Goal: Task Accomplishment & Management: Complete application form

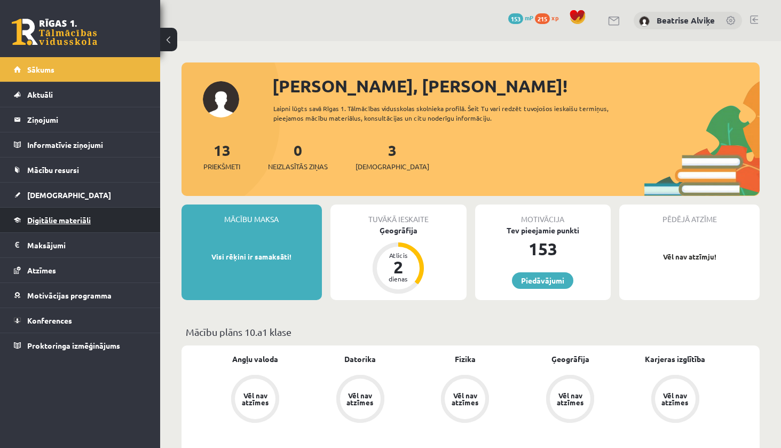
click at [90, 220] on span "Digitālie materiāli" at bounding box center [58, 220] width 63 height 10
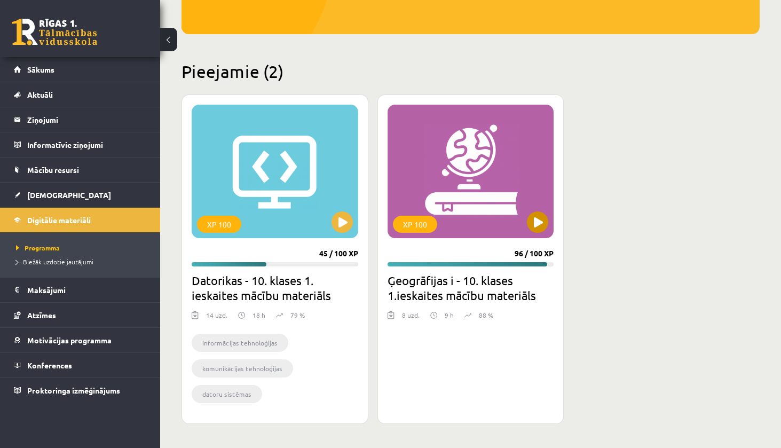
scroll to position [213, 0]
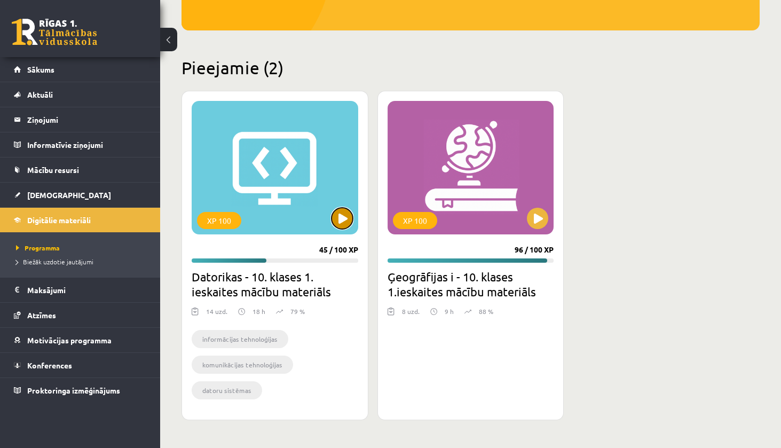
click at [334, 217] on button at bounding box center [341, 218] width 21 height 21
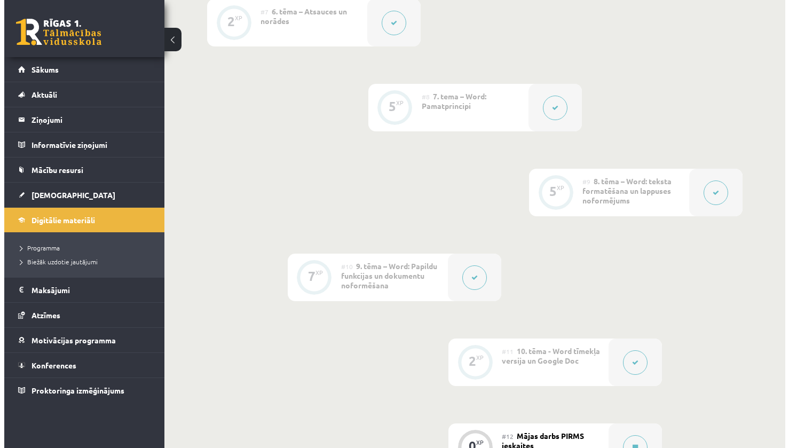
scroll to position [1014, 0]
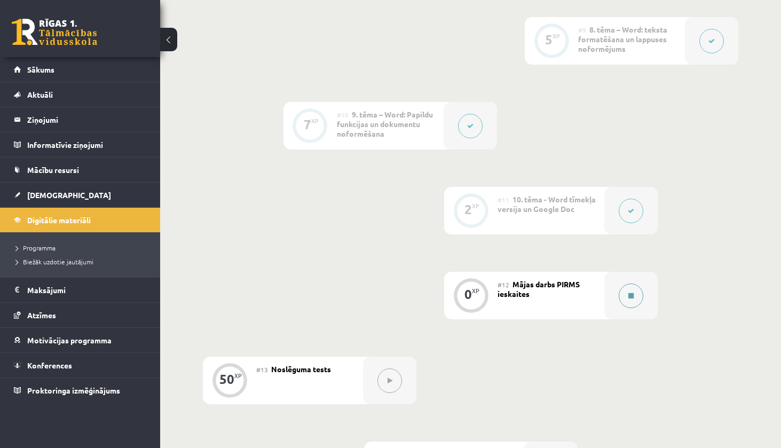
click at [629, 292] on icon at bounding box center [630, 295] width 5 height 6
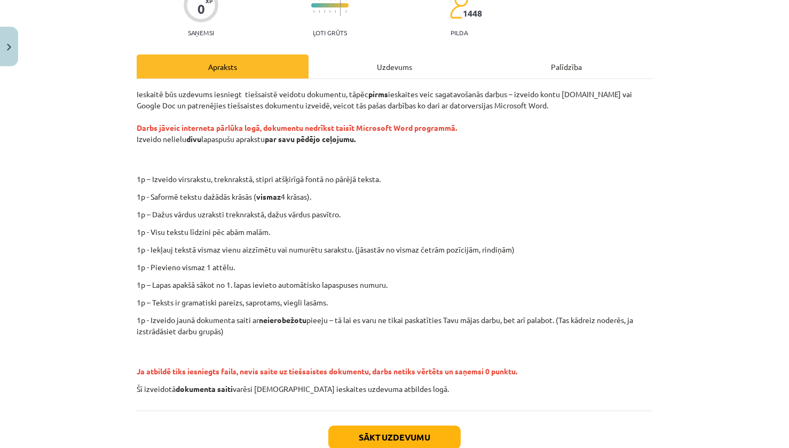
scroll to position [107, 0]
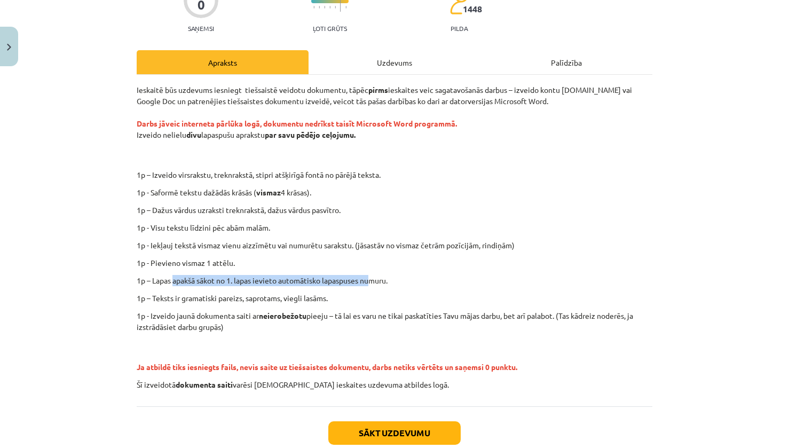
drag, startPoint x: 171, startPoint y: 274, endPoint x: 372, endPoint y: 268, distance: 200.7
click at [371, 268] on div "Ieskaitē būs uzdevums iesniegt tiešsaistē veidotu dokumentu, tāpēc pirms ieskai…" at bounding box center [394, 237] width 515 height 306
click at [372, 268] on div "Ieskaitē būs uzdevums iesniegt tiešsaistē veidotu dokumentu, tāpēc pirms ieskai…" at bounding box center [394, 237] width 515 height 306
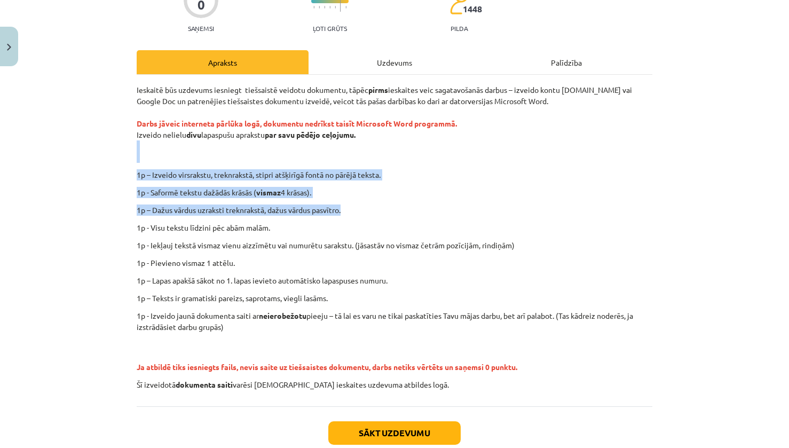
drag, startPoint x: 142, startPoint y: 150, endPoint x: 556, endPoint y: 208, distance: 418.0
click at [551, 204] on div "Ieskaitē būs uzdevums iesniegt tiešsaistē veidotu dokumentu, tāpēc pirms ieskai…" at bounding box center [394, 237] width 515 height 306
click at [556, 208] on p "1p – Dažus vārdus uzraksti treknrakstā, dažus vārdus pasvītro." at bounding box center [394, 209] width 515 height 11
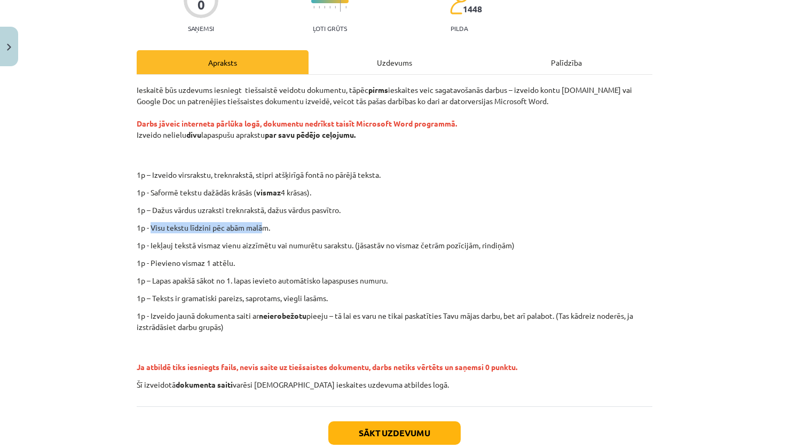
drag, startPoint x: 148, startPoint y: 227, endPoint x: 259, endPoint y: 226, distance: 111.0
click at [258, 226] on p "1p - Visu tekstu līdzini pēc abām malām." at bounding box center [394, 227] width 515 height 11
click at [333, 219] on div "Ieskaitē būs uzdevums iesniegt tiešsaistē veidotu dokumentu, tāpēc pirms ieskai…" at bounding box center [394, 237] width 515 height 306
click at [551, 209] on p "1p – Dažus vārdus uzraksti treknrakstā, dažus vārdus pasvītro." at bounding box center [394, 209] width 515 height 11
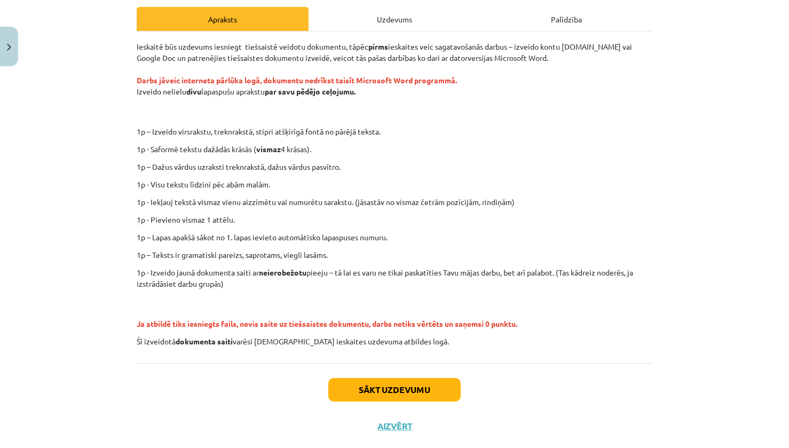
scroll to position [120, 0]
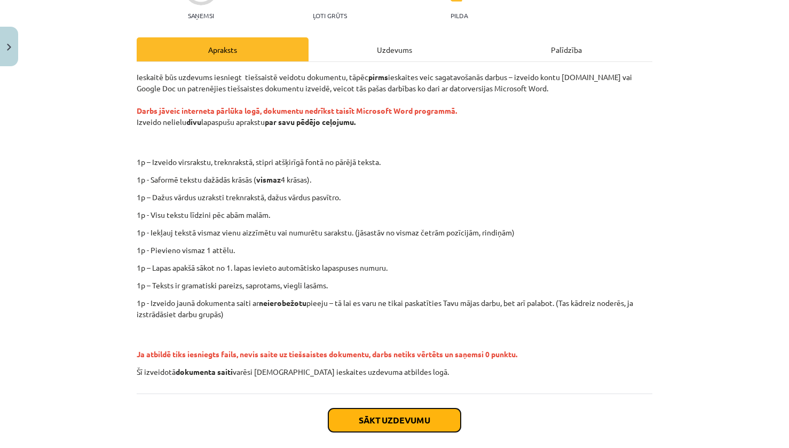
click at [431, 417] on button "Sākt uzdevumu" at bounding box center [394, 419] width 132 height 23
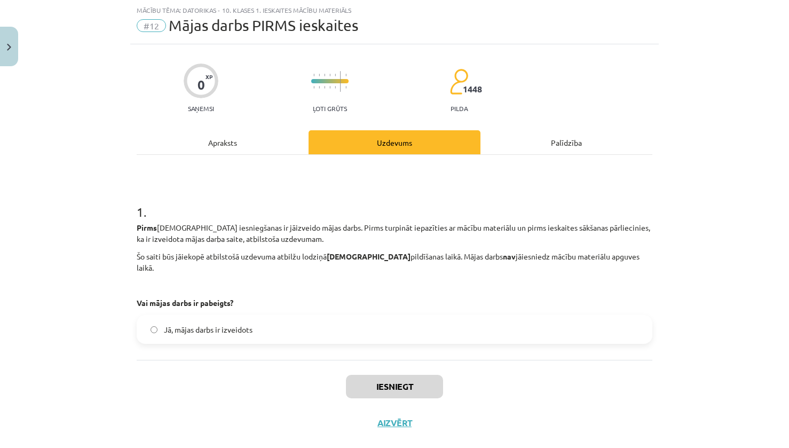
click at [250, 318] on label "Jā, mājas darbs ir izveidots" at bounding box center [394, 329] width 513 height 27
click at [414, 381] on button "Iesniegt" at bounding box center [394, 386] width 97 height 23
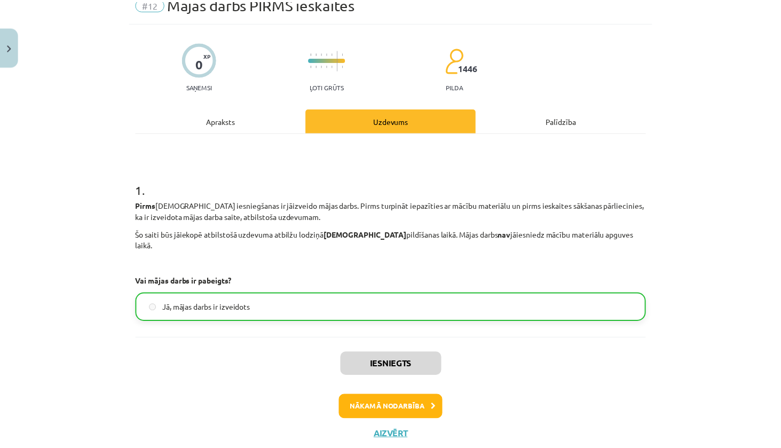
scroll to position [69, 0]
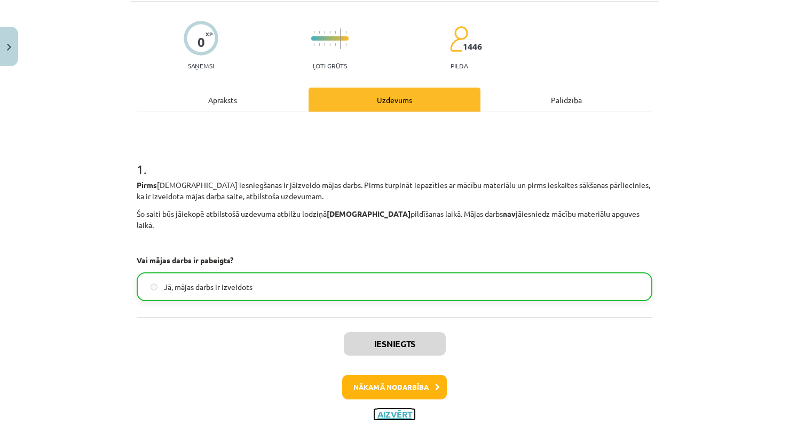
click at [375, 409] on button "Aizvērt" at bounding box center [394, 414] width 41 height 11
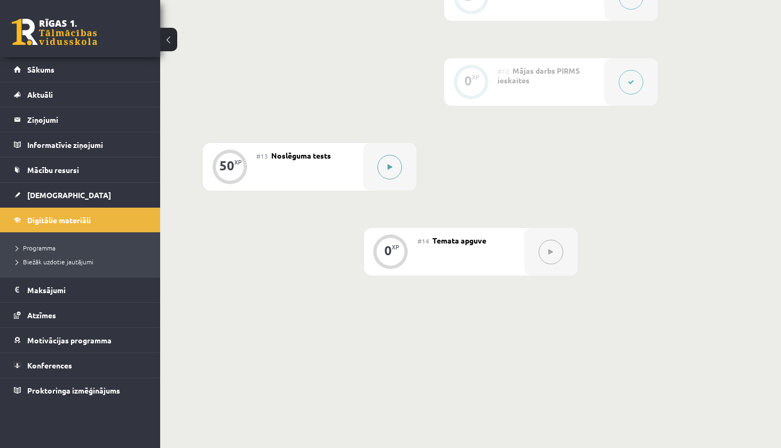
click at [391, 154] on div at bounding box center [389, 166] width 53 height 47
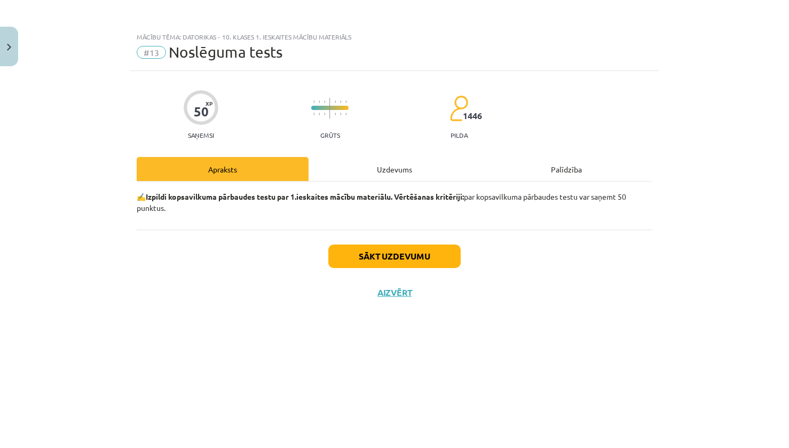
click at [392, 179] on div "Uzdevums" at bounding box center [394, 169] width 172 height 24
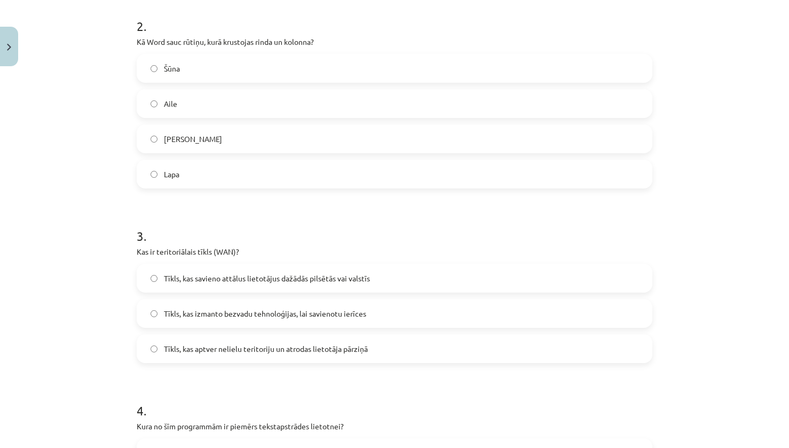
scroll to position [427, 0]
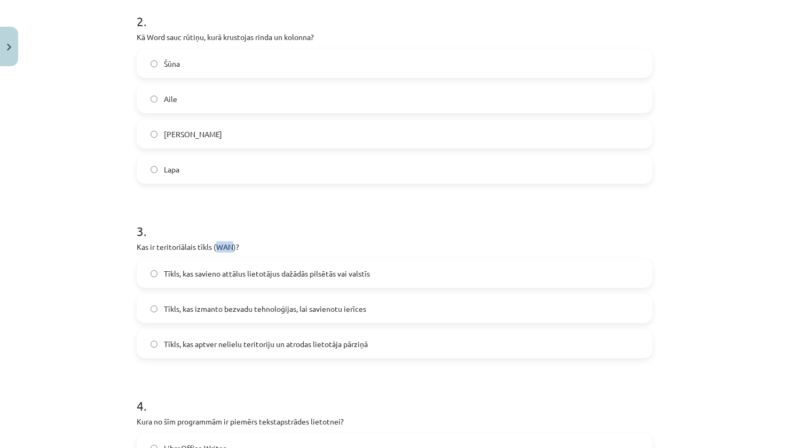
drag, startPoint x: 212, startPoint y: 247, endPoint x: 227, endPoint y: 247, distance: 14.4
click at [227, 247] on p "Kas ir teritoriālais tīkls (WAN)?" at bounding box center [394, 246] width 515 height 11
click at [340, 231] on h1 "3 ." at bounding box center [394, 221] width 515 height 33
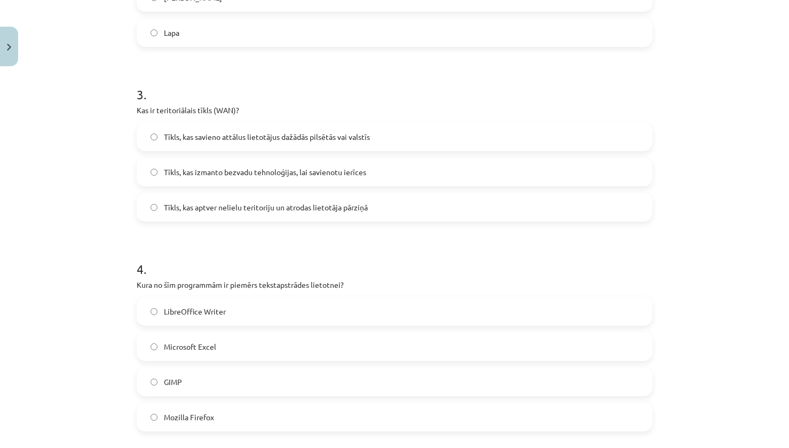
scroll to position [587, 0]
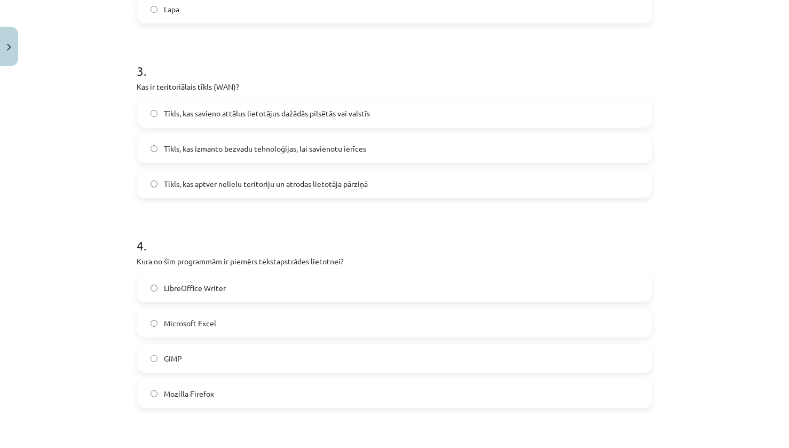
click at [428, 324] on label "Microsoft Excel" at bounding box center [394, 322] width 513 height 27
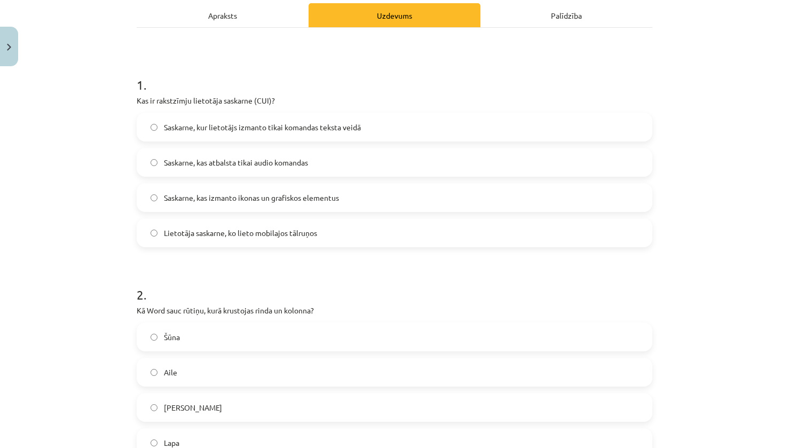
scroll to position [160, 0]
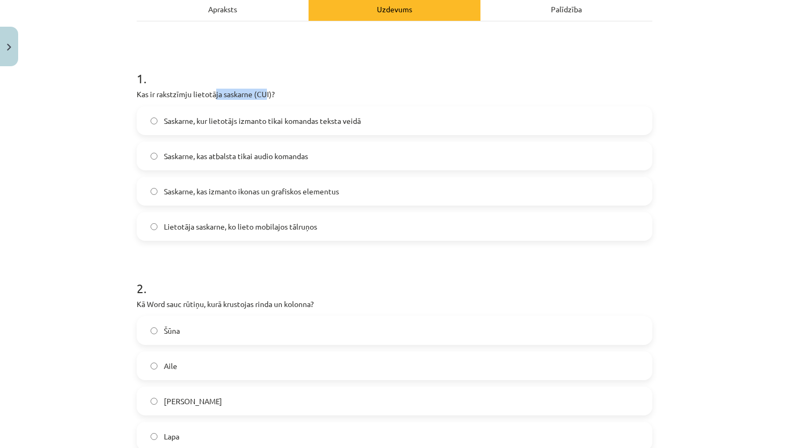
drag, startPoint x: 211, startPoint y: 96, endPoint x: 301, endPoint y: 94, distance: 89.7
click at [265, 89] on p "Kas ir rakstzīmju lietotāja saskarne (CUI)?" at bounding box center [394, 94] width 515 height 11
click at [422, 96] on p "Kas ir rakstzīmju lietotāja saskarne (CUI)?" at bounding box center [394, 94] width 515 height 11
drag, startPoint x: 253, startPoint y: 96, endPoint x: 265, endPoint y: 93, distance: 12.5
click at [265, 93] on p "Kas ir rakstzīmju lietotāja saskarne (CUI)?" at bounding box center [394, 94] width 515 height 11
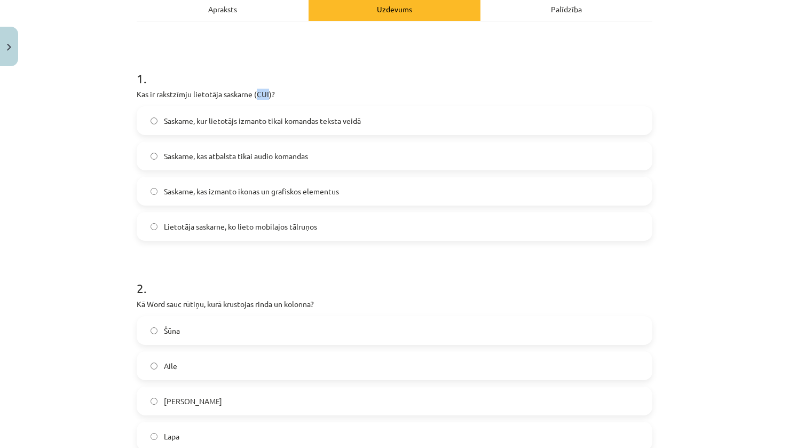
copy p "CUI"
click at [316, 82] on h1 "1 ." at bounding box center [394, 68] width 515 height 33
click at [83, 198] on div "Mācību tēma: Datorikas - 10. klases 1. ieskaites mācību materiāls #13 Noslēguma…" at bounding box center [394, 224] width 789 height 448
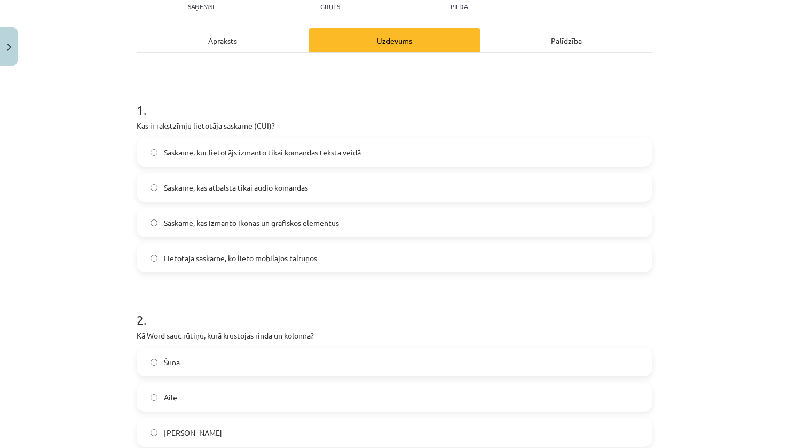
scroll to position [107, 0]
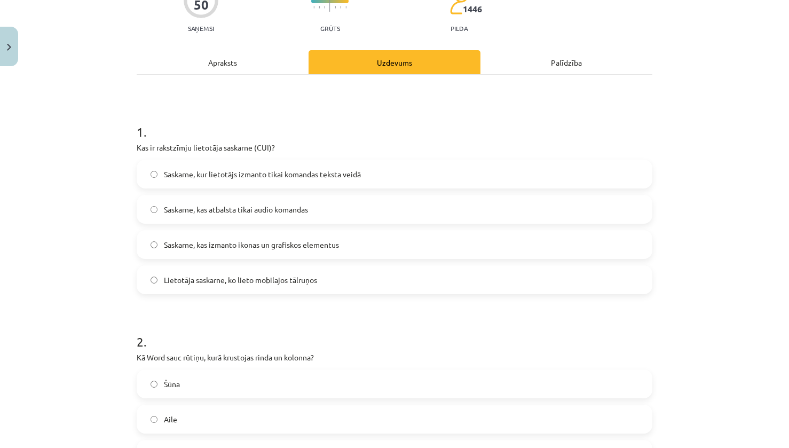
click at [155, 147] on p "Kas ir rakstzīmju lietotāja saskarne (CUI)?" at bounding box center [394, 147] width 515 height 11
drag, startPoint x: 152, startPoint y: 148, endPoint x: 250, endPoint y: 146, distance: 98.7
click at [250, 146] on p "Kas ir rakstzīmju lietotāja saskarne (CUI)?" at bounding box center [394, 147] width 515 height 11
copy p "rakstzīmju lietotāja saskarne"
click at [550, 117] on h1 "1 ." at bounding box center [394, 122] width 515 height 33
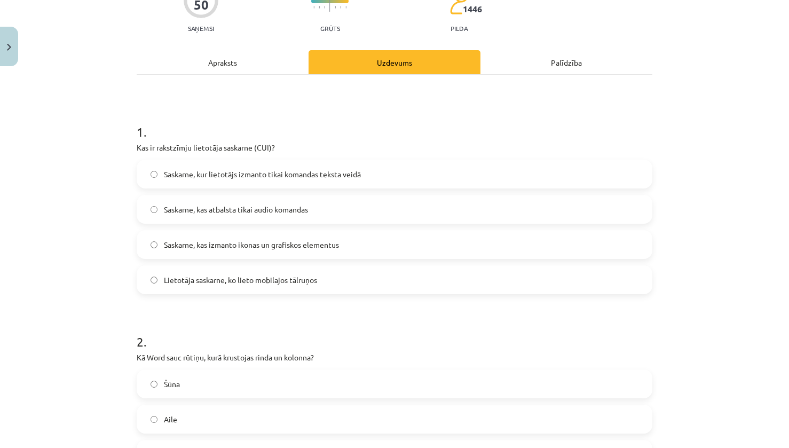
click at [1, 436] on div "Mācību tēma: Datorikas - 10. klases 1. ieskaites mācību materiāls #13 Noslēguma…" at bounding box center [394, 224] width 789 height 448
click at [372, 250] on label "Saskarne, kas izmanto ikonas un grafiskos elementus" at bounding box center [394, 244] width 513 height 27
click at [1, 249] on div "Mācību tēma: Datorikas - 10. klases 1. ieskaites mācību materiāls #13 Noslēguma…" at bounding box center [394, 224] width 789 height 448
click at [209, 169] on span "Saskarne, kur lietotājs izmanto tikai komandas teksta veidā" at bounding box center [262, 174] width 197 height 11
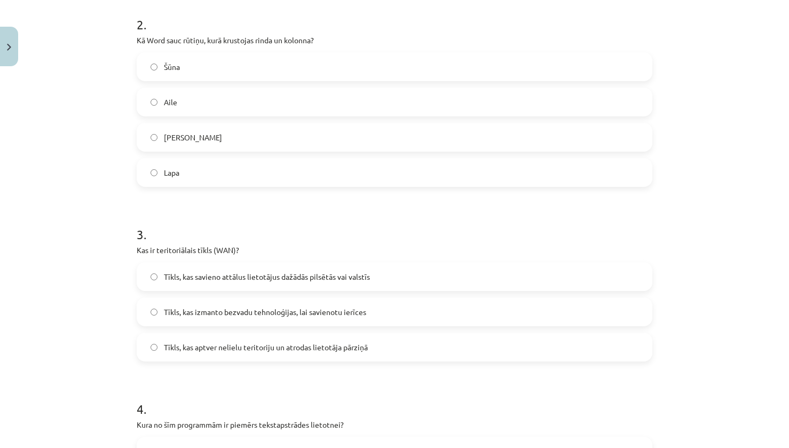
scroll to position [427, 0]
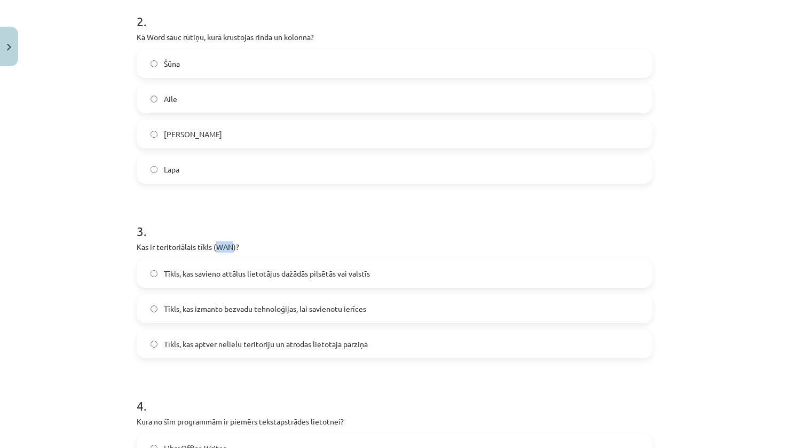
drag, startPoint x: 211, startPoint y: 245, endPoint x: 229, endPoint y: 245, distance: 18.1
click at [229, 245] on p "Kas ir teritoriālais tīkls (WAN)?" at bounding box center [394, 246] width 515 height 11
copy p "WAN"
click at [375, 439] on label "LibreOffice Writer" at bounding box center [394, 447] width 513 height 27
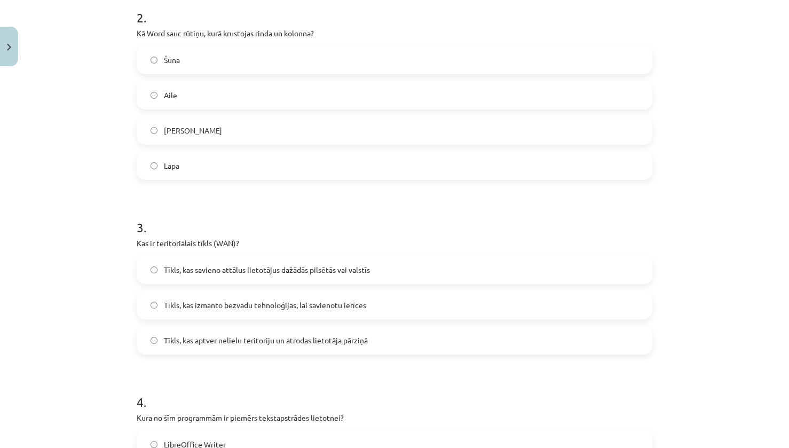
click at [1, 394] on div "Mācību tēma: Datorikas - 10. klases 1. ieskaites mācību materiāls #13 Noslēguma…" at bounding box center [394, 224] width 789 height 448
click at [401, 267] on label "Tīkls, kas savieno attālus lietotājus dažādās pilsētās vai valstīs" at bounding box center [394, 269] width 513 height 27
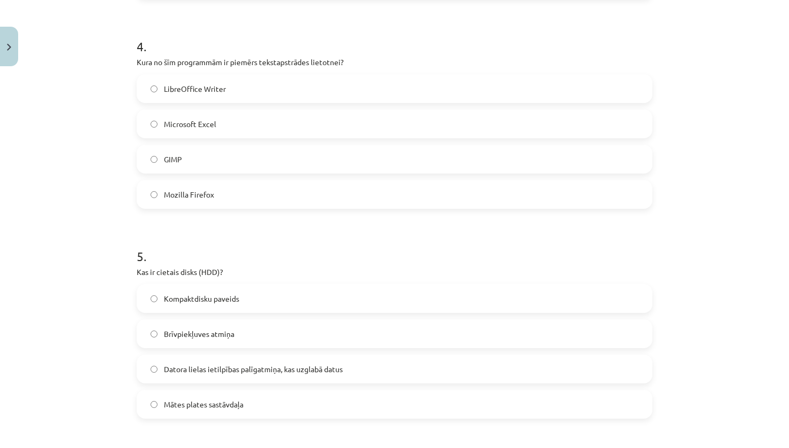
scroll to position [804, 0]
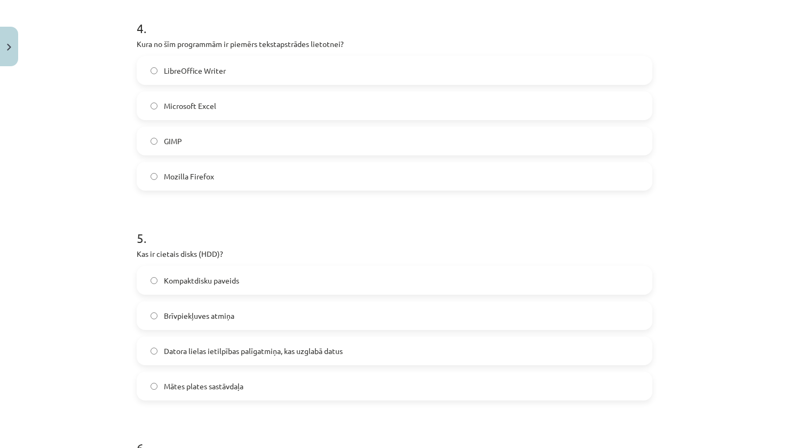
click at [182, 109] on span "Microsoft Excel" at bounding box center [190, 105] width 52 height 11
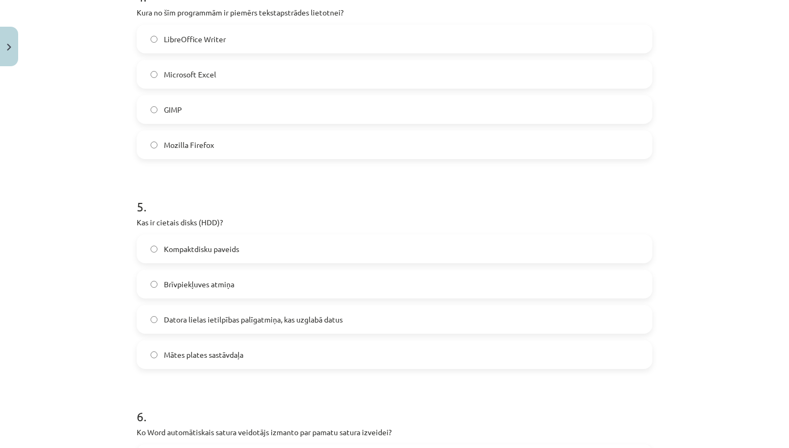
scroll to position [857, 0]
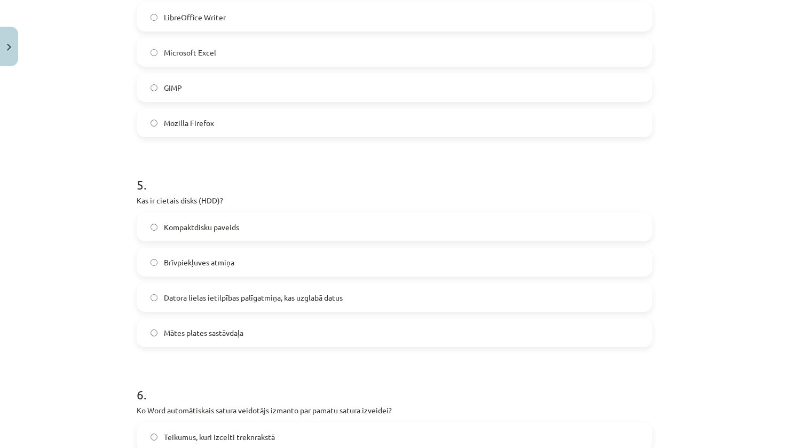
drag, startPoint x: 323, startPoint y: 307, endPoint x: 329, endPoint y: 304, distance: 7.4
click at [323, 307] on label "Datora lielas ietilpības palīgatmiņa, kas uzglabā datus" at bounding box center [394, 297] width 513 height 27
click at [347, 300] on label "Datora lielas ietilpības palīgatmiņa, kas uzglabā datus" at bounding box center [394, 297] width 513 height 27
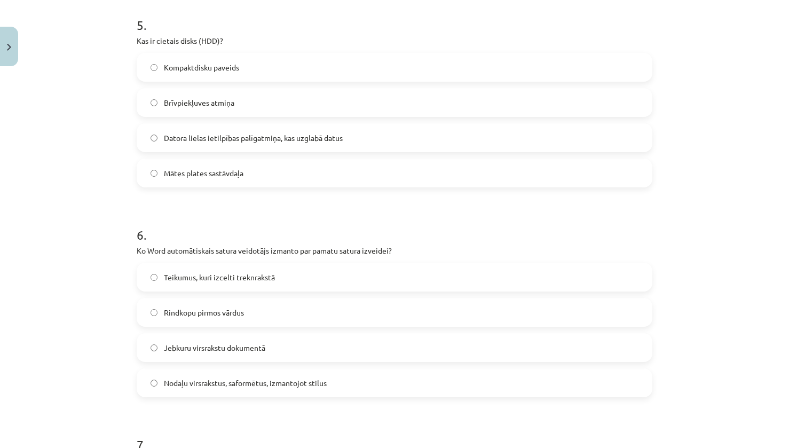
scroll to position [1017, 0]
click at [466, 392] on label "Nodaļu virsrakstus, saformētus, izmantojot stilus" at bounding box center [394, 382] width 513 height 27
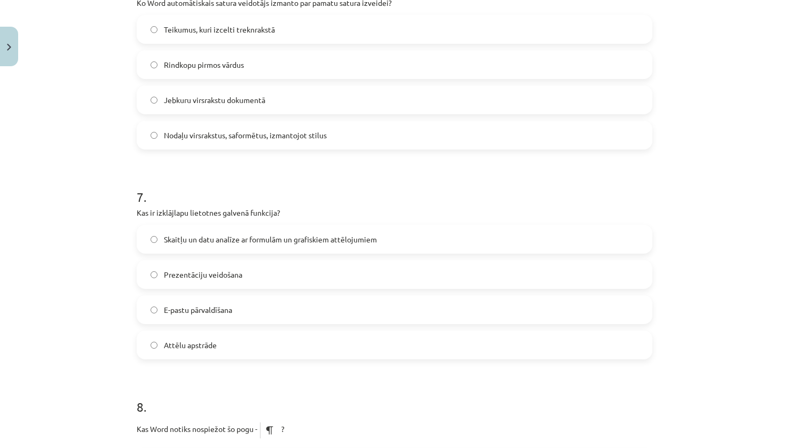
scroll to position [1284, 0]
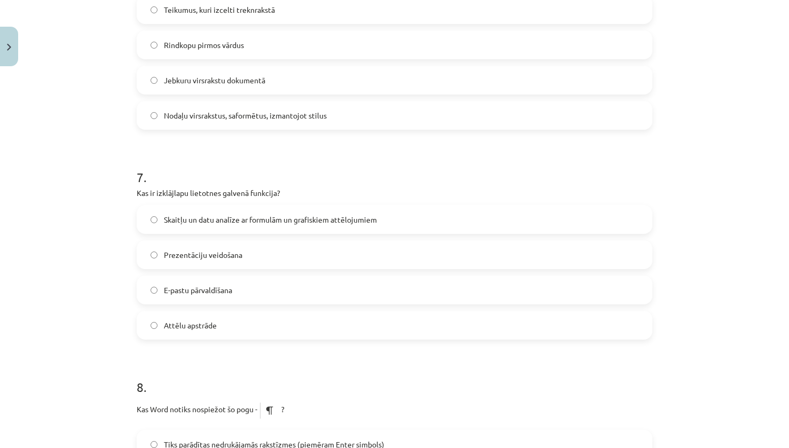
click at [337, 224] on span "Skaitļu un datu analīze ar formulām un grafiskiem attēlojumiem" at bounding box center [270, 219] width 213 height 11
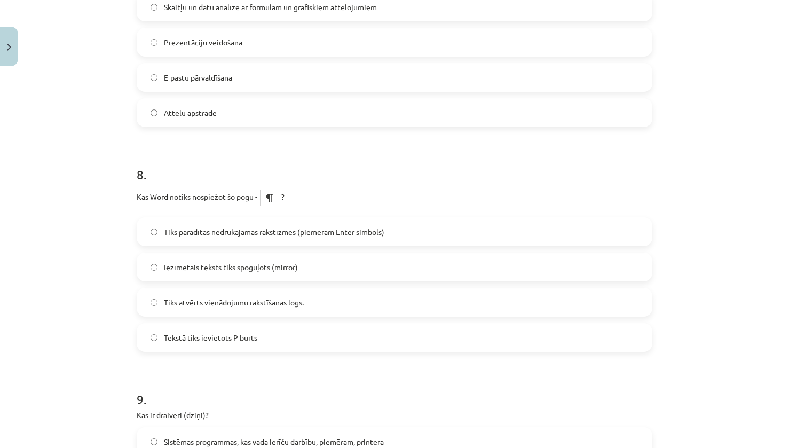
scroll to position [1498, 0]
click at [445, 226] on label "Tiks parādītas nedrukājamās rakstīzmes (piemēram Enter simbols)" at bounding box center [394, 230] width 513 height 27
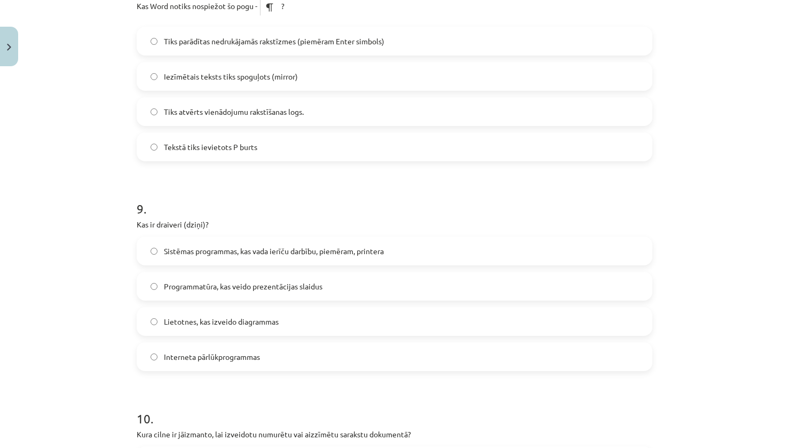
scroll to position [1711, 0]
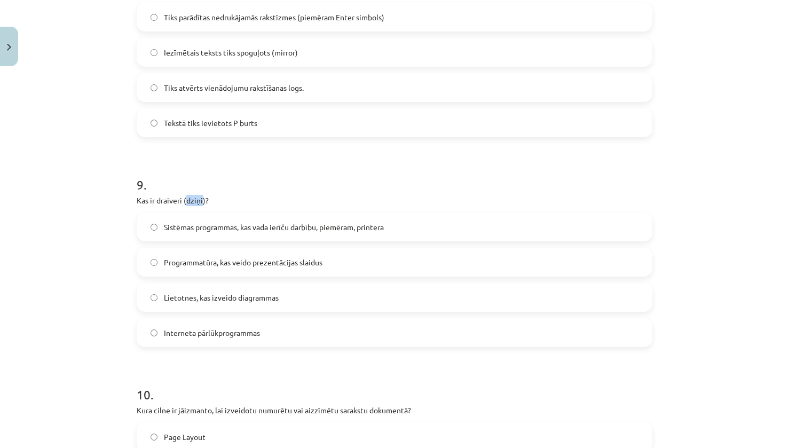
drag, startPoint x: 184, startPoint y: 202, endPoint x: 198, endPoint y: 200, distance: 14.6
click at [198, 200] on p "Kas ir draiveri (dziņi)?" at bounding box center [394, 200] width 515 height 11
copy p "dziņi"
click at [1, 354] on div "Mācību tēma: Datorikas - 10. klases 1. ieskaites mācību materiāls #13 Noslēguma…" at bounding box center [394, 224] width 789 height 448
click at [545, 228] on label "Sistēmas programmas, kas vada ierīču darbību, piemēram, printera" at bounding box center [394, 226] width 513 height 27
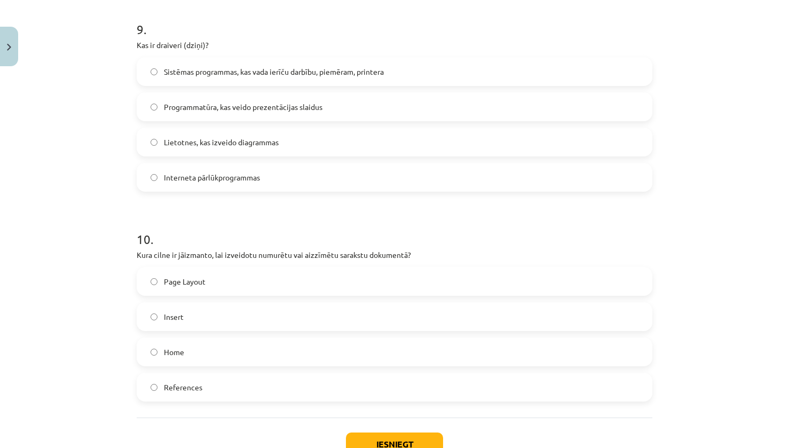
scroll to position [1871, 0]
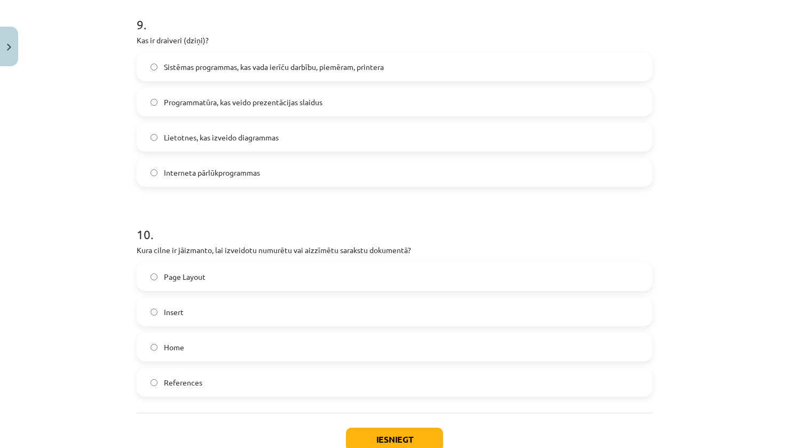
click at [211, 356] on label "Home" at bounding box center [394, 346] width 513 height 27
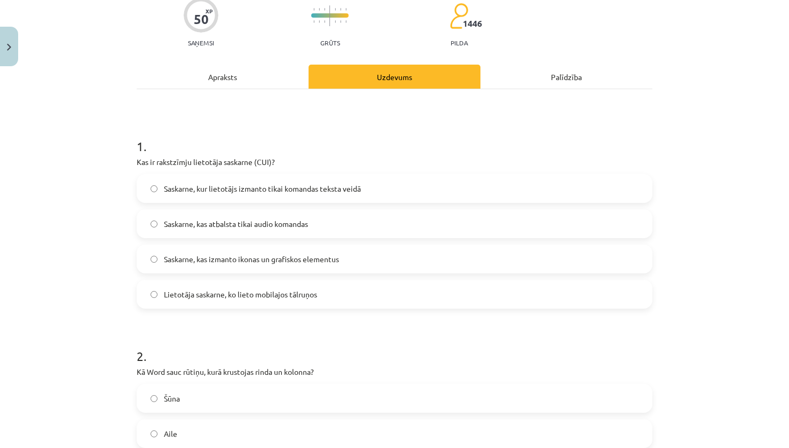
scroll to position [0, 0]
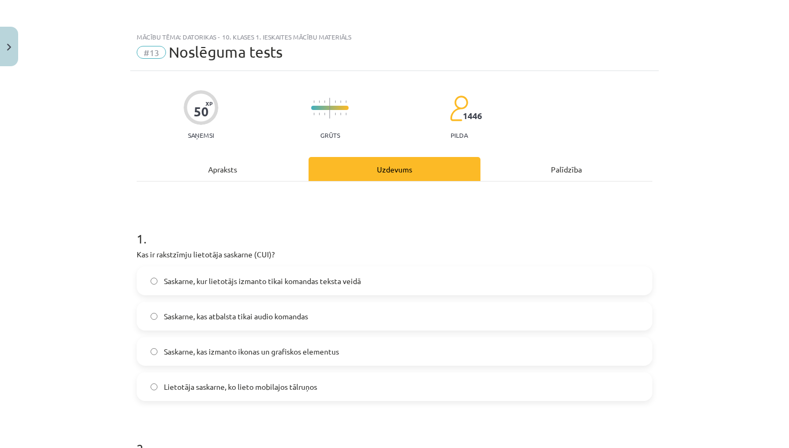
click at [254, 164] on div "Apraksts" at bounding box center [223, 169] width 172 height 24
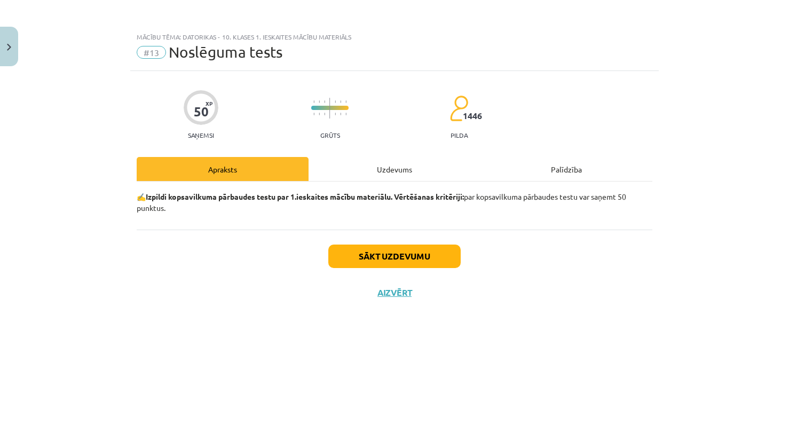
click at [362, 166] on div "Uzdevums" at bounding box center [394, 169] width 172 height 24
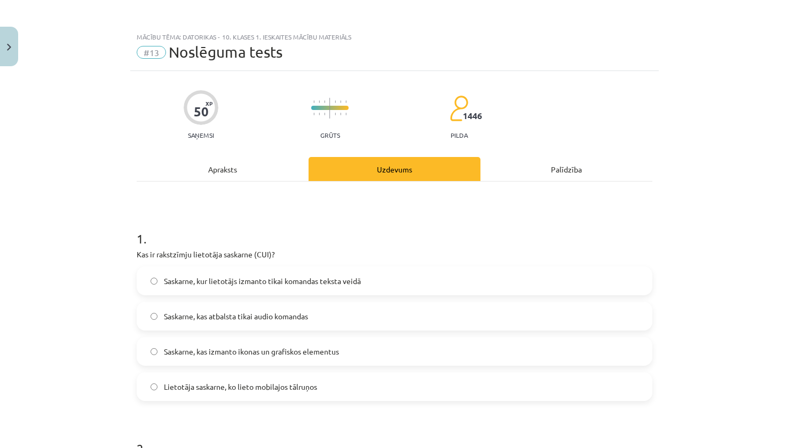
click at [419, 223] on h1 "1 ." at bounding box center [394, 228] width 515 height 33
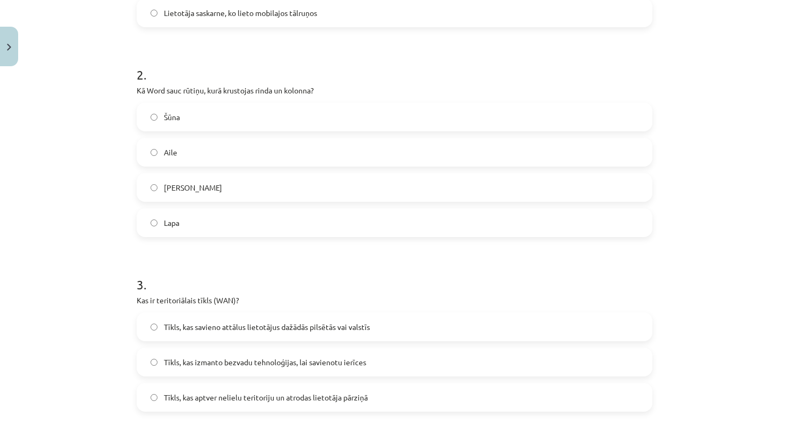
scroll to position [320, 0]
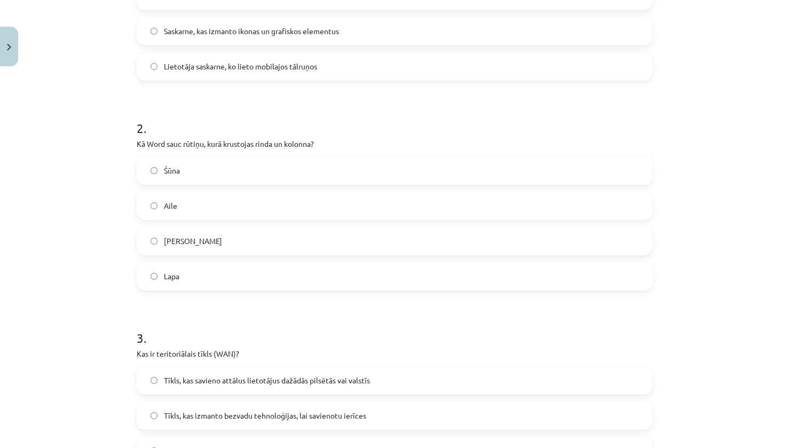
click at [189, 164] on label "Šūna" at bounding box center [394, 170] width 513 height 27
click at [249, 228] on label "Krustiņš" at bounding box center [394, 240] width 513 height 27
click at [237, 205] on label "Aile" at bounding box center [394, 205] width 513 height 27
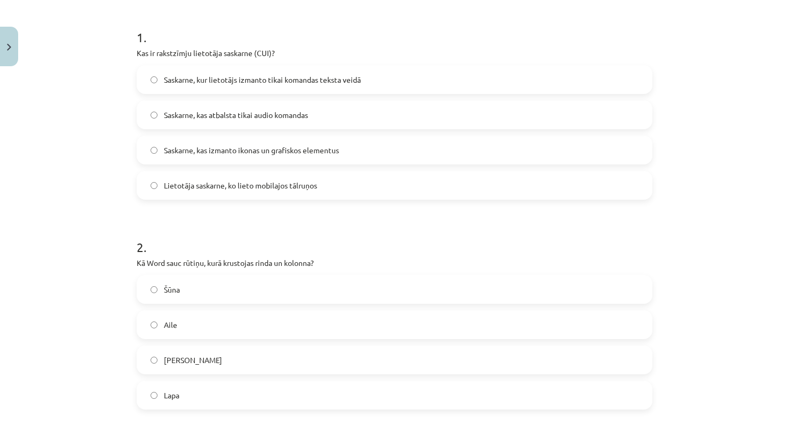
scroll to position [0, 0]
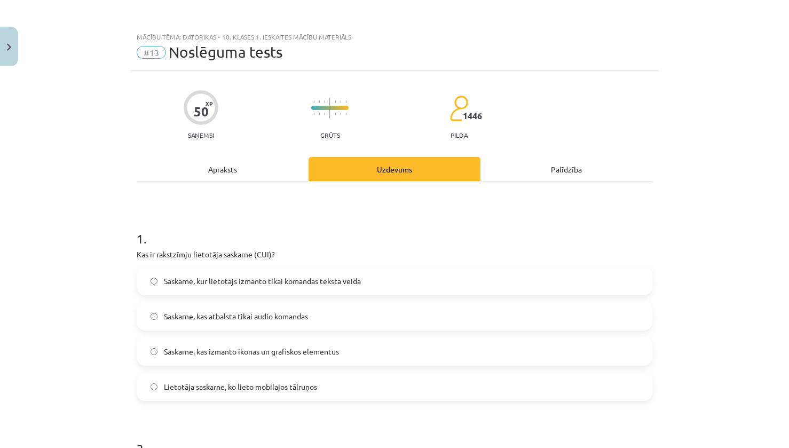
click at [255, 175] on div "Apraksts" at bounding box center [223, 169] width 172 height 24
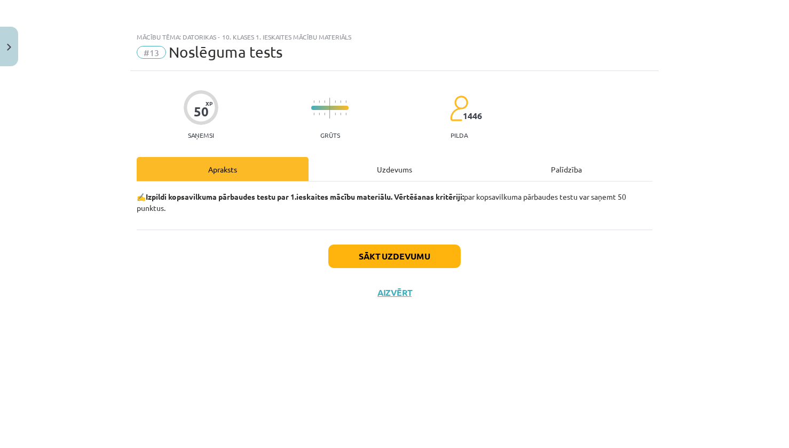
click at [393, 172] on div "Uzdevums" at bounding box center [394, 169] width 172 height 24
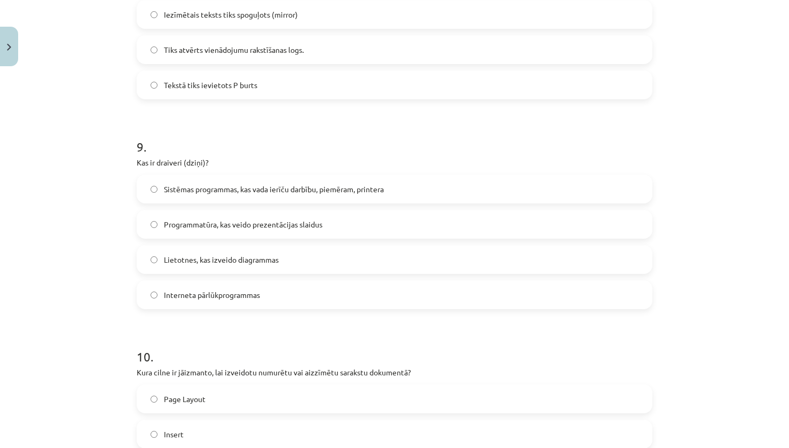
scroll to position [1921, 0]
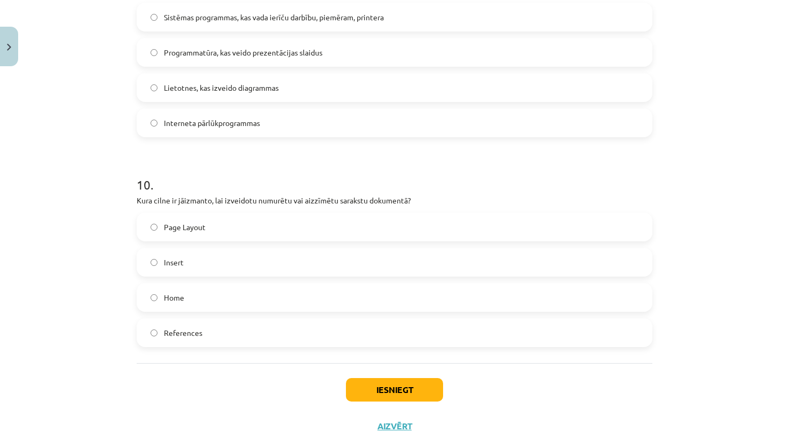
click at [689, 303] on div "Mācību tēma: Datorikas - 10. klases 1. ieskaites mācību materiāls #13 Noslēguma…" at bounding box center [394, 224] width 789 height 448
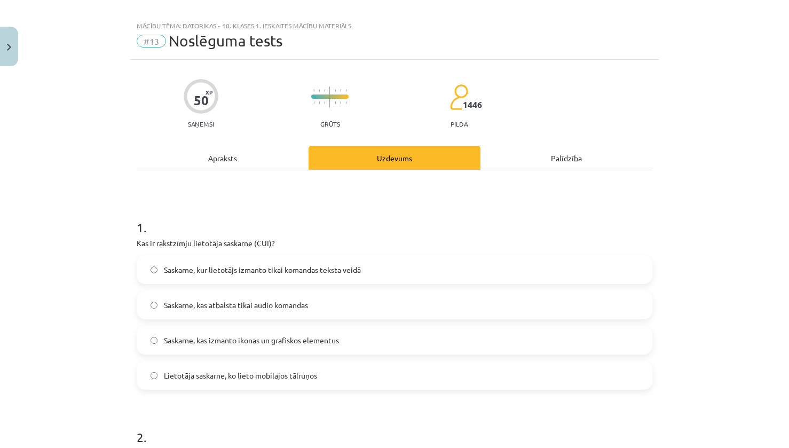
scroll to position [0, 0]
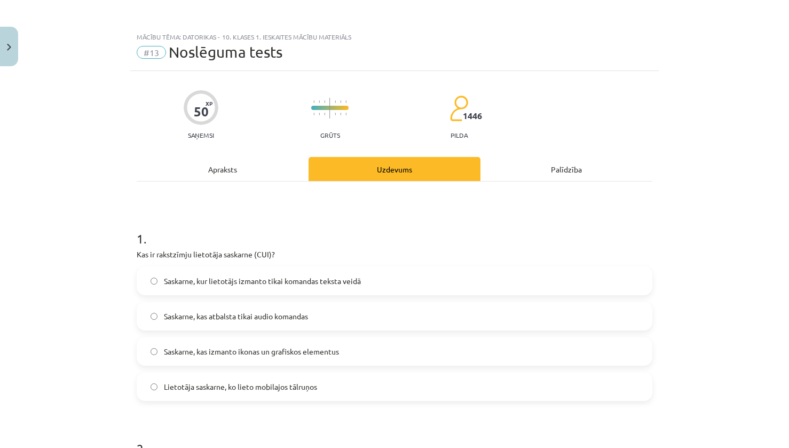
click at [241, 163] on div "Apraksts" at bounding box center [223, 169] width 172 height 24
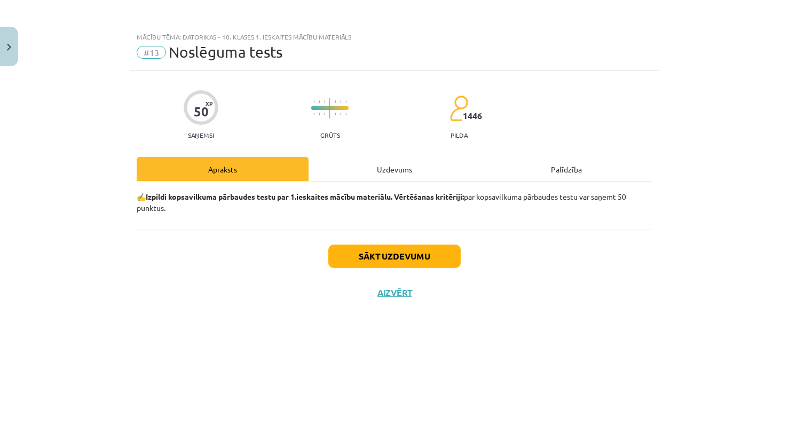
click at [346, 168] on div "Uzdevums" at bounding box center [394, 169] width 172 height 24
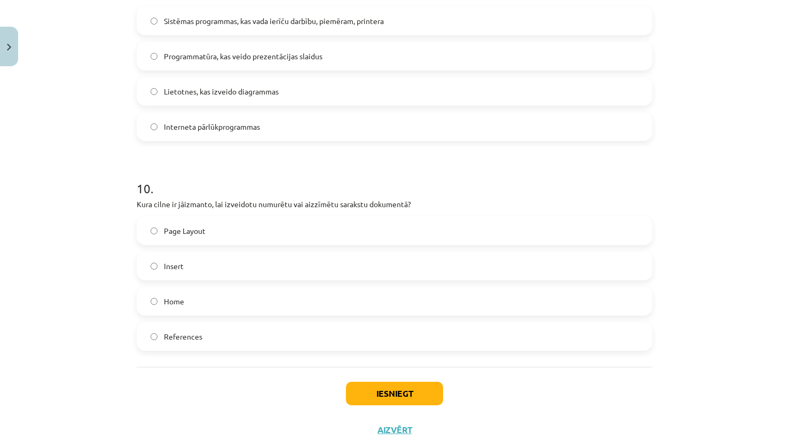
scroll to position [1944, 0]
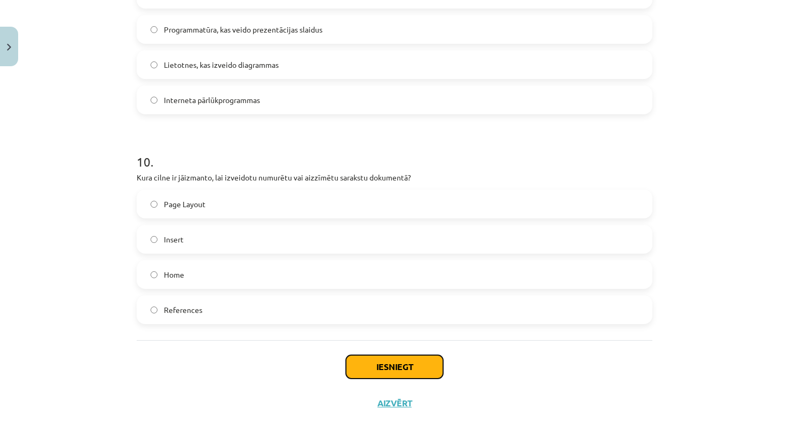
click at [402, 360] on button "Iesniegt" at bounding box center [394, 366] width 97 height 23
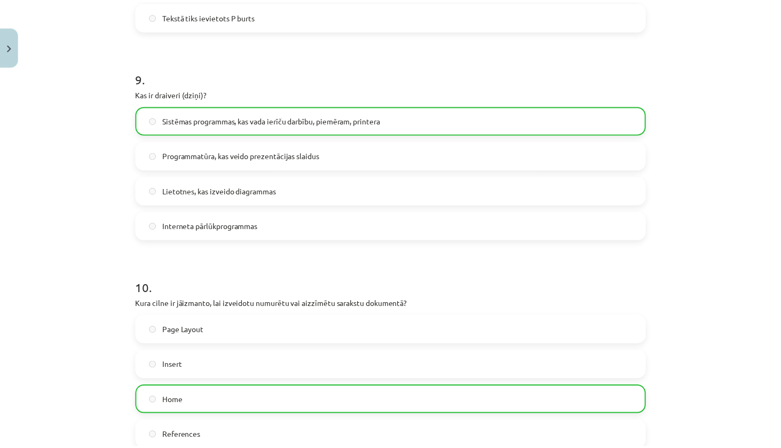
scroll to position [1978, 0]
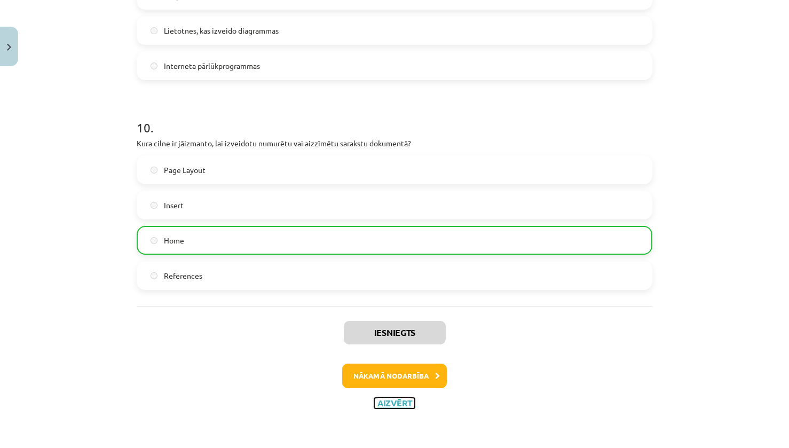
click at [393, 404] on button "Aizvērt" at bounding box center [394, 402] width 41 height 11
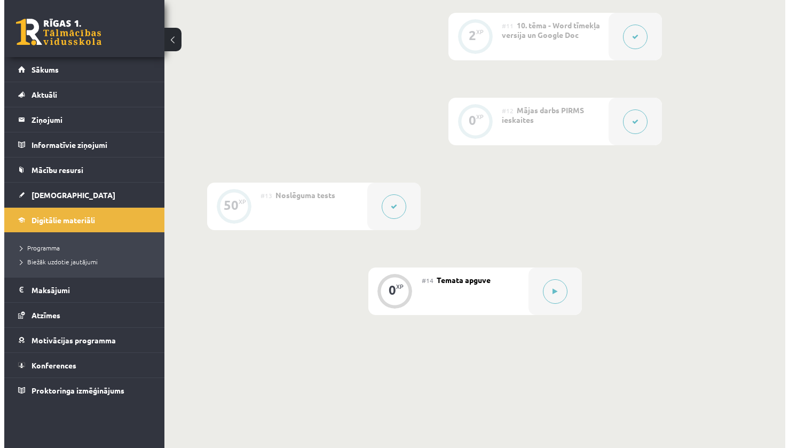
scroll to position [1120, 0]
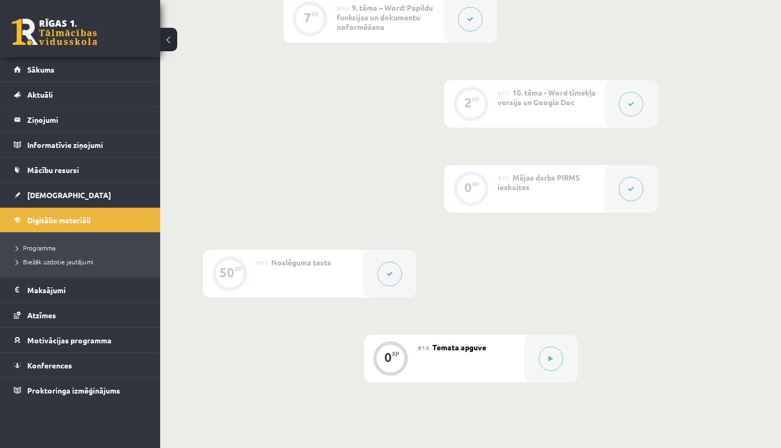
click at [626, 178] on button at bounding box center [630, 189] width 25 height 25
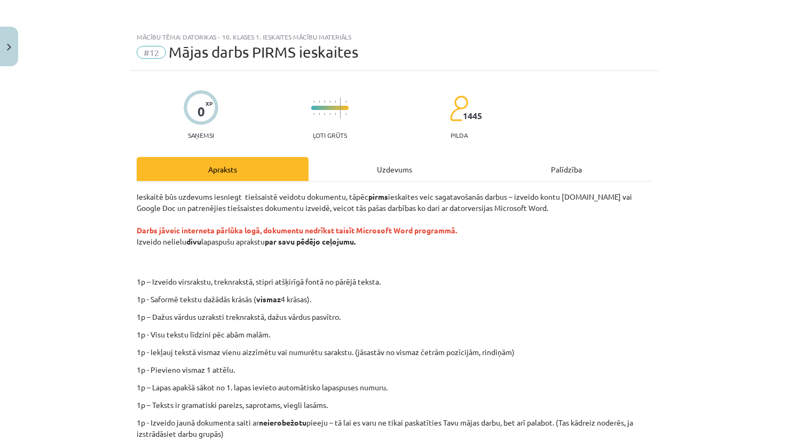
click at [420, 161] on div "Uzdevums" at bounding box center [394, 169] width 172 height 24
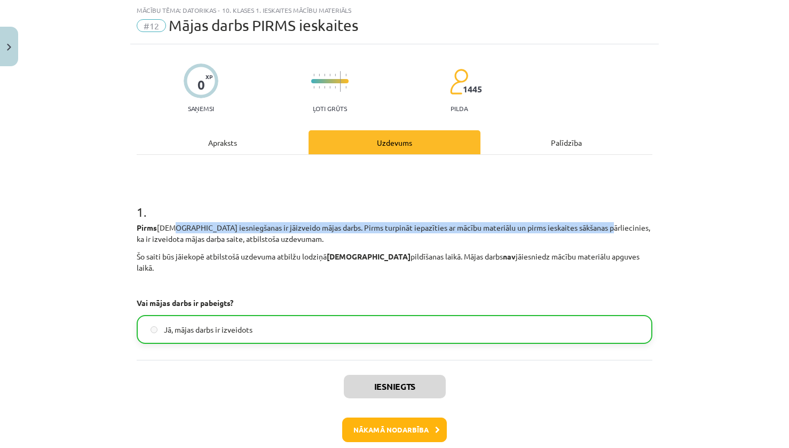
drag, startPoint x: 165, startPoint y: 223, endPoint x: 587, endPoint y: 227, distance: 422.1
click at [587, 227] on p "Pirms ieskaites iesniegšanas ir jāizveido mājas darbs. Pirms turpināt iepazītie…" at bounding box center [394, 233] width 515 height 22
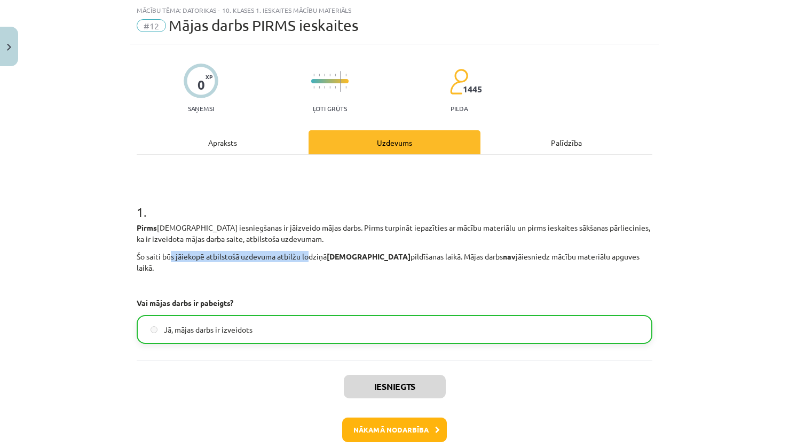
drag, startPoint x: 200, startPoint y: 253, endPoint x: 304, endPoint y: 257, distance: 104.6
click at [304, 257] on p "Šo saiti būs jāiekopē atbilstošā uzdevuma atbilžu lodziņā ieskaites pildīšanas …" at bounding box center [394, 262] width 515 height 22
click at [201, 257] on p "Šo saiti būs jāiekopē atbilstošā uzdevuma atbilžu lodziņā ieskaites pildīšanas …" at bounding box center [394, 262] width 515 height 22
drag, startPoint x: 194, startPoint y: 258, endPoint x: 380, endPoint y: 258, distance: 185.7
click at [380, 258] on p "Šo saiti būs jāiekopē atbilstošā uzdevuma atbilžu lodziņā ieskaites pildīšanas …" at bounding box center [394, 262] width 515 height 22
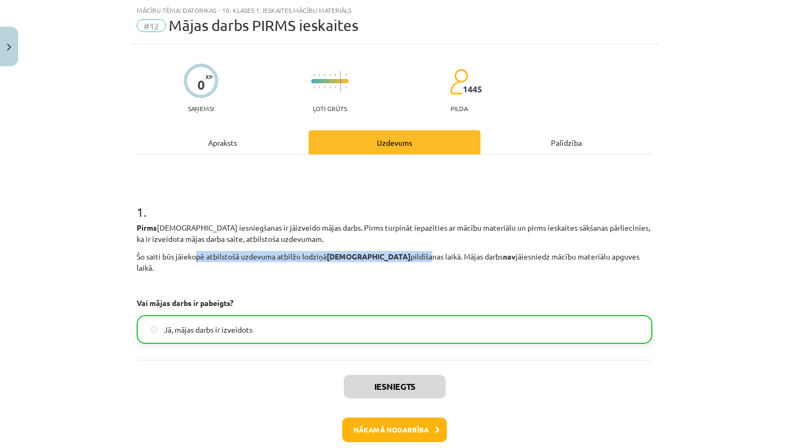
click at [238, 253] on p "Šo saiti būs jāiekopē atbilstošā uzdevuma atbilžu lodziņā ieskaites pildīšanas …" at bounding box center [394, 262] width 515 height 22
drag, startPoint x: 158, startPoint y: 248, endPoint x: 335, endPoint y: 261, distance: 176.5
click at [318, 261] on div "Pirms ieskaites iesniegšanas ir jāizveido mājas darbs. Pirms turpināt iepazītie…" at bounding box center [394, 265] width 515 height 86
click at [335, 261] on p "Šo saiti būs jāiekopē atbilstošā uzdevuma atbilžu lodziņā ieskaites pildīšanas …" at bounding box center [394, 262] width 515 height 22
drag, startPoint x: 240, startPoint y: 257, endPoint x: 258, endPoint y: 257, distance: 18.1
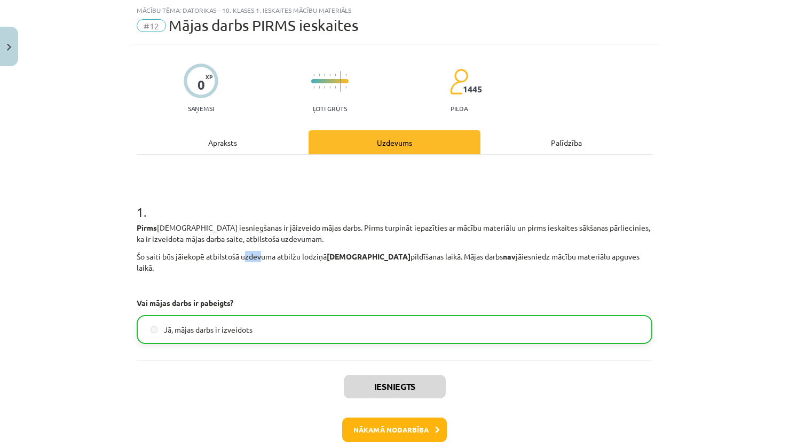
click at [258, 257] on p "Šo saiti būs jāiekopē atbilstošā uzdevuma atbilžu lodziņā ieskaites pildīšanas …" at bounding box center [394, 262] width 515 height 22
drag, startPoint x: 214, startPoint y: 256, endPoint x: 414, endPoint y: 258, distance: 199.6
click at [414, 258] on p "Šo saiti būs jāiekopē atbilstošā uzdevuma atbilžu lodziņā ieskaites pildīšanas …" at bounding box center [394, 262] width 515 height 22
click at [260, 316] on label "Jā, mājas darbs ir izveidots" at bounding box center [394, 329] width 513 height 27
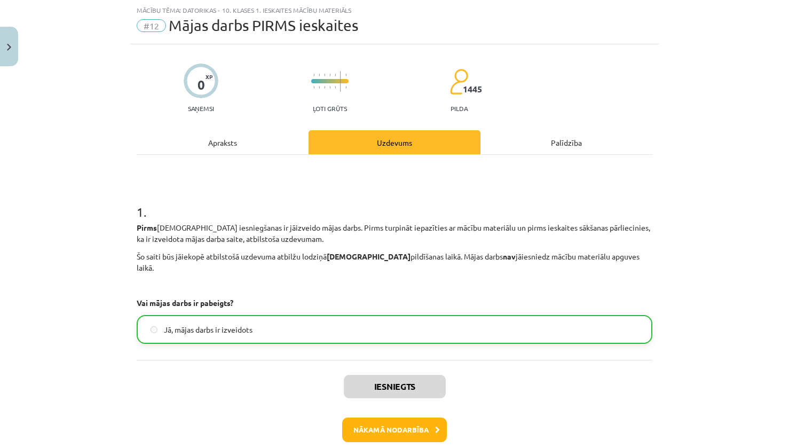
click at [260, 316] on label "Jā, mājas darbs ir izveidots" at bounding box center [394, 329] width 513 height 27
click at [571, 360] on div "Iesniegts Nākamā nodarbība Aizvērt" at bounding box center [394, 414] width 515 height 109
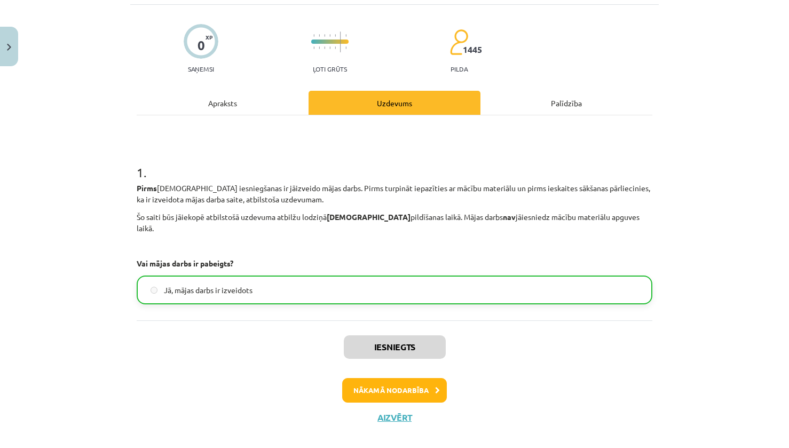
scroll to position [69, 0]
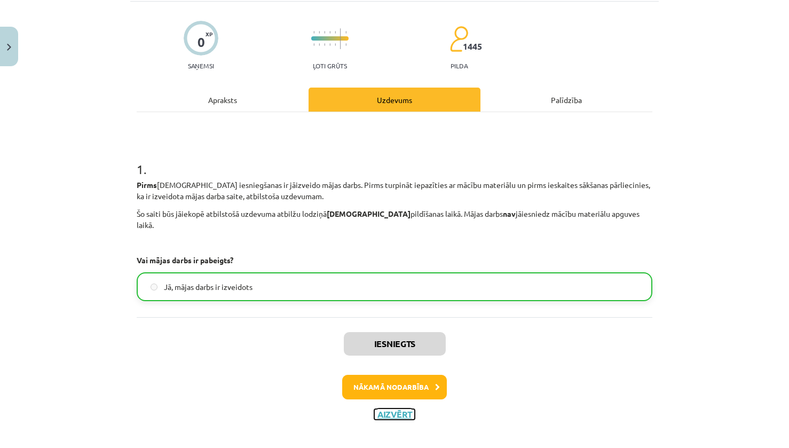
click at [394, 409] on button "Aizvērt" at bounding box center [394, 414] width 41 height 11
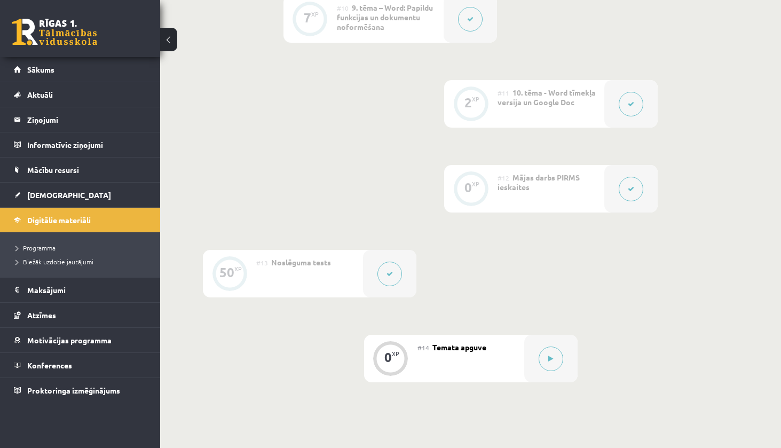
click at [372, 287] on div at bounding box center [389, 273] width 53 height 47
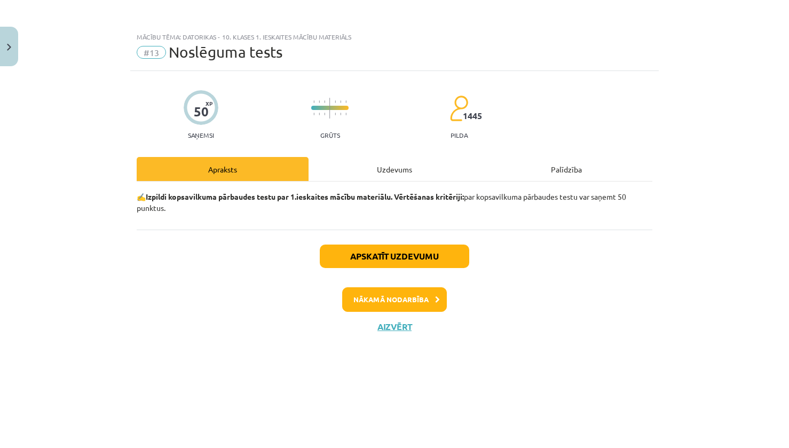
click at [407, 169] on div "Uzdevums" at bounding box center [394, 169] width 172 height 24
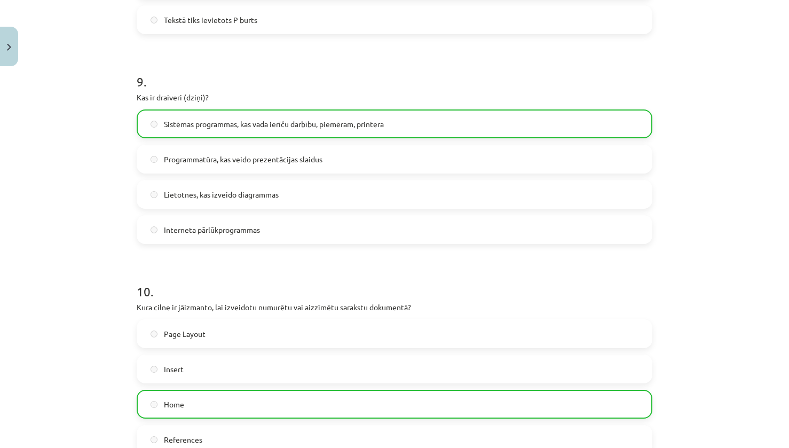
scroll to position [1978, 0]
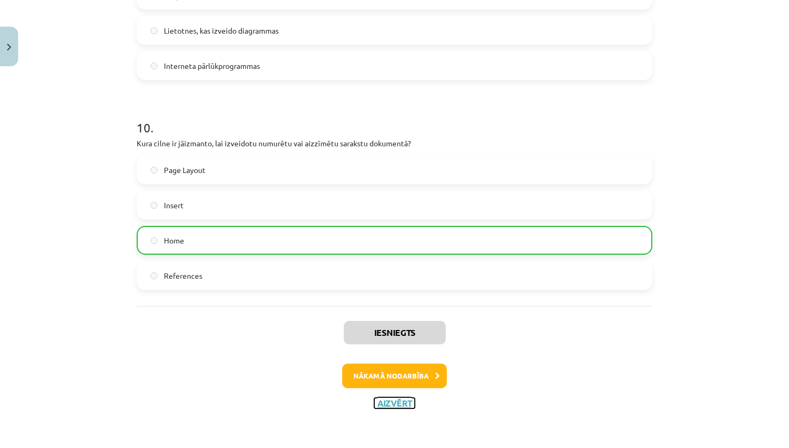
click at [385, 403] on button "Aizvērt" at bounding box center [394, 402] width 41 height 11
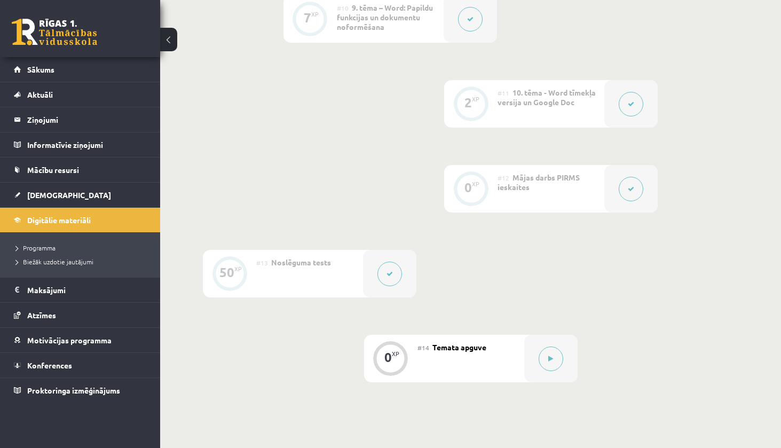
click at [385, 260] on div at bounding box center [389, 273] width 53 height 47
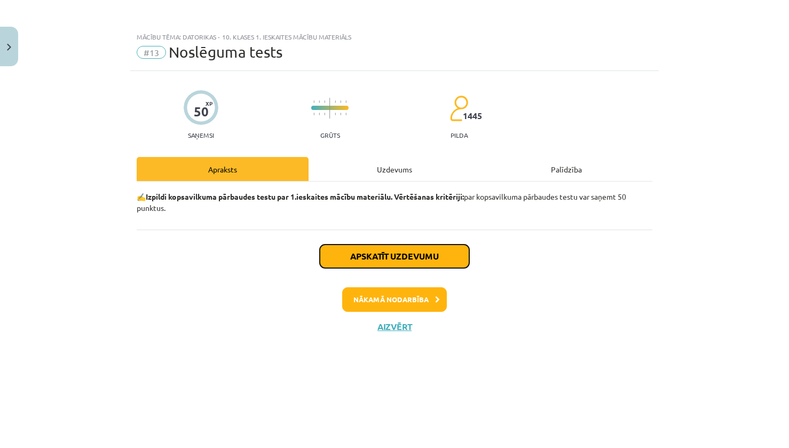
click at [399, 251] on button "Apskatīt uzdevumu" at bounding box center [394, 255] width 149 height 23
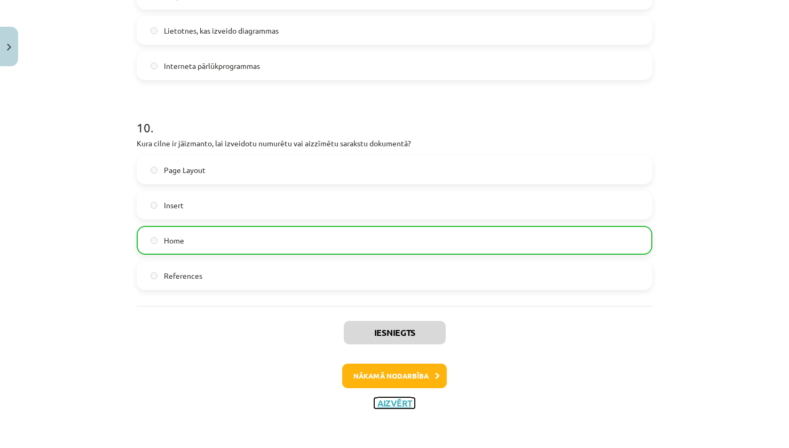
click at [399, 404] on button "Aizvērt" at bounding box center [394, 402] width 41 height 11
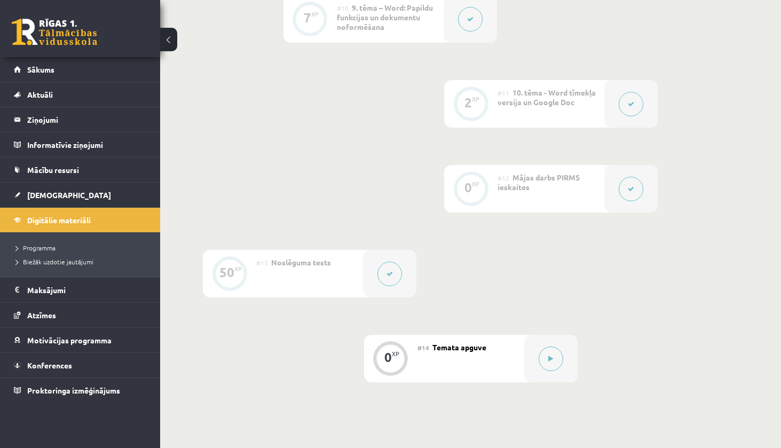
click at [639, 203] on div at bounding box center [630, 188] width 53 height 47
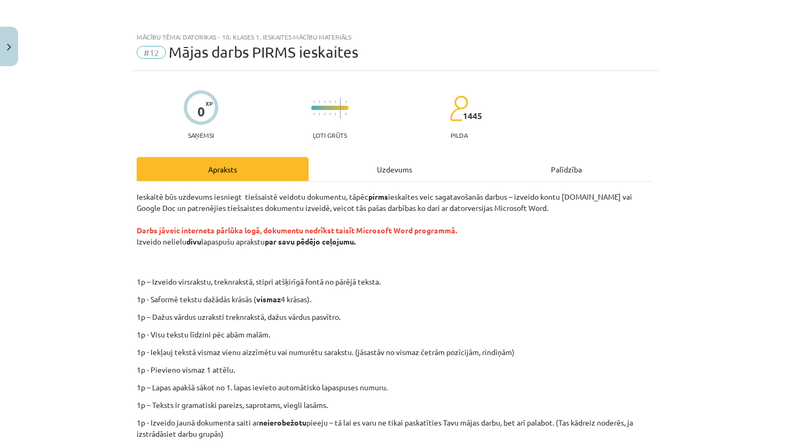
click at [385, 162] on div "Uzdevums" at bounding box center [394, 169] width 172 height 24
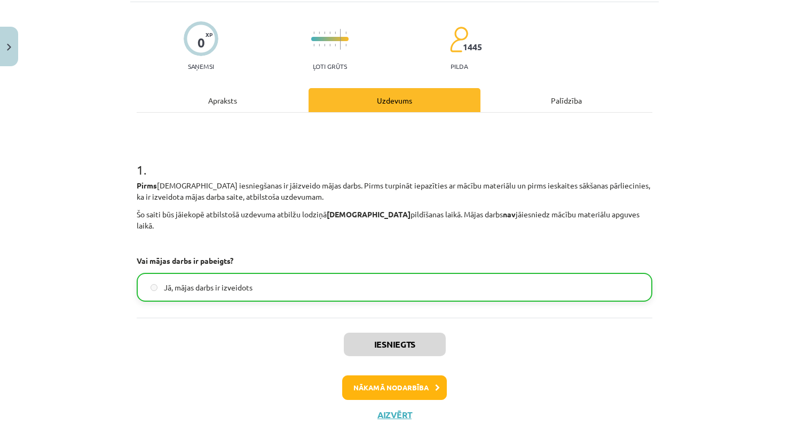
scroll to position [69, 0]
click at [388, 409] on button "Aizvērt" at bounding box center [394, 414] width 41 height 11
click at [534, 351] on div "Mācību tēma: Datorikas - 10. klases 1. ieskaites mācību materiāls #12 Mājas dar…" at bounding box center [394, 224] width 789 height 448
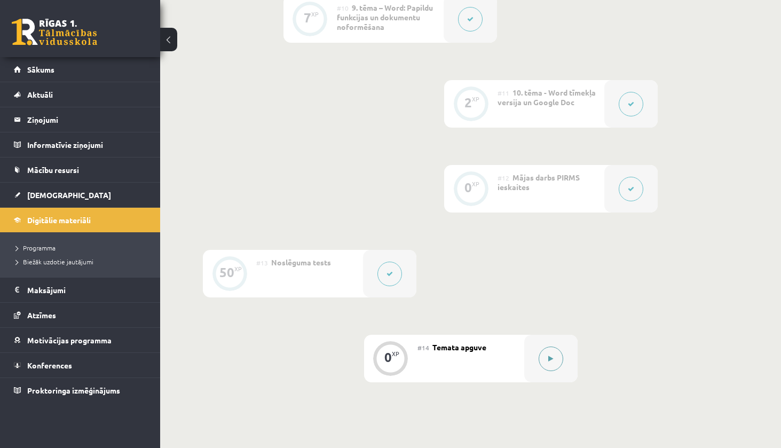
click at [543, 352] on button at bounding box center [550, 358] width 25 height 25
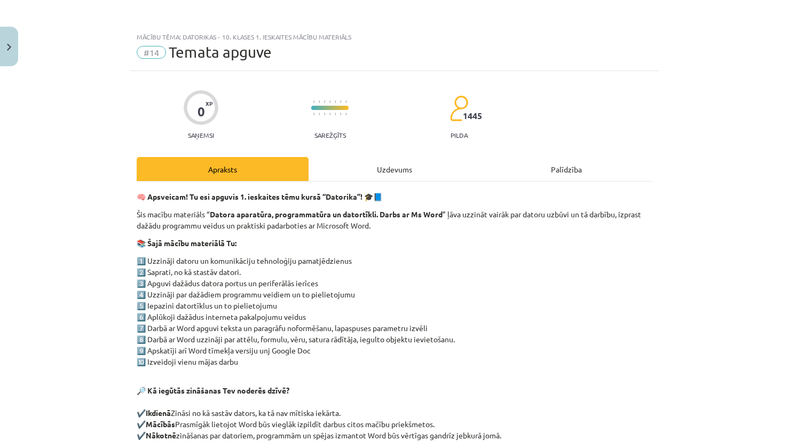
click at [396, 174] on div "Uzdevums" at bounding box center [394, 169] width 172 height 24
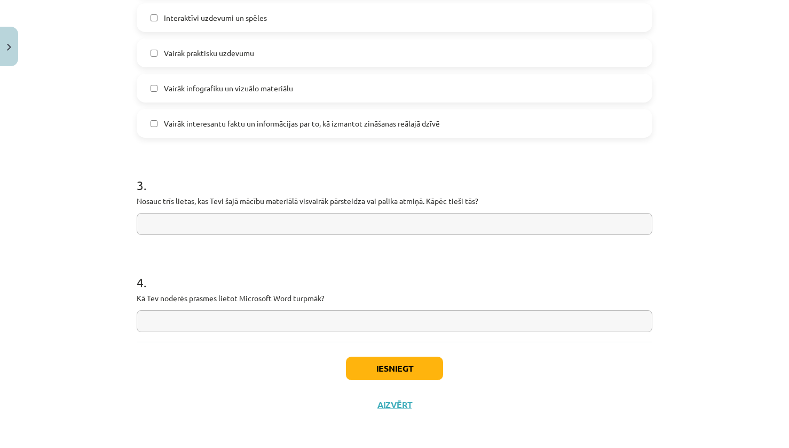
scroll to position [802, 0]
click at [397, 398] on button "Aizvērt" at bounding box center [394, 402] width 41 height 11
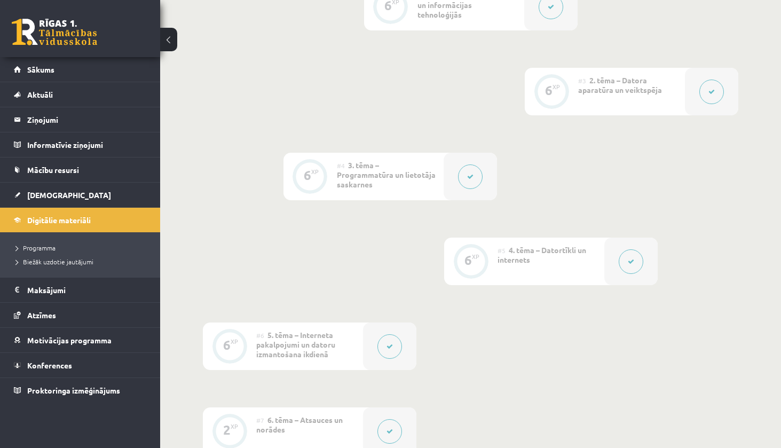
scroll to position [0, 0]
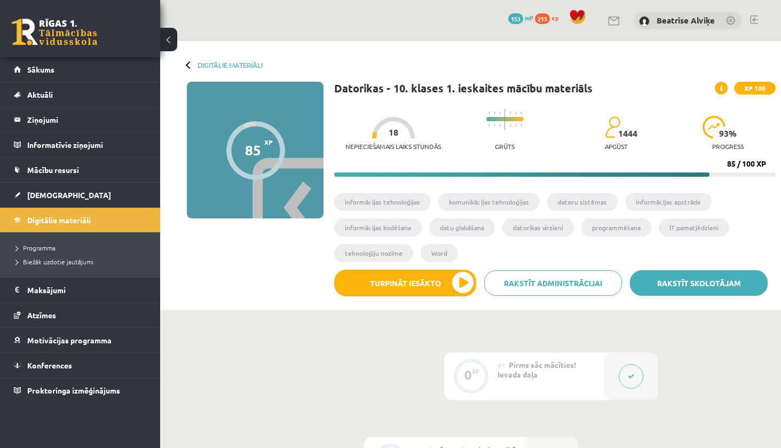
click at [709, 284] on link "Rakstīt skolotājam" at bounding box center [699, 283] width 138 height 26
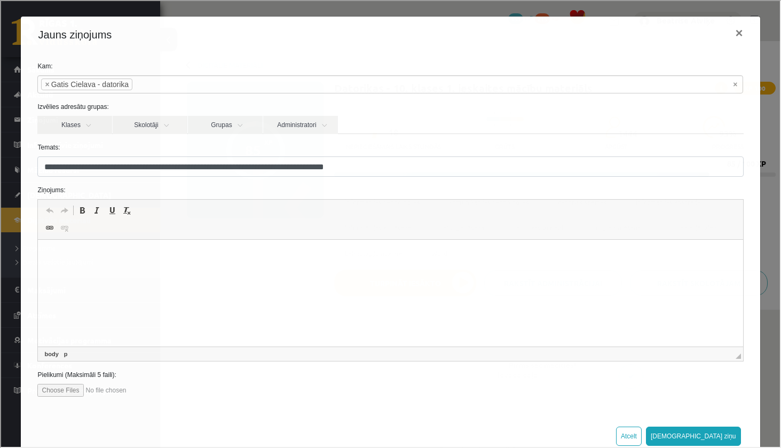
click at [487, 272] on html at bounding box center [390, 256] width 704 height 33
drag, startPoint x: 404, startPoint y: 177, endPoint x: 323, endPoint y: 167, distance: 81.7
click at [323, 167] on form "**********" at bounding box center [388, 227] width 721 height 335
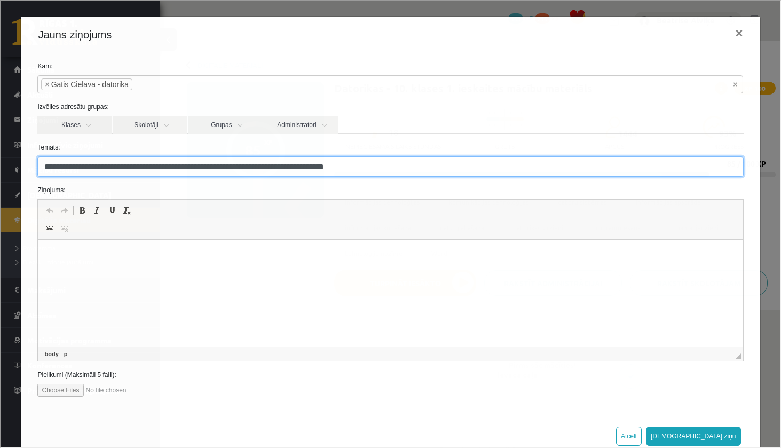
drag, startPoint x: 376, startPoint y: 164, endPoint x: 42, endPoint y: 167, distance: 334.0
click at [42, 167] on input "**********" at bounding box center [388, 165] width 705 height 20
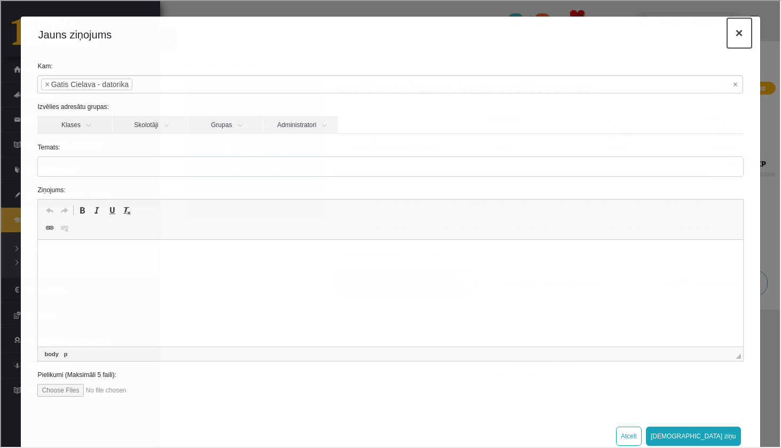
click at [726, 40] on button "×" at bounding box center [738, 32] width 25 height 30
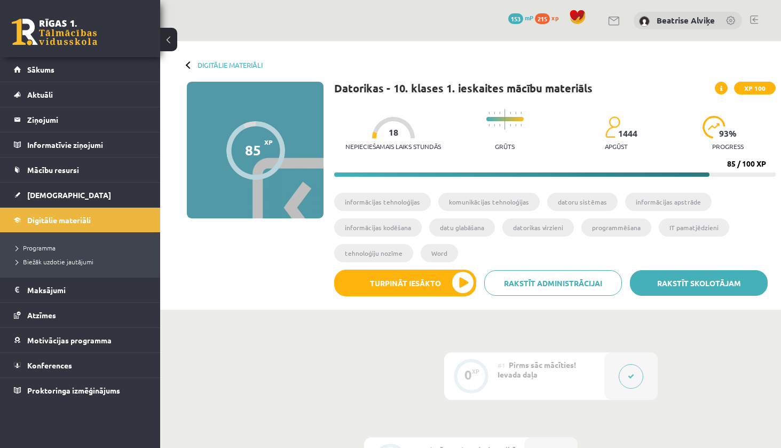
click at [683, 271] on link "Rakstīt skolotājam" at bounding box center [699, 283] width 138 height 26
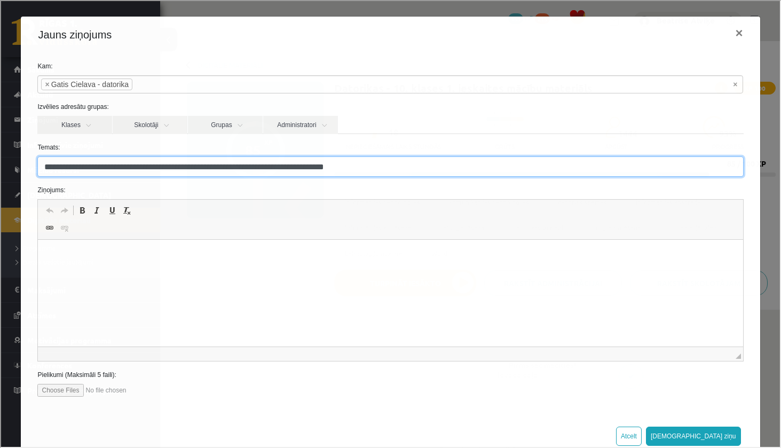
drag, startPoint x: 293, startPoint y: 166, endPoint x: -34, endPoint y: 176, distance: 327.2
click at [0, 37] on html "**********" at bounding box center [389, 18] width 778 height 37
type input "*"
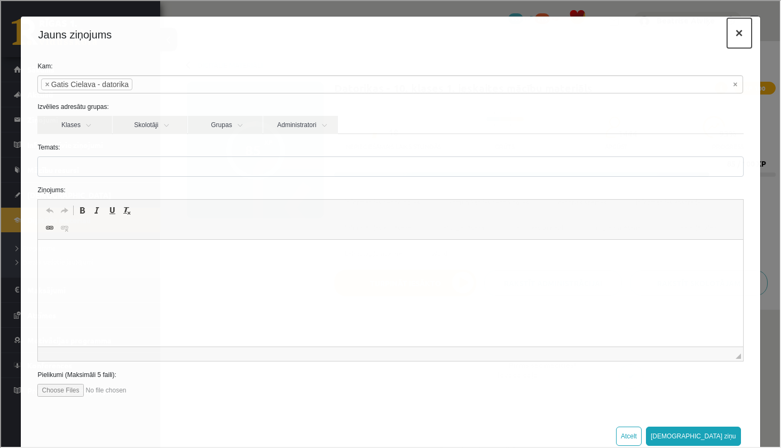
click at [726, 35] on button "×" at bounding box center [738, 32] width 25 height 30
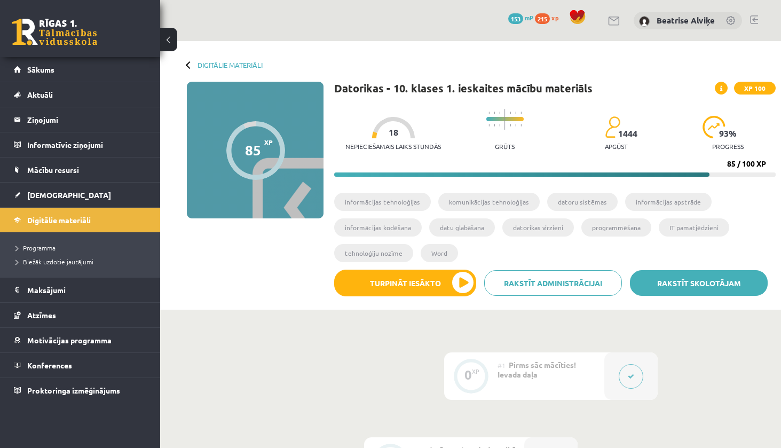
click at [721, 271] on link "Rakstīt skolotājam" at bounding box center [699, 283] width 138 height 26
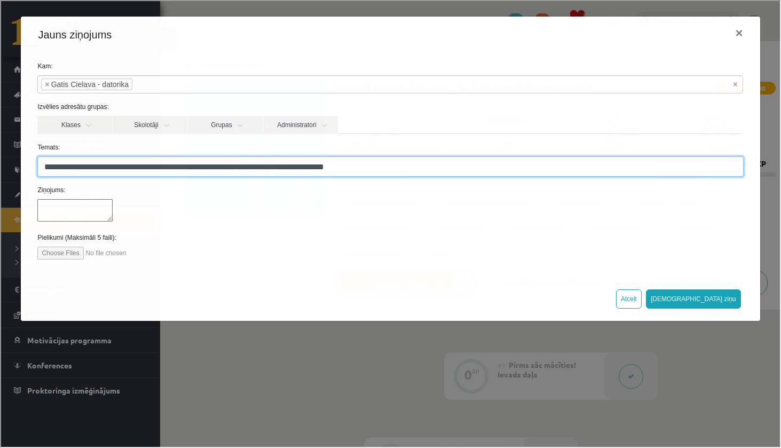
click at [120, 198] on form "**********" at bounding box center [388, 159] width 721 height 198
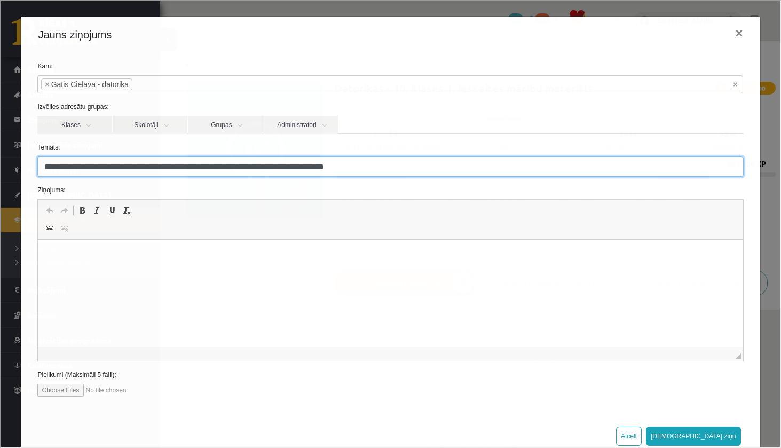
type input "**********"
click at [389, 165] on input "**********" at bounding box center [388, 165] width 705 height 20
drag, startPoint x: 386, startPoint y: 165, endPoint x: -74, endPoint y: 180, distance: 460.1
click at [0, 37] on html "**********" at bounding box center [389, 18] width 778 height 37
click at [190, 164] on input "*******" at bounding box center [388, 165] width 705 height 20
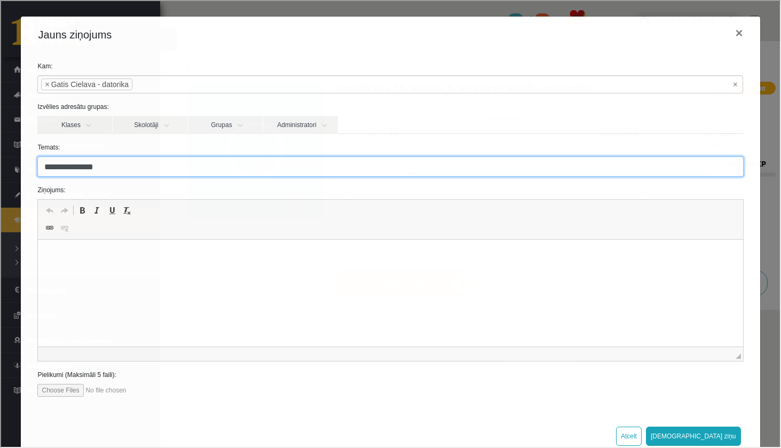
type input "**********"
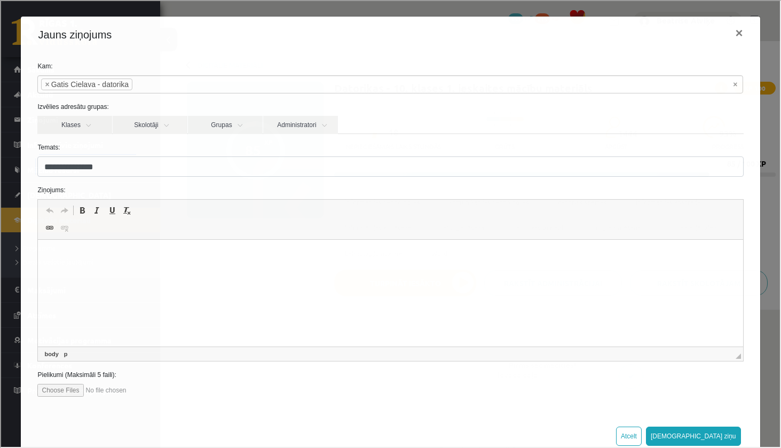
click at [208, 252] on p "Editor, wiswyg-editor-47024978401220-1757866040-749" at bounding box center [390, 255] width 683 height 11
drag, startPoint x: 84, startPoint y: 269, endPoint x: -13, endPoint y: 271, distance: 97.1
click at [38, 271] on html "*****" at bounding box center [390, 256] width 704 height 33
click at [327, 277] on p "**********" at bounding box center [386, 273] width 675 height 11
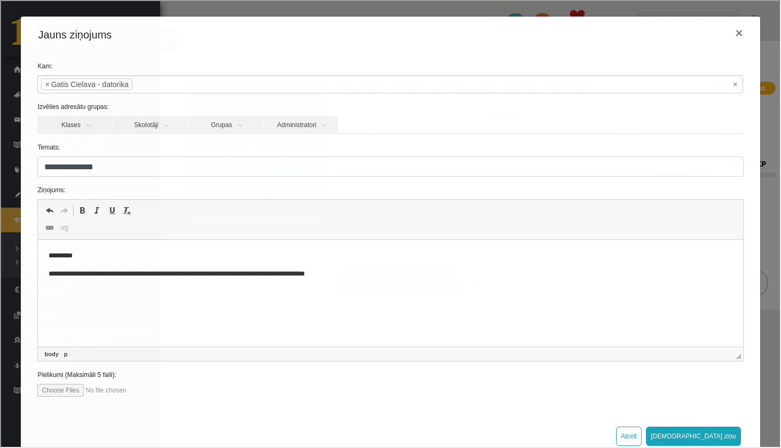
click at [377, 276] on p "**********" at bounding box center [386, 273] width 675 height 11
click at [46, 290] on html "**********" at bounding box center [390, 283] width 704 height 86
click at [366, 273] on p "**********" at bounding box center [386, 273] width 675 height 11
drag, startPoint x: 47, startPoint y: 289, endPoint x: 418, endPoint y: 289, distance: 371.4
click at [418, 289] on html "**********" at bounding box center [390, 292] width 704 height 105
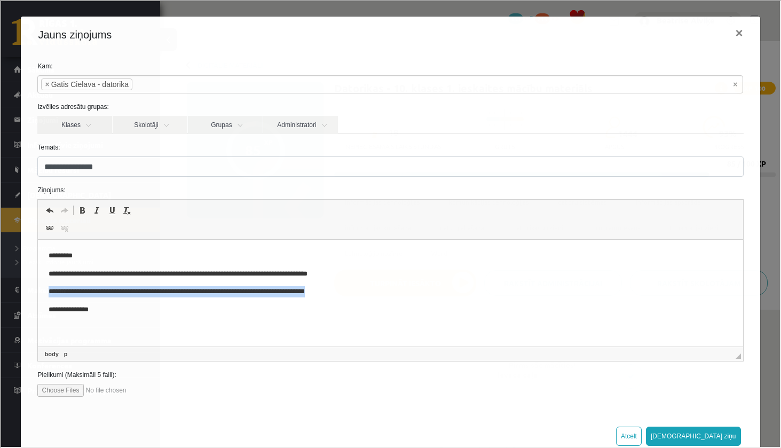
click at [418, 289] on p "**********" at bounding box center [386, 291] width 675 height 11
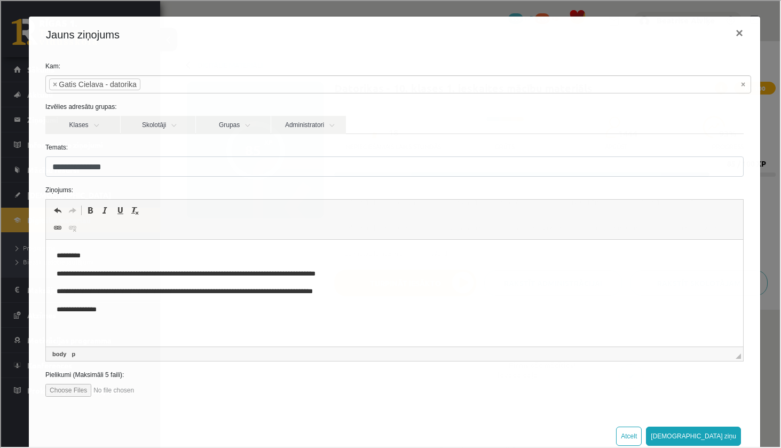
click at [186, 163] on input "**********" at bounding box center [393, 165] width 698 height 20
type input "*"
type input "**********"
click at [94, 270] on p "**********" at bounding box center [391, 273] width 668 height 11
click at [330, 321] on body "**********" at bounding box center [394, 291] width 675 height 83
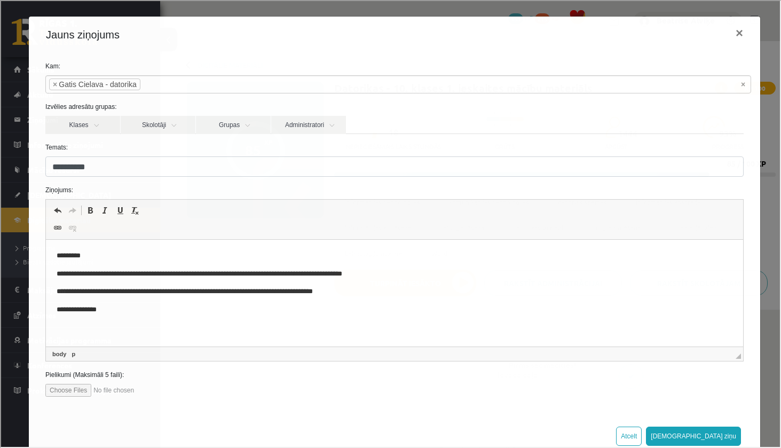
click at [325, 309] on p "**********" at bounding box center [391, 309] width 668 height 11
click at [720, 434] on button "Sūtīt ziņu" at bounding box center [692, 434] width 95 height 19
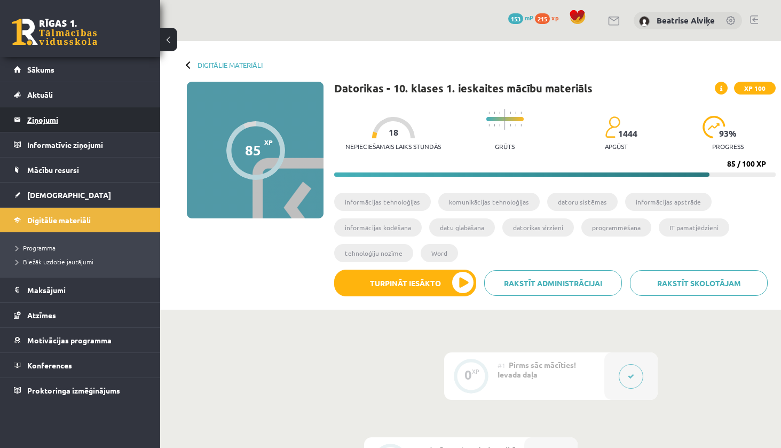
click at [86, 112] on legend "Ziņojumi 0" at bounding box center [87, 119] width 120 height 25
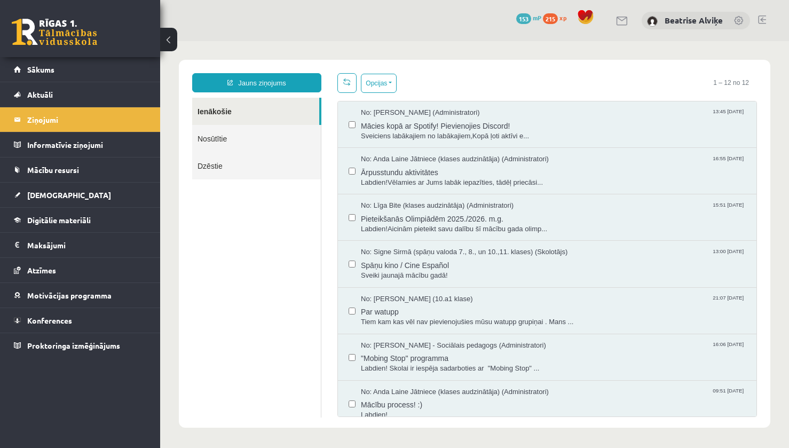
click at [231, 139] on link "Nosūtītie" at bounding box center [256, 138] width 129 height 27
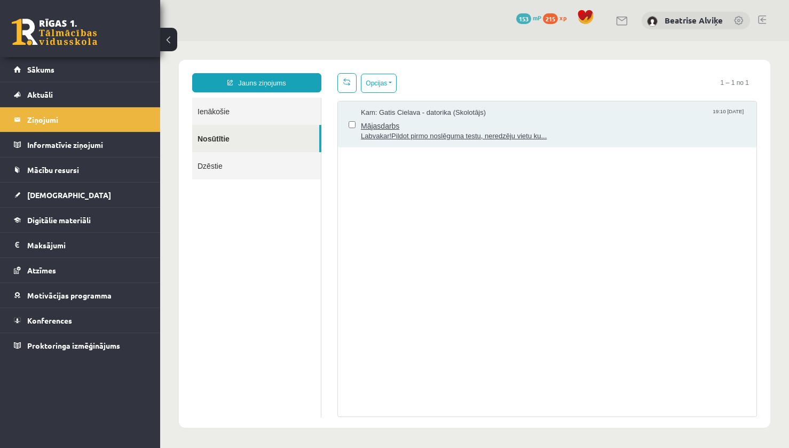
click at [556, 123] on span "Mājasdarbs" at bounding box center [553, 124] width 385 height 13
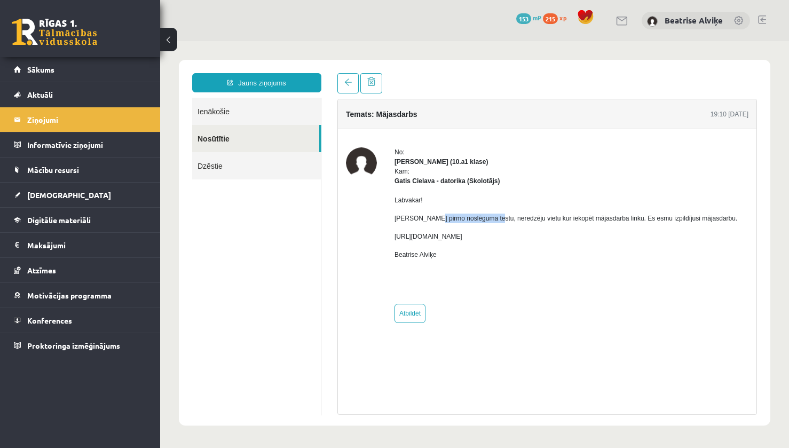
drag, startPoint x: 427, startPoint y: 221, endPoint x: 487, endPoint y: 213, distance: 60.3
click at [487, 213] on div "Labvakar! Pildot pirmo noslēguma testu, neredzēju vietu kur iekopēt mājasdarba …" at bounding box center [565, 241] width 343 height 110
click at [460, 215] on p "Pildot pirmo noslēguma testu, neredzēju vietu kur iekopēt mājasdarba linku. Es …" at bounding box center [565, 218] width 343 height 10
drag, startPoint x: 463, startPoint y: 213, endPoint x: 575, endPoint y: 224, distance: 112.6
click at [563, 223] on div "Labvakar! Pildot pirmo noslēguma testu, neredzēju vietu kur iekopēt mājasdarba …" at bounding box center [565, 241] width 343 height 110
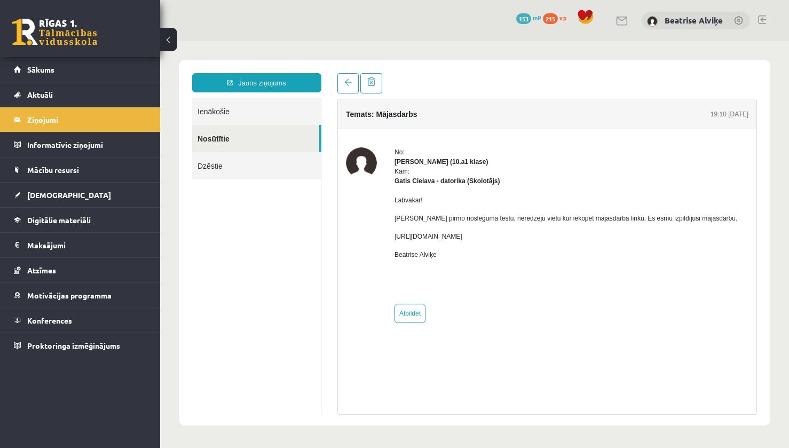
click at [575, 224] on div "Labvakar! Pildot pirmo noslēguma testu, neredzēju vietu kur iekopēt mājasdarba …" at bounding box center [565, 241] width 343 height 110
drag, startPoint x: 460, startPoint y: 238, endPoint x: 466, endPoint y: 239, distance: 5.4
click at [462, 238] on p "https://docs.google.com/document/d/14HVtS4-PD3KsQyV2ONrZBMGeWDY6C7J2fR0x_mr6VCs…" at bounding box center [565, 237] width 343 height 10
click at [477, 247] on div "Labvakar! Pildot pirmo noslēguma testu, neredzēju vietu kur iekopēt mājasdarba …" at bounding box center [565, 241] width 343 height 110
click at [52, 33] on link at bounding box center [54, 32] width 85 height 27
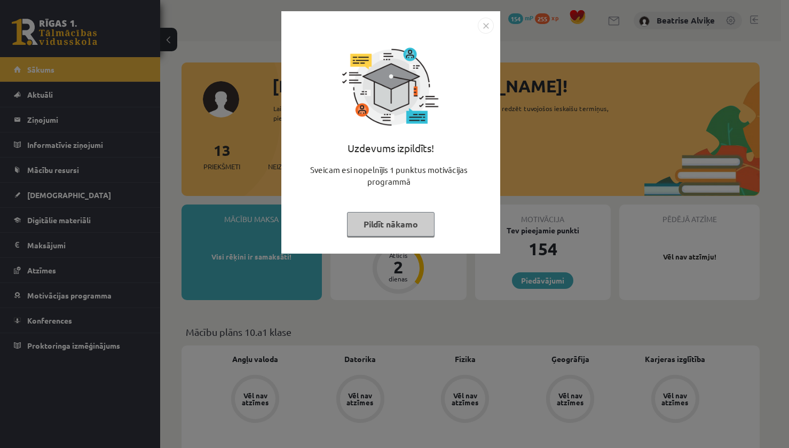
click at [482, 23] on img "Close" at bounding box center [486, 26] width 16 height 16
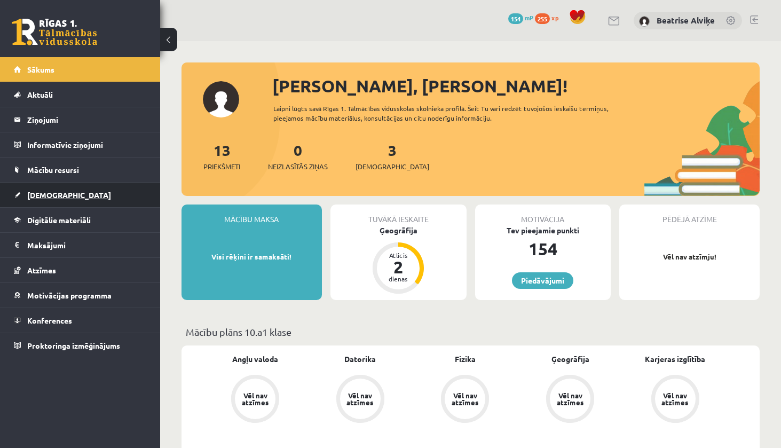
click at [70, 205] on link "[DEMOGRAPHIC_DATA]" at bounding box center [80, 194] width 133 height 25
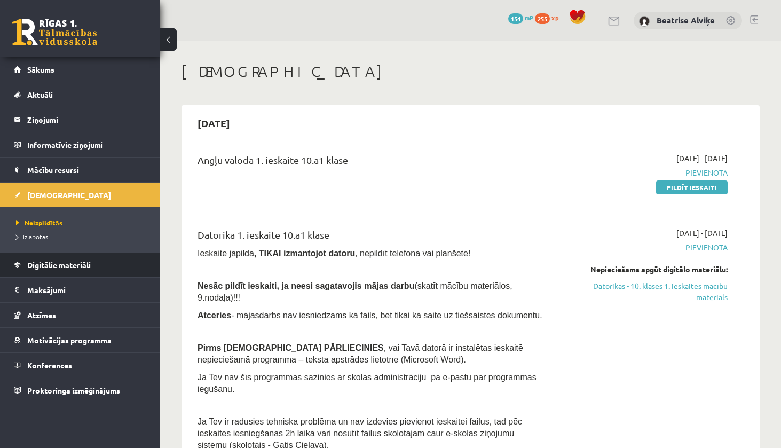
click at [80, 268] on span "Digitālie materiāli" at bounding box center [58, 265] width 63 height 10
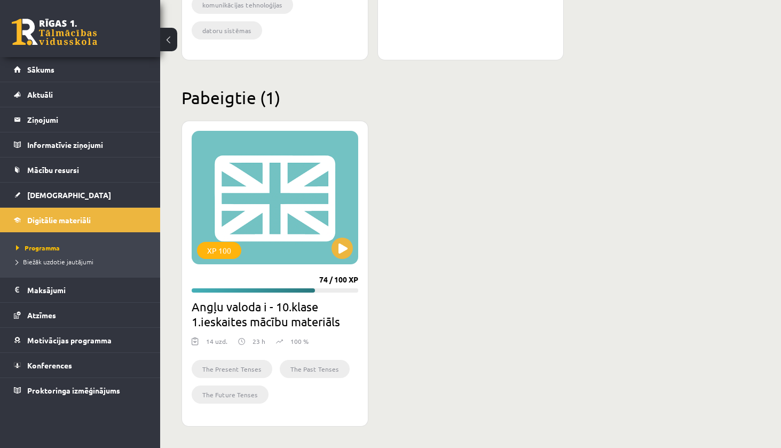
scroll to position [306, 0]
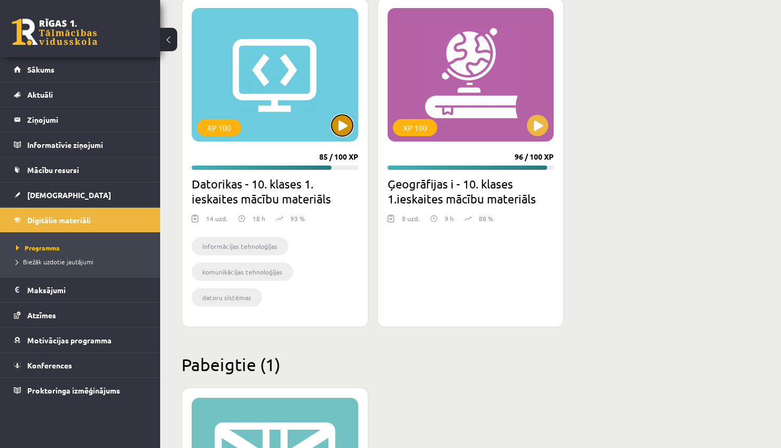
click at [344, 128] on button at bounding box center [341, 125] width 21 height 21
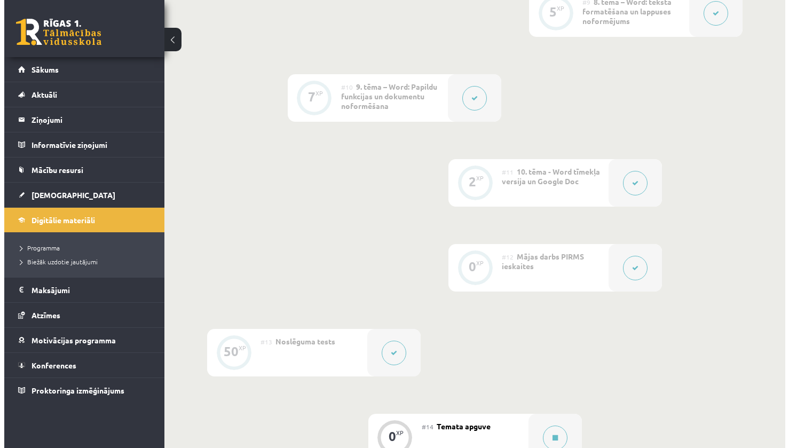
scroll to position [1242, 0]
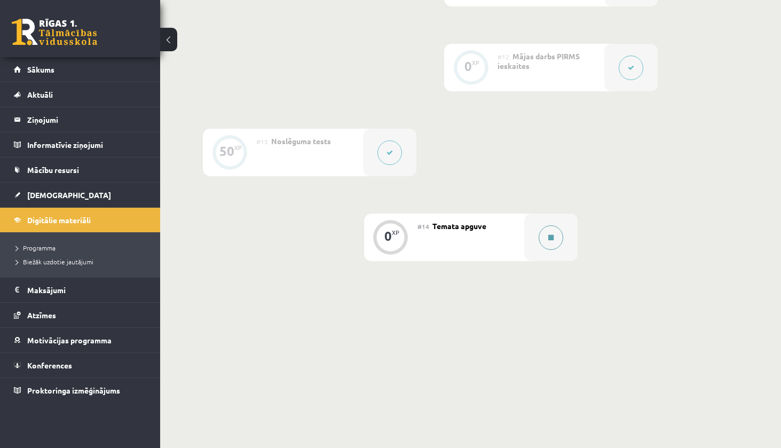
click at [550, 243] on button at bounding box center [550, 237] width 25 height 25
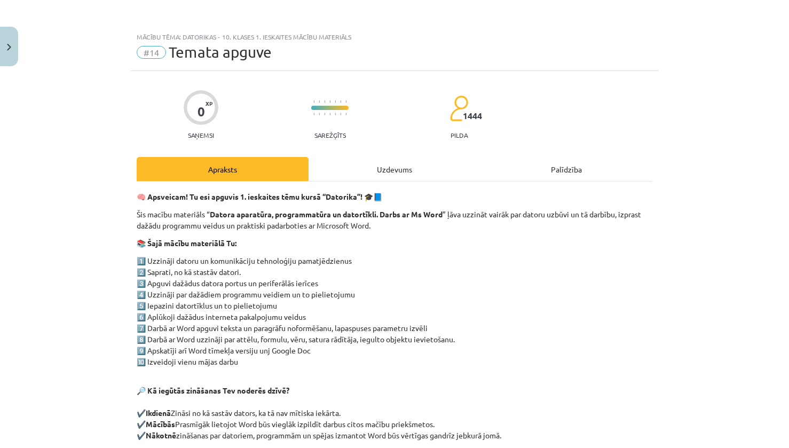
click at [427, 161] on div "Uzdevums" at bounding box center [394, 169] width 172 height 24
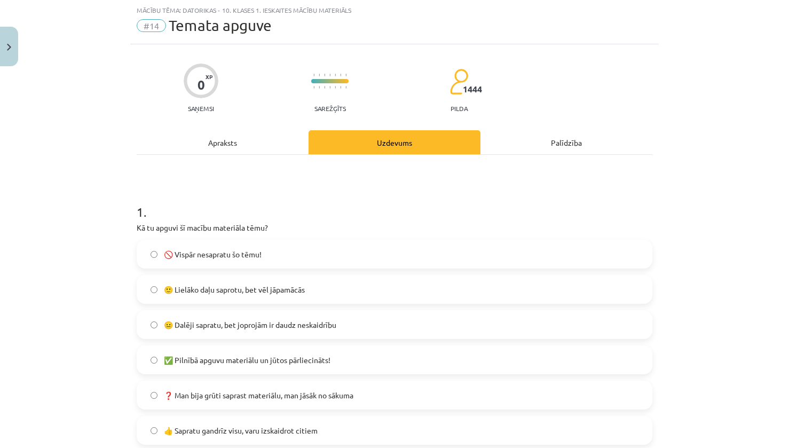
click at [436, 288] on label "🙂 Lielāko daļu saprotu, bet vēl jāpamācās" at bounding box center [394, 289] width 513 height 27
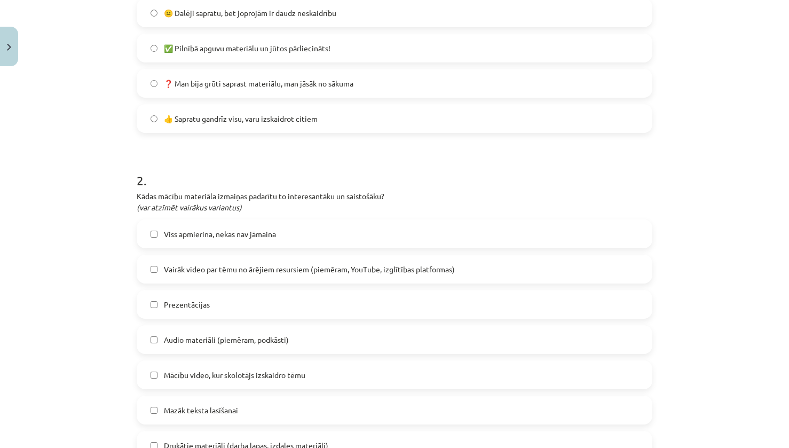
scroll to position [347, 0]
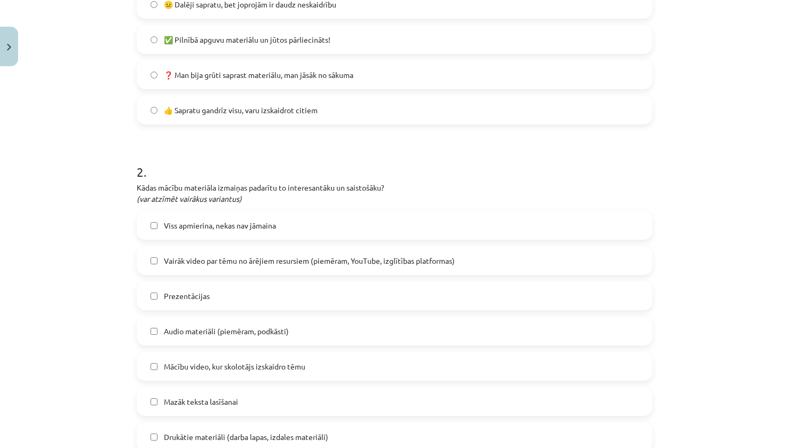
click at [188, 213] on label "Viss apmierina, nekas nav jāmaina" at bounding box center [394, 225] width 513 height 27
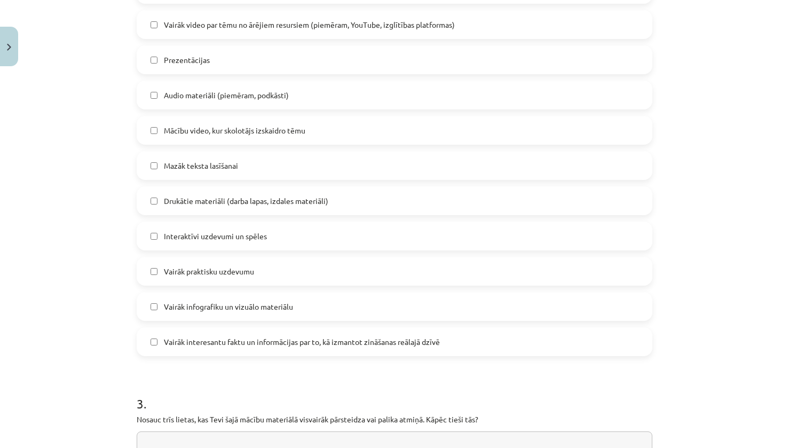
scroll to position [747, 0]
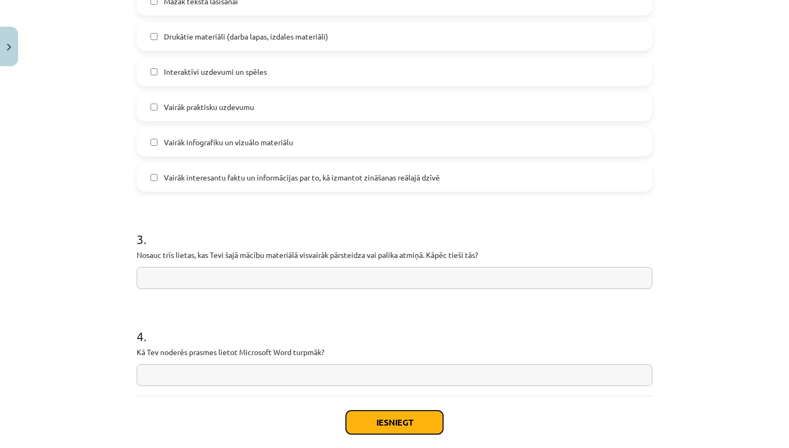
click at [363, 418] on button "Iesniegt" at bounding box center [394, 421] width 97 height 23
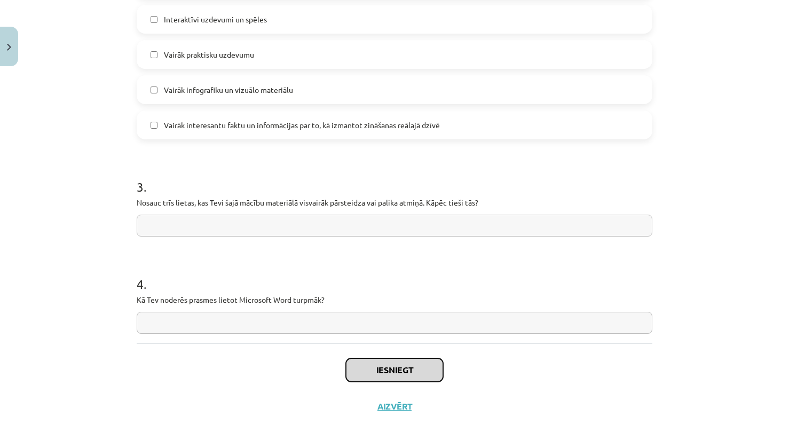
scroll to position [802, 0]
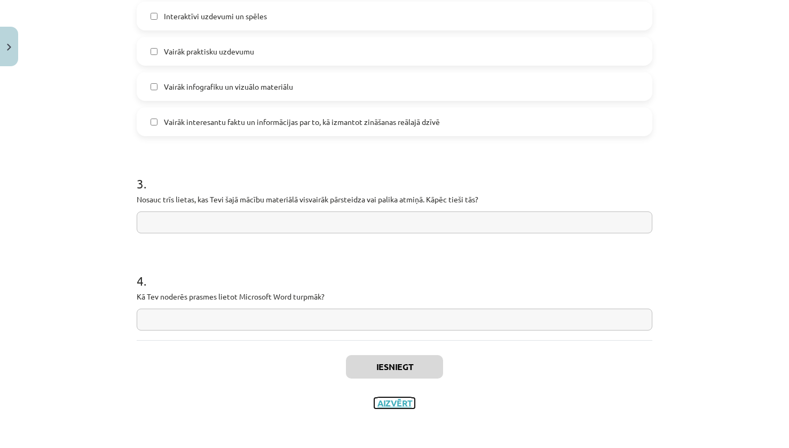
click at [393, 402] on button "Aizvērt" at bounding box center [394, 402] width 41 height 11
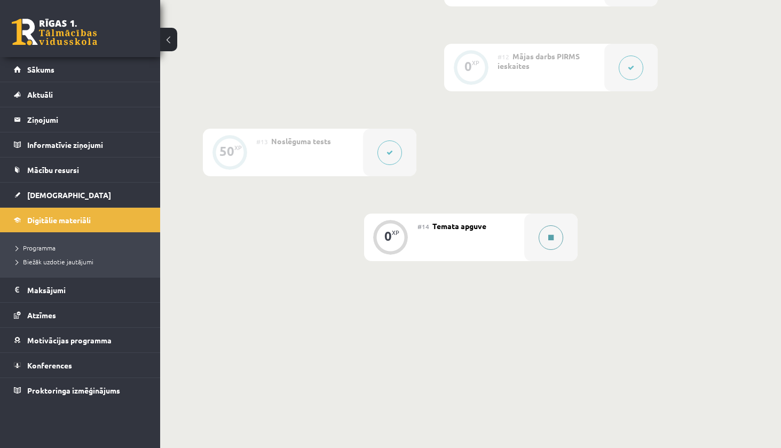
click at [547, 246] on button at bounding box center [550, 237] width 25 height 25
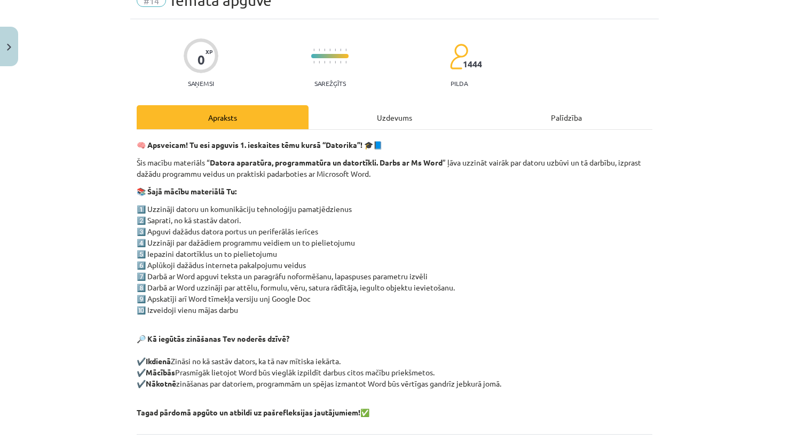
scroll to position [146, 0]
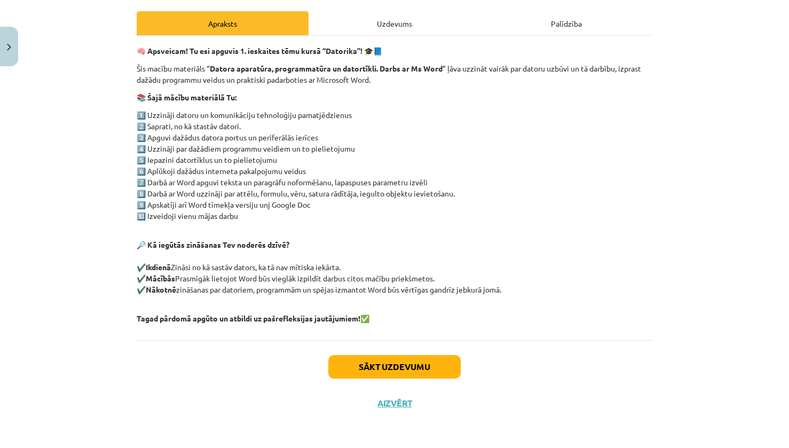
click at [372, 41] on div "🧠 Apsveicam! Tu esi apguvis 1. ieskaites tēmu kursā “Datorika”! 🎓📘 Šis macību m…" at bounding box center [394, 188] width 515 height 304
click at [372, 23] on div "Uzdevums" at bounding box center [394, 23] width 172 height 24
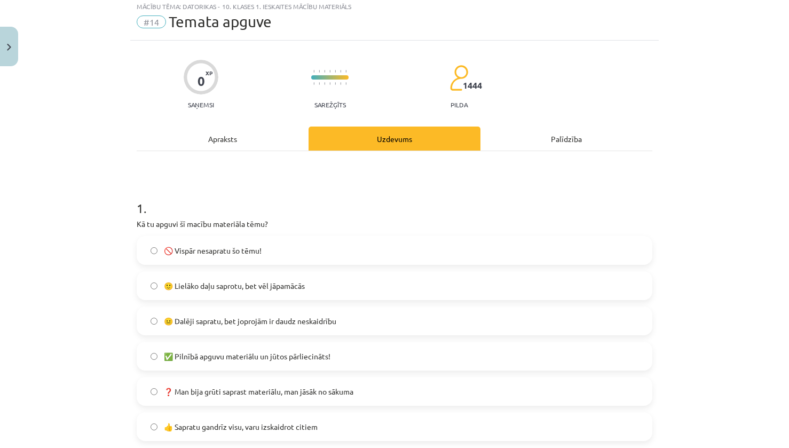
scroll to position [27, 0]
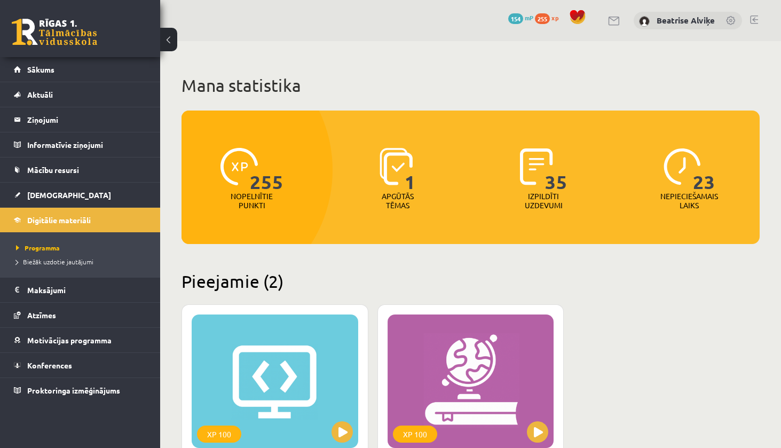
scroll to position [306, 0]
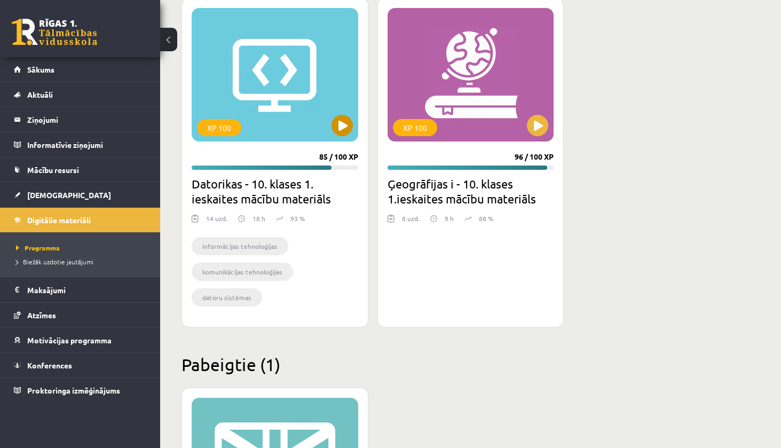
click at [285, 90] on div "XP 100" at bounding box center [275, 74] width 166 height 133
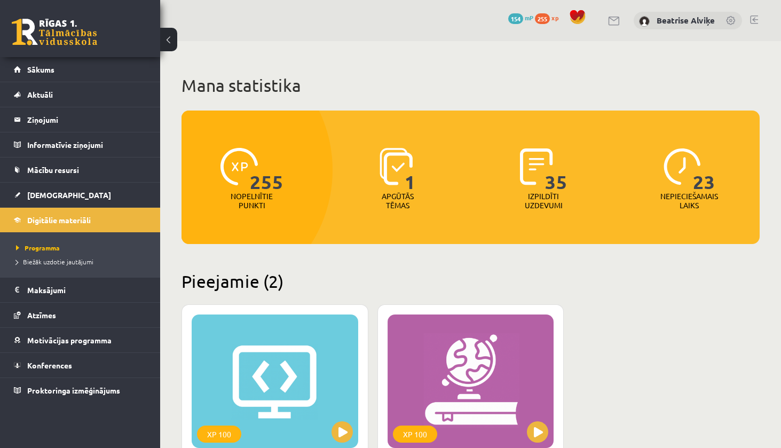
scroll to position [306, 0]
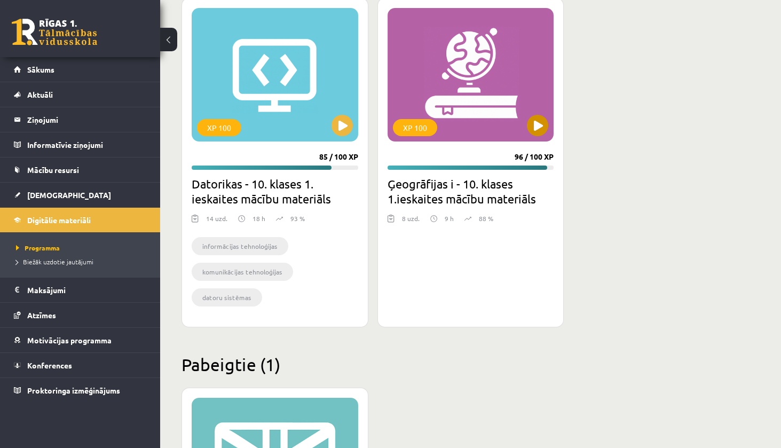
click at [458, 120] on div "XP 100" at bounding box center [470, 74] width 166 height 133
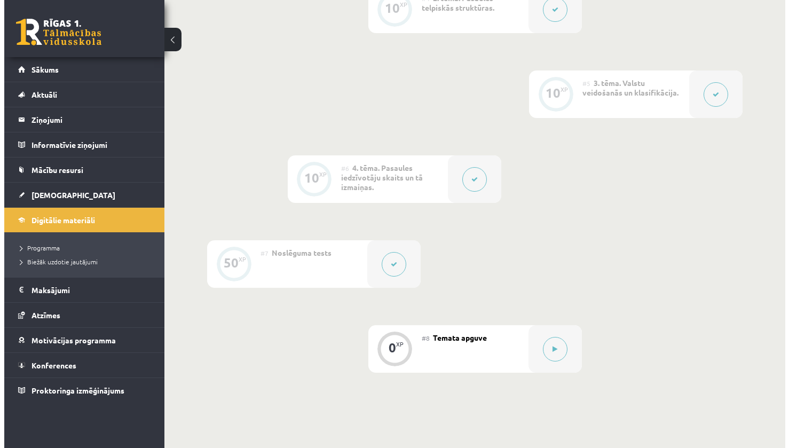
scroll to position [668, 0]
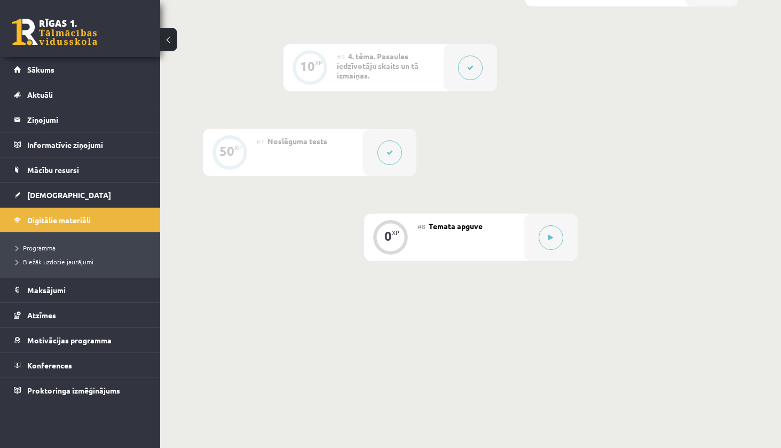
click at [497, 232] on div "#8 Temata apguve" at bounding box center [470, 236] width 107 height 47
click at [529, 235] on div at bounding box center [550, 236] width 53 height 47
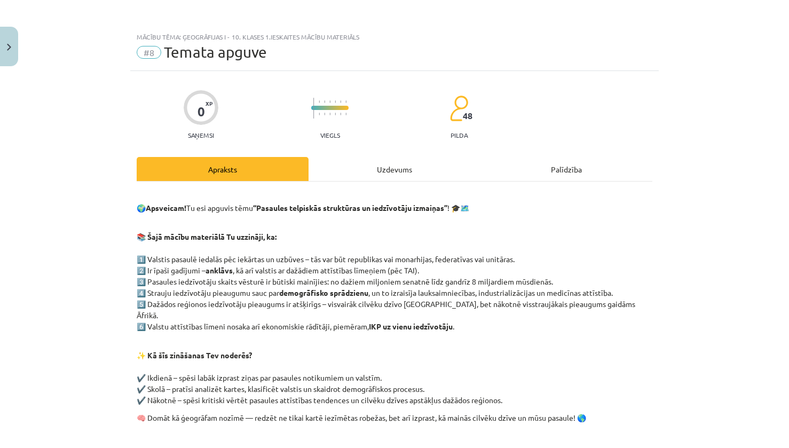
click at [468, 157] on div "Uzdevums" at bounding box center [394, 169] width 172 height 24
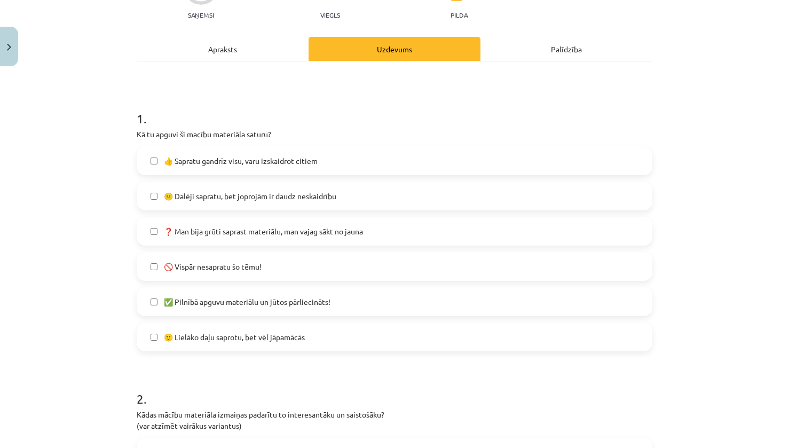
scroll to position [133, 0]
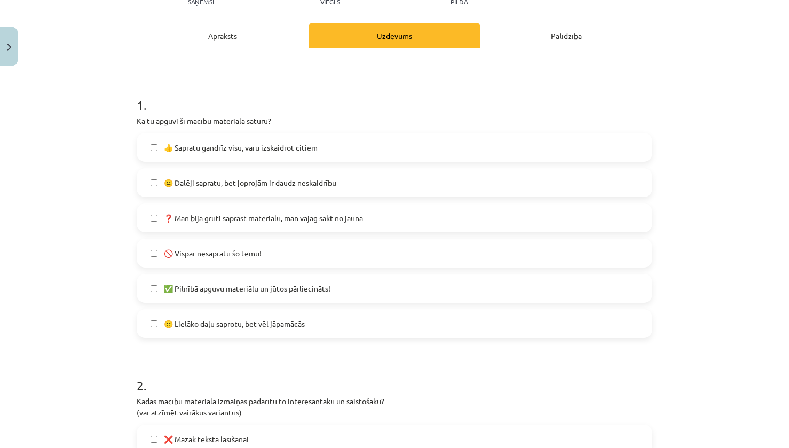
click at [339, 329] on label "🙂 Lielāko daļu saprotu, bet vēl jāpamācās" at bounding box center [394, 323] width 513 height 27
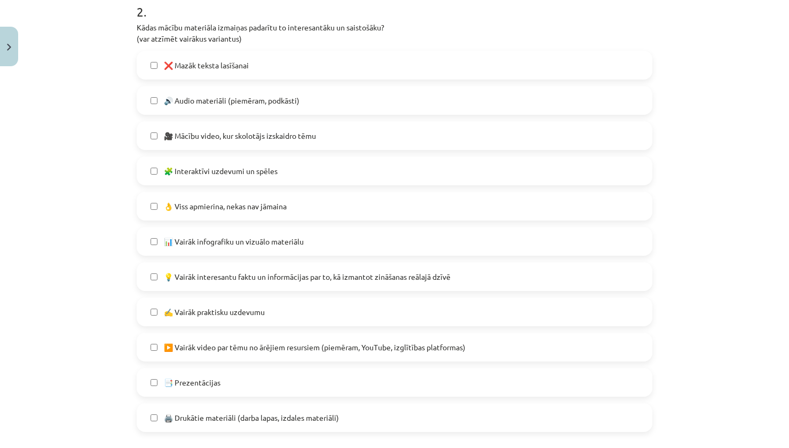
scroll to position [560, 0]
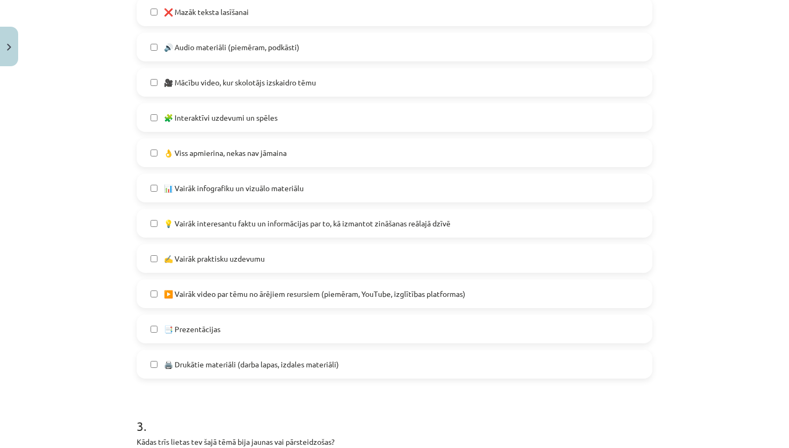
click at [344, 153] on label "👌 Viss apmierina, nekas nav jāmaina" at bounding box center [394, 152] width 513 height 27
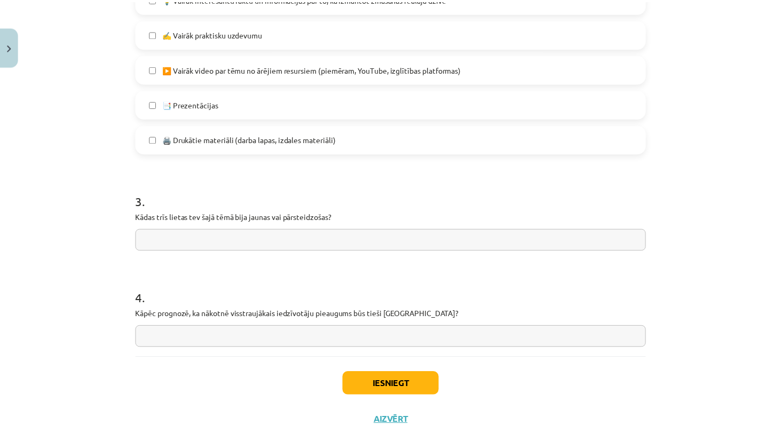
scroll to position [800, 0]
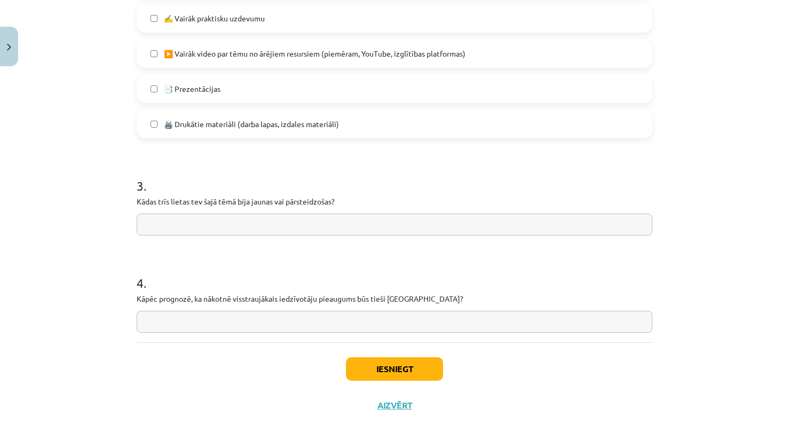
click at [389, 384] on div "Iesniegt Aizvērt" at bounding box center [394, 379] width 515 height 75
click at [390, 376] on button "Iesniegt" at bounding box center [394, 368] width 97 height 23
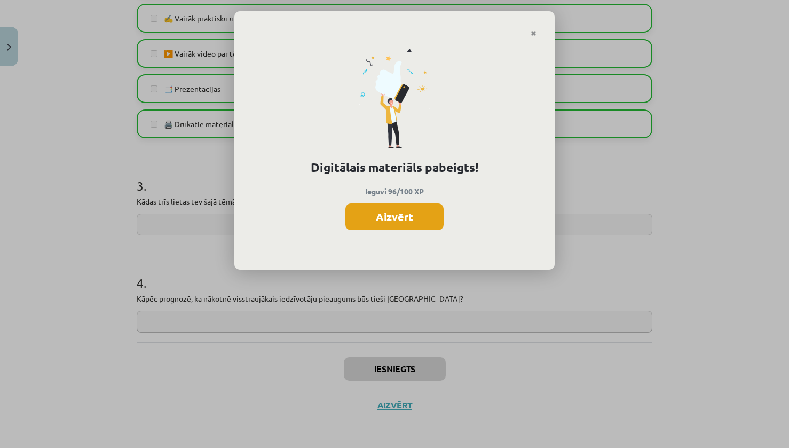
click at [426, 214] on button "Aizvērt" at bounding box center [394, 216] width 98 height 27
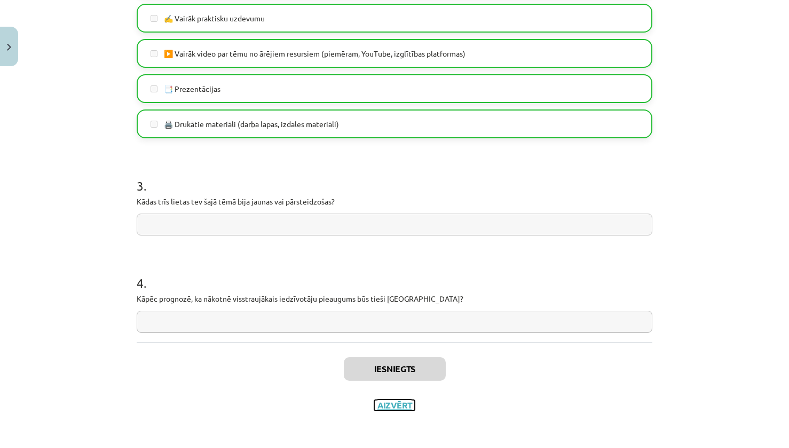
click at [404, 401] on button "Aizvērt" at bounding box center [394, 405] width 41 height 11
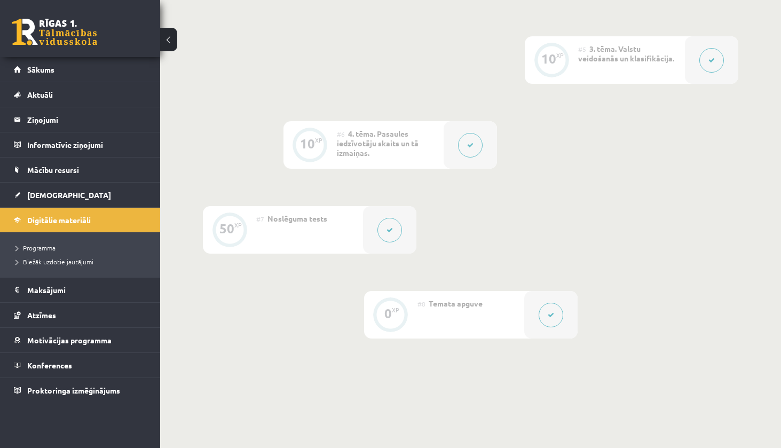
scroll to position [455, 0]
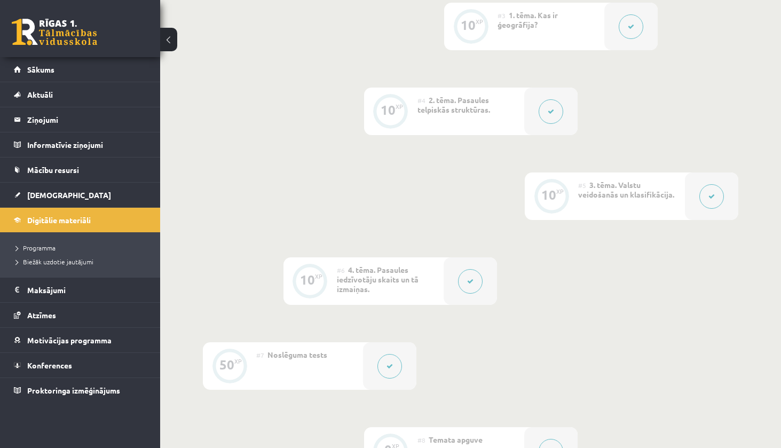
click at [82, 33] on link at bounding box center [54, 32] width 85 height 27
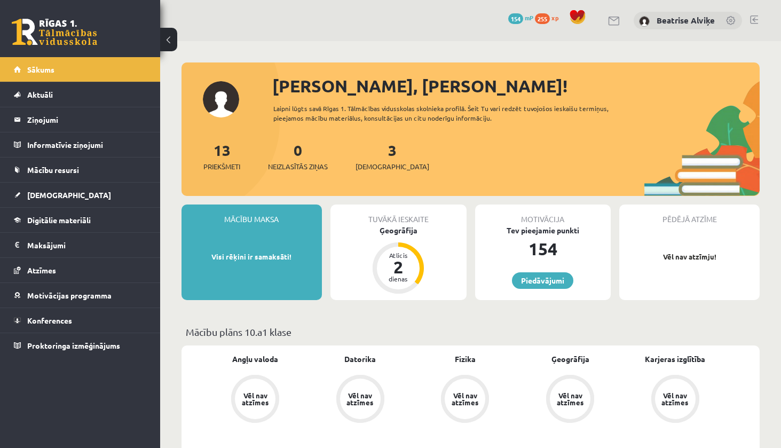
click at [392, 220] on div "Tuvākā ieskaite" at bounding box center [398, 214] width 136 height 20
click at [392, 234] on div "Ģeogrāfija" at bounding box center [398, 230] width 136 height 11
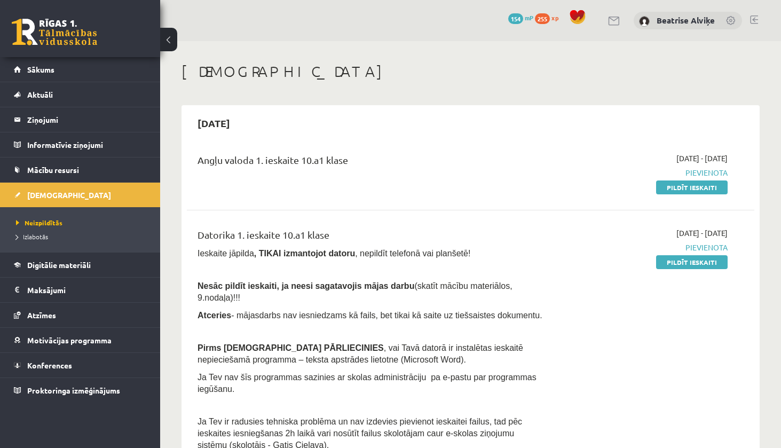
click at [54, 241] on li "Izlabotās" at bounding box center [82, 236] width 133 height 14
click at [44, 220] on span "Neizpildītās" at bounding box center [36, 222] width 41 height 9
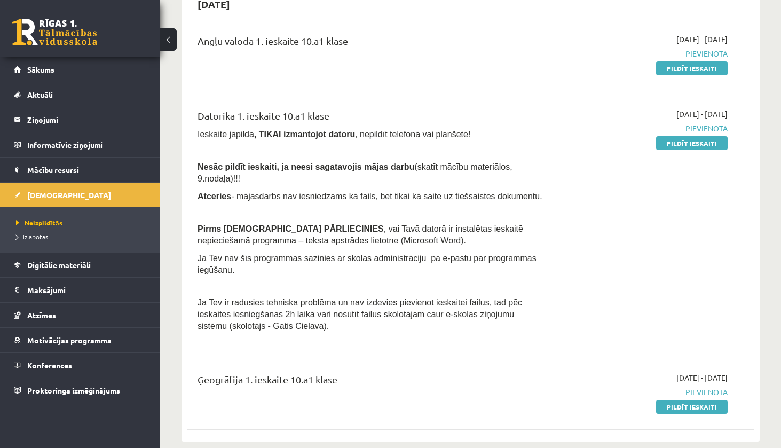
scroll to position [213, 0]
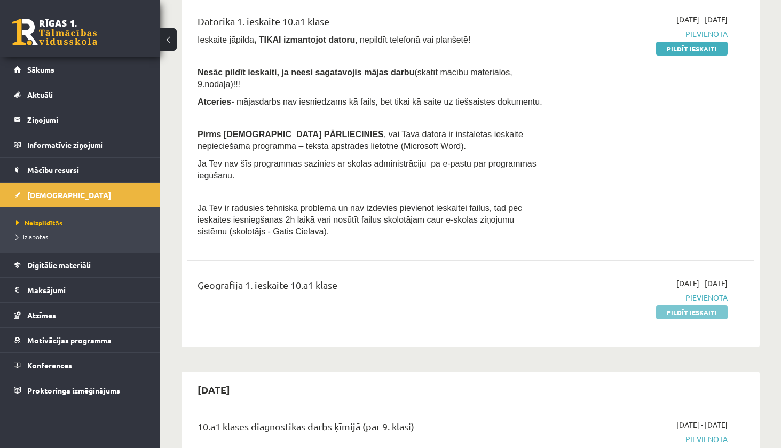
click at [686, 305] on link "Pildīt ieskaiti" at bounding box center [691, 312] width 71 height 14
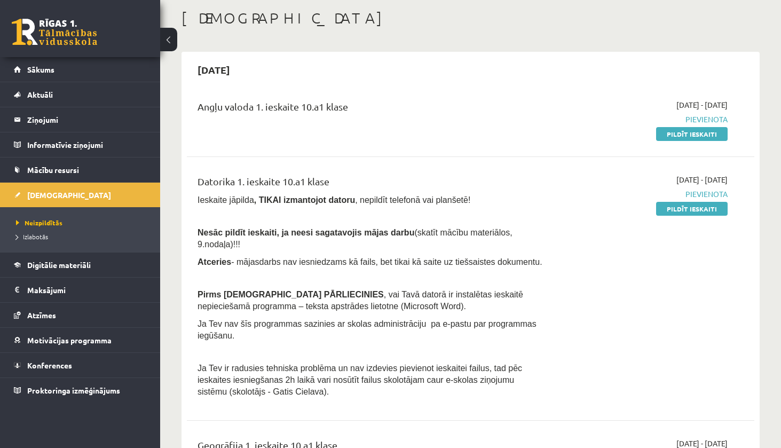
scroll to position [107, 0]
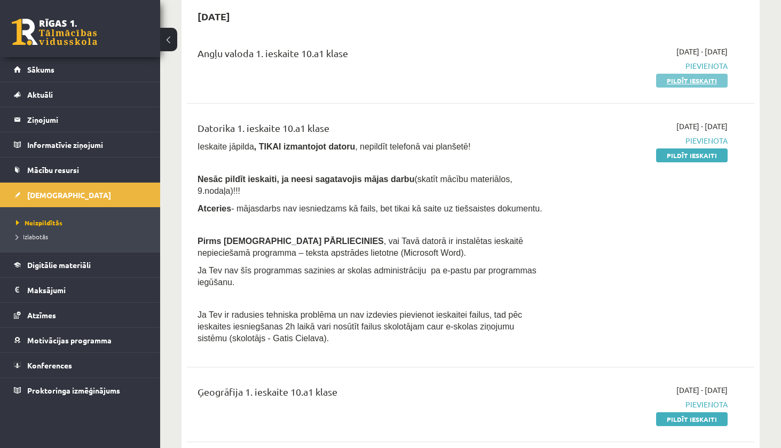
click at [668, 79] on link "Pildīt ieskaiti" at bounding box center [691, 81] width 71 height 14
drag, startPoint x: 718, startPoint y: 394, endPoint x: 437, endPoint y: 37, distance: 453.6
click at [718, 412] on link "Pildīt ieskaiti" at bounding box center [691, 419] width 71 height 14
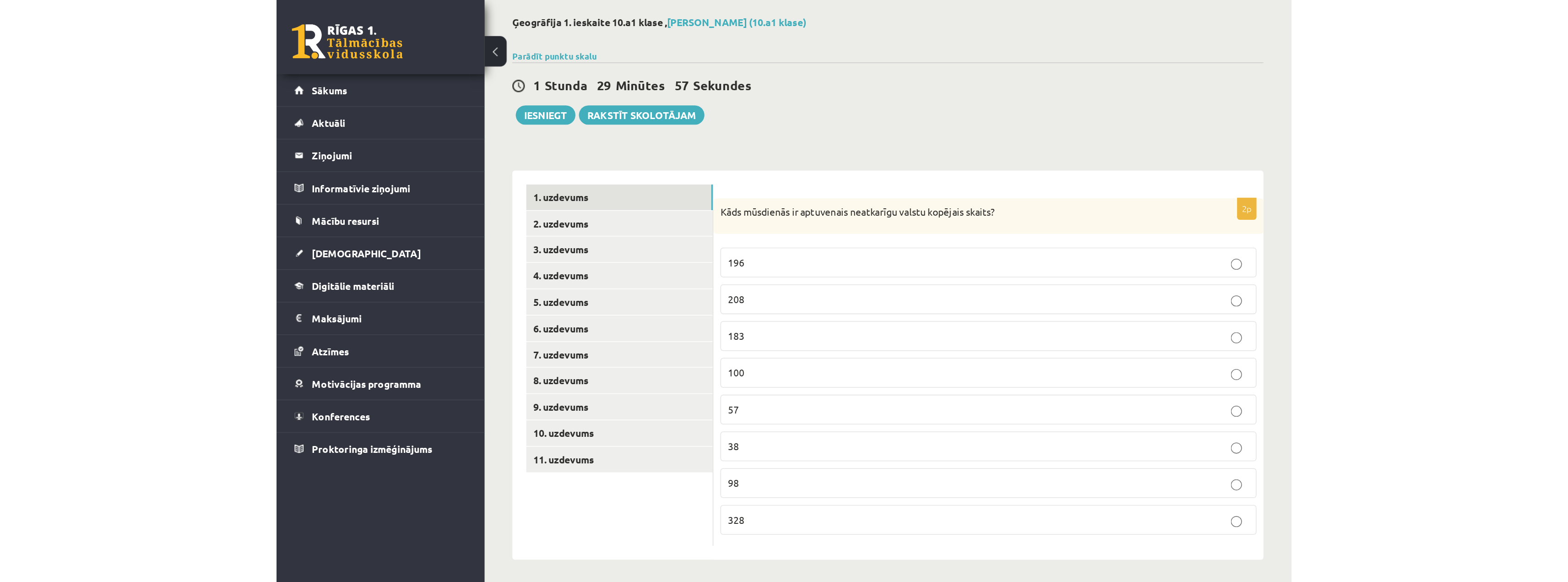
scroll to position [46, 0]
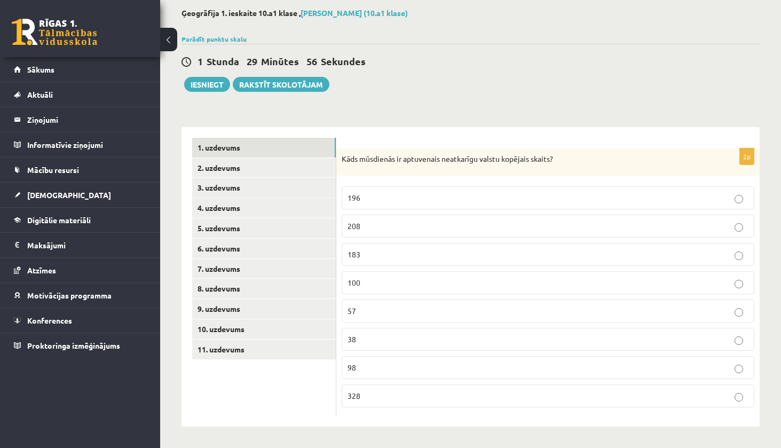
click at [593, 196] on p "196" at bounding box center [547, 197] width 401 height 11
click at [269, 176] on link "2. uzdevums" at bounding box center [264, 168] width 144 height 20
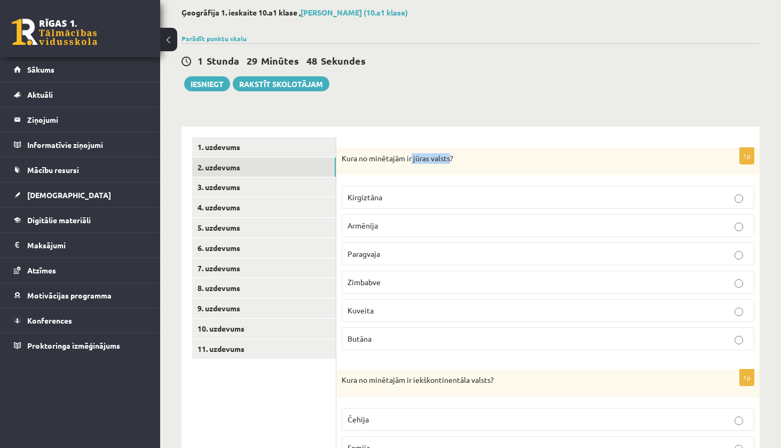
drag, startPoint x: 412, startPoint y: 160, endPoint x: 451, endPoint y: 160, distance: 38.9
click at [451, 160] on p "Kura no minētajām ir jūras valsts?" at bounding box center [520, 158] width 359 height 11
copy p "jūras valsts"
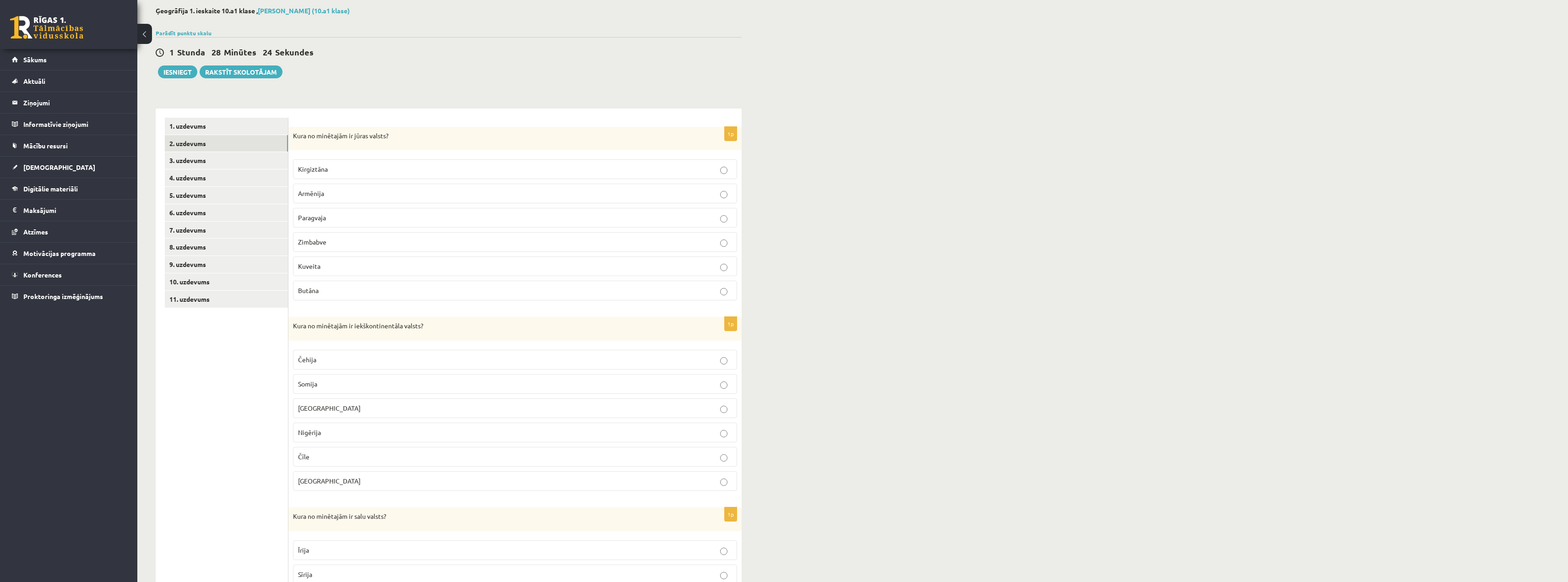
drag, startPoint x: 294, startPoint y: 193, endPoint x: 331, endPoint y: 192, distance: 37.0
click at [331, 192] on label "Armēnija" at bounding box center [515, 193] width 445 height 20
copy span "Armēnija"
drag, startPoint x: 339, startPoint y: 165, endPoint x: 297, endPoint y: 167, distance: 42.0
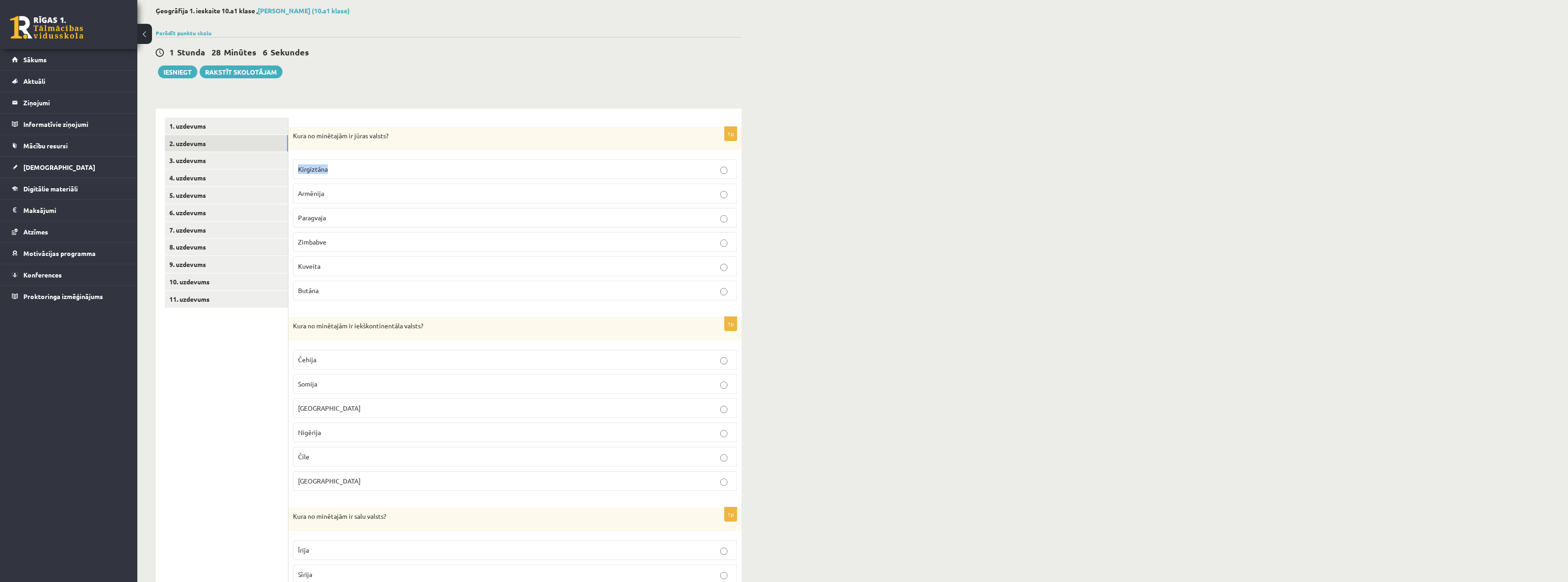
click at [297, 167] on label "Kirgiztāna" at bounding box center [515, 169] width 445 height 20
copy span "Kirgiztāna"
drag, startPoint x: 336, startPoint y: 216, endPoint x: 292, endPoint y: 222, distance: 44.4
click at [292, 222] on div "1p Kura no minētajām ir jūras valsts? [GEOGRAPHIC_DATA] [GEOGRAPHIC_DATA] [GEOG…" at bounding box center [515, 217] width 453 height 181
copy span "Paragvaja"
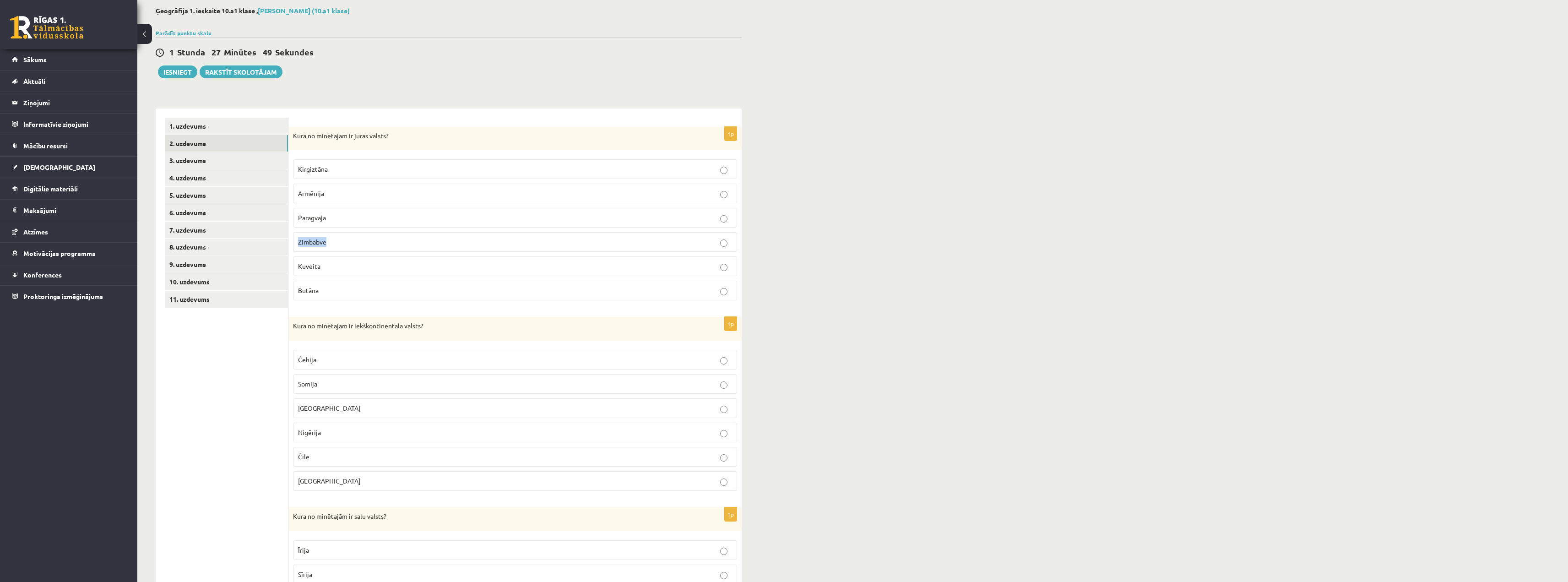
drag, startPoint x: 341, startPoint y: 239, endPoint x: 294, endPoint y: 240, distance: 47.0
click at [294, 240] on label "Zimbabve" at bounding box center [515, 242] width 445 height 20
copy span "Zimbabve"
drag, startPoint x: 338, startPoint y: 263, endPoint x: 288, endPoint y: 267, distance: 50.2
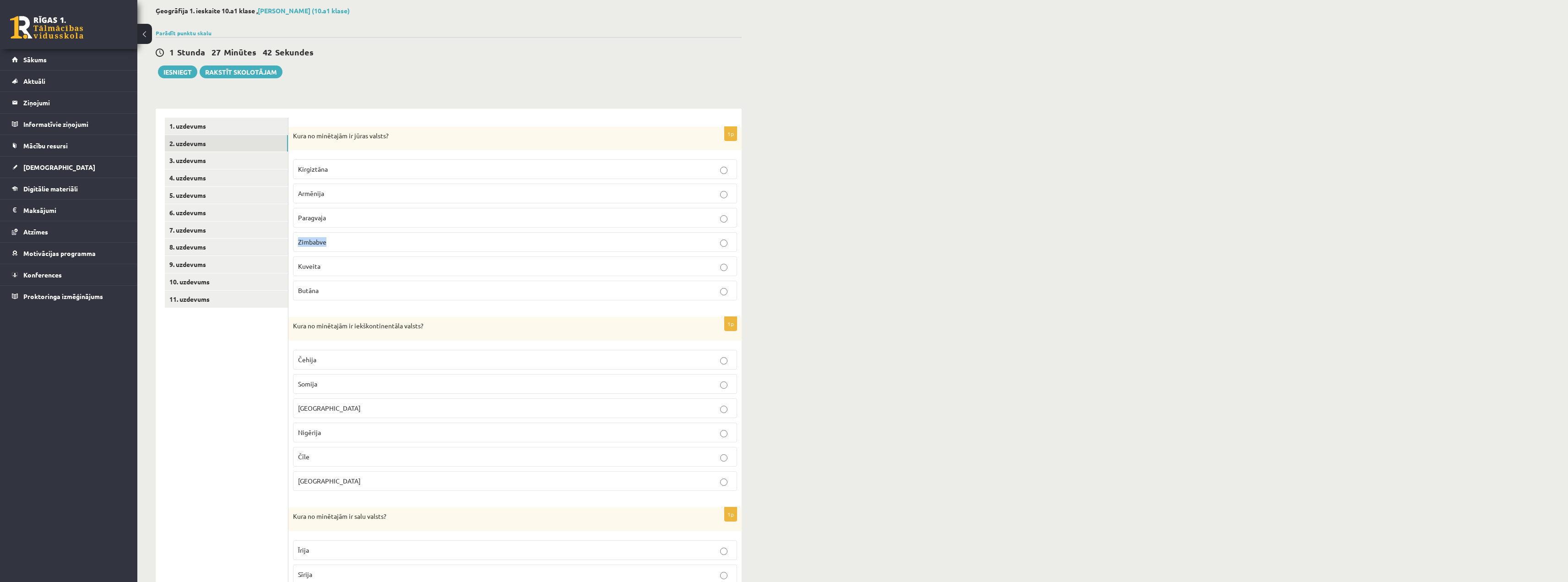
click at [333, 264] on p "Kuveita" at bounding box center [515, 266] width 434 height 9
drag, startPoint x: 325, startPoint y: 265, endPoint x: 297, endPoint y: 266, distance: 28.0
click at [297, 266] on label "Kuveita" at bounding box center [515, 266] width 445 height 20
copy span "Kuveita"
drag, startPoint x: 322, startPoint y: 288, endPoint x: 288, endPoint y: 288, distance: 34.0
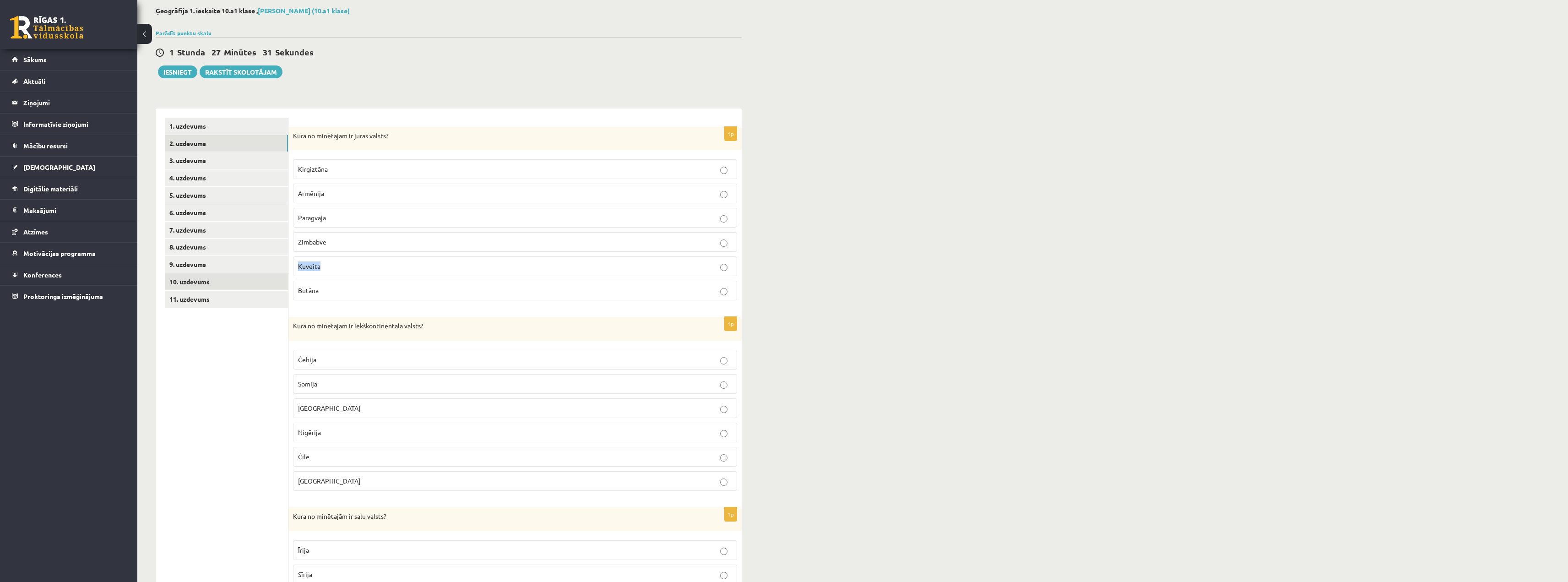
click at [329, 290] on p "Butāna" at bounding box center [515, 290] width 434 height 9
drag, startPoint x: 329, startPoint y: 290, endPoint x: 299, endPoint y: 291, distance: 30.0
click at [299, 291] on p "Butāna" at bounding box center [515, 290] width 434 height 9
click at [320, 274] on label "Kuveita" at bounding box center [515, 266] width 445 height 20
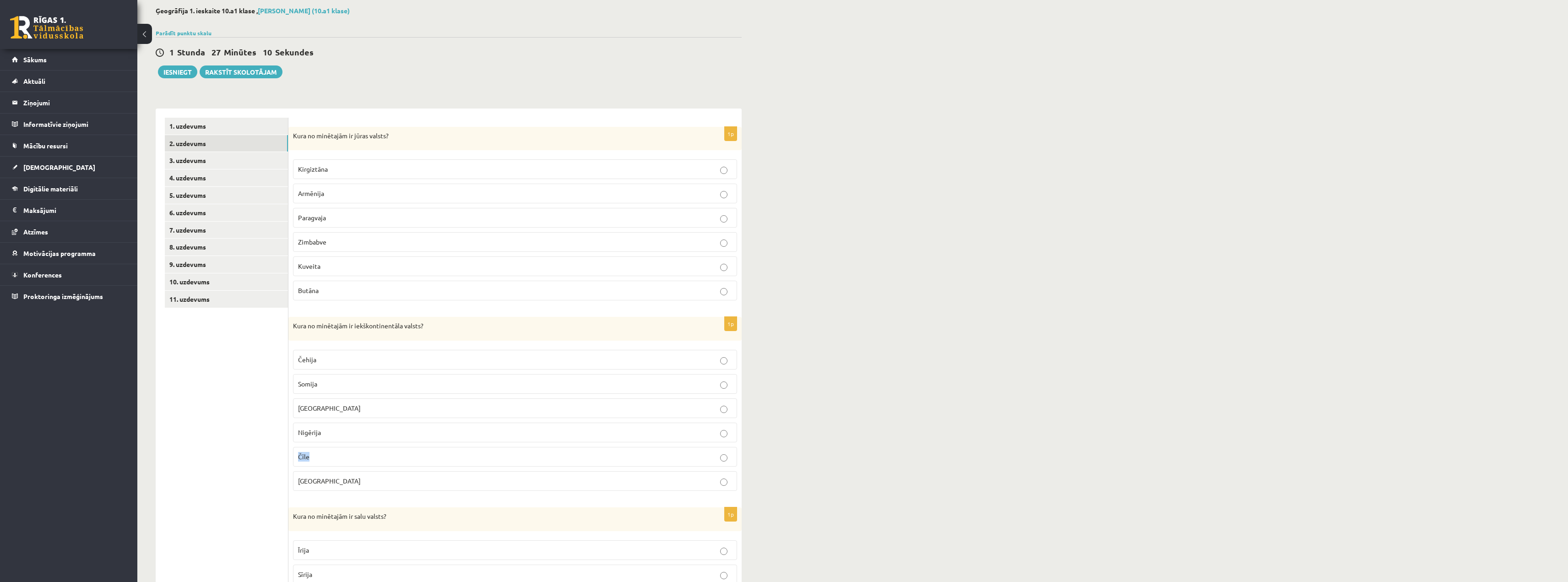
drag, startPoint x: 295, startPoint y: 455, endPoint x: 317, endPoint y: 455, distance: 22.0
click at [317, 384] on label "Čīle" at bounding box center [515, 457] width 445 height 20
drag, startPoint x: 301, startPoint y: 456, endPoint x: 354, endPoint y: 440, distance: 55.4
click at [354, 384] on label "Nigērija" at bounding box center [515, 432] width 445 height 20
drag, startPoint x: 330, startPoint y: 482, endPoint x: 282, endPoint y: 482, distance: 48.0
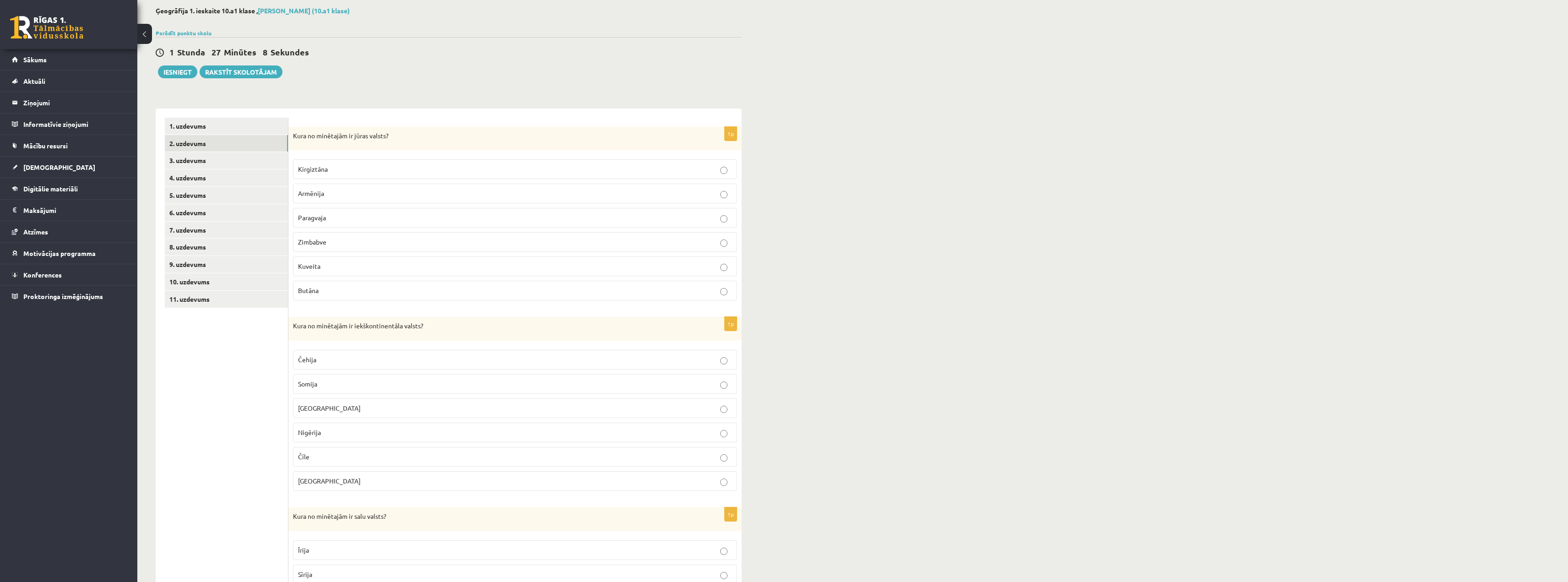
click at [318, 384] on p "[GEOGRAPHIC_DATA]" at bounding box center [515, 481] width 434 height 9
drag, startPoint x: 308, startPoint y: 483, endPoint x: 299, endPoint y: 483, distance: 9.0
click at [299, 384] on p "[GEOGRAPHIC_DATA]" at bounding box center [515, 481] width 434 height 9
drag, startPoint x: 307, startPoint y: 454, endPoint x: 290, endPoint y: 454, distance: 17.0
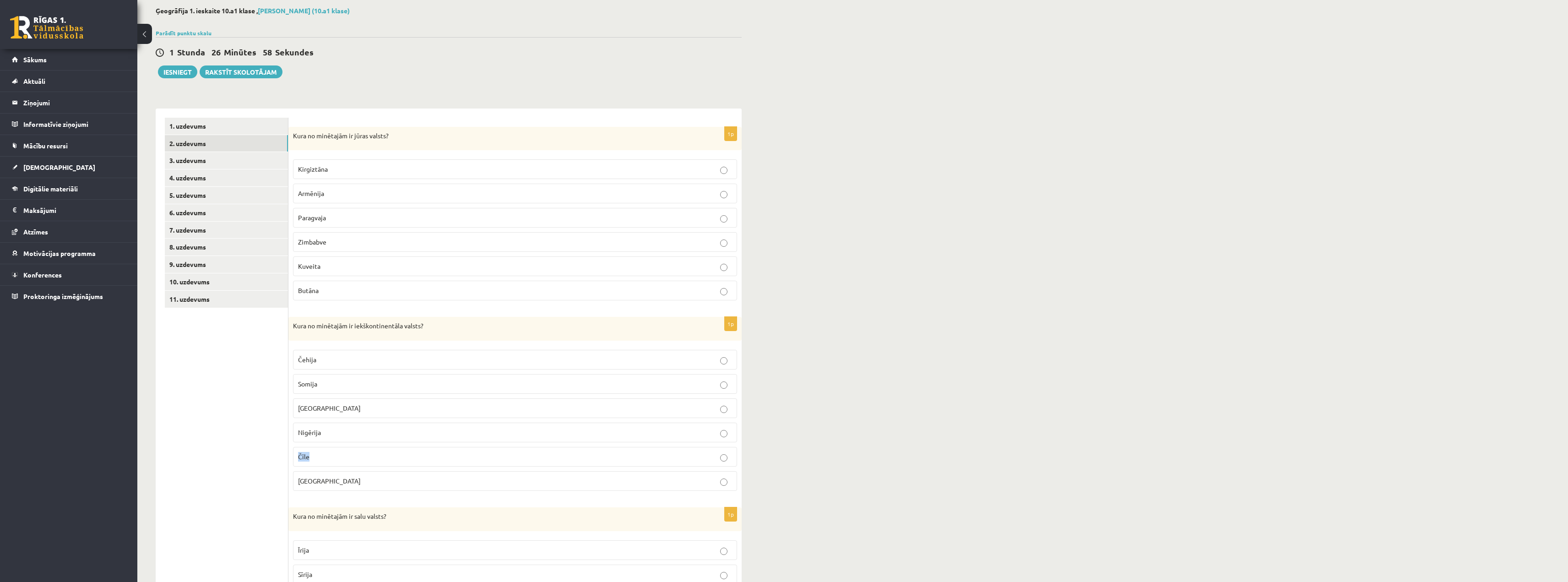
click at [290, 384] on div "1p Kura no minētajām ir iekškontinentāla valsts? [GEOGRAPHIC_DATA] [GEOGRAPHIC_…" at bounding box center [515, 407] width 453 height 181
copy span "Čīle"
drag, startPoint x: 323, startPoint y: 429, endPoint x: 290, endPoint y: 431, distance: 33.1
click at [290, 384] on div "1p Kura no minētajām ir iekškontinentāla valsts? [GEOGRAPHIC_DATA] [GEOGRAPHIC_…" at bounding box center [515, 407] width 453 height 181
copy span "Nigērija"
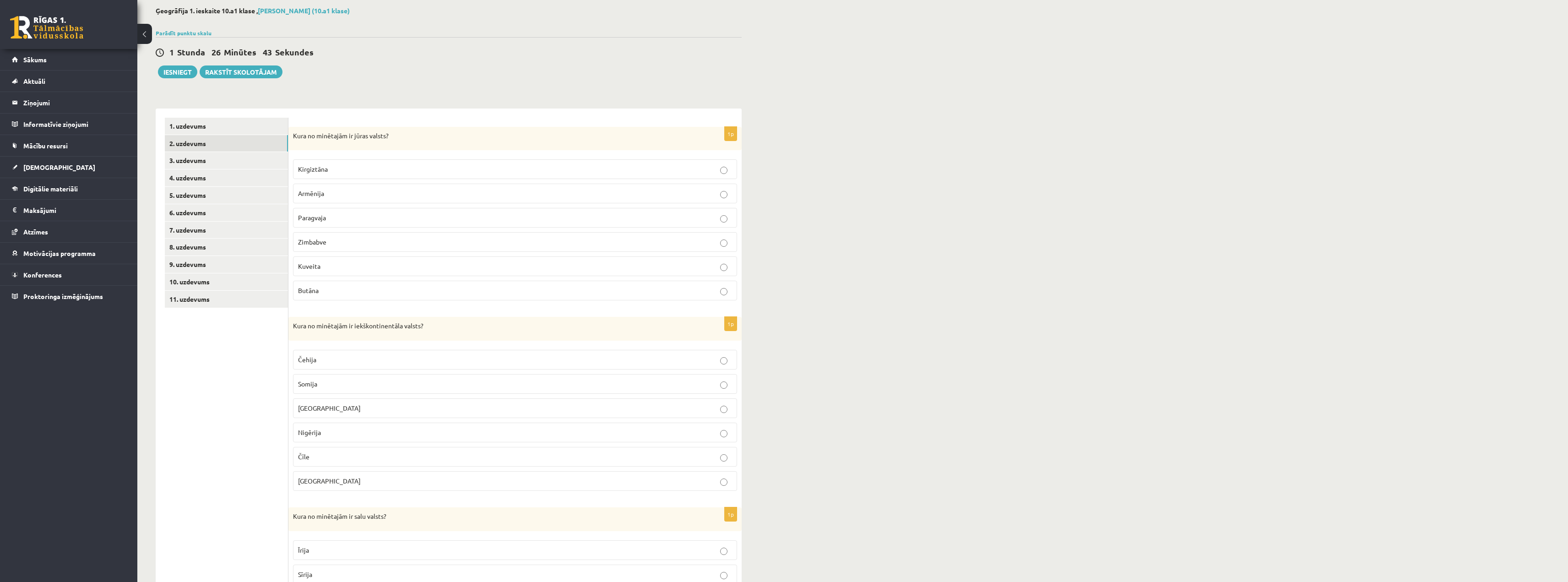
drag, startPoint x: 326, startPoint y: 410, endPoint x: 319, endPoint y: 399, distance: 13.0
click at [312, 384] on p "[GEOGRAPHIC_DATA]" at bounding box center [515, 408] width 434 height 9
drag, startPoint x: 327, startPoint y: 384, endPoint x: 287, endPoint y: 383, distance: 40.0
click at [316, 384] on span "Somija" at bounding box center [307, 384] width 19 height 9
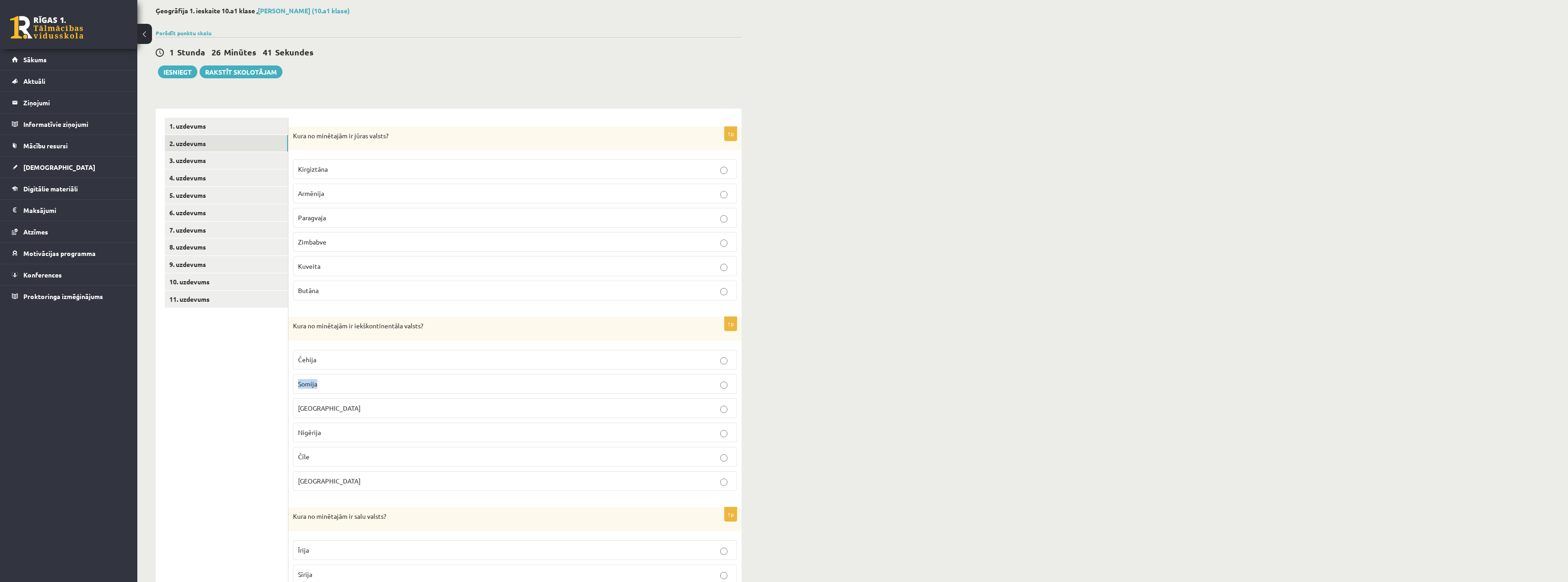
drag, startPoint x: 318, startPoint y: 385, endPoint x: 296, endPoint y: 385, distance: 22.0
click at [296, 384] on label "Somija" at bounding box center [515, 384] width 445 height 20
click at [317, 359] on p "Čehija" at bounding box center [515, 360] width 434 height 9
drag, startPoint x: 318, startPoint y: 359, endPoint x: 293, endPoint y: 361, distance: 25.1
click at [293, 361] on div "1p Kura no minētajām ir iekškontinentāla valsts? [GEOGRAPHIC_DATA] [GEOGRAPHIC_…" at bounding box center [515, 407] width 453 height 181
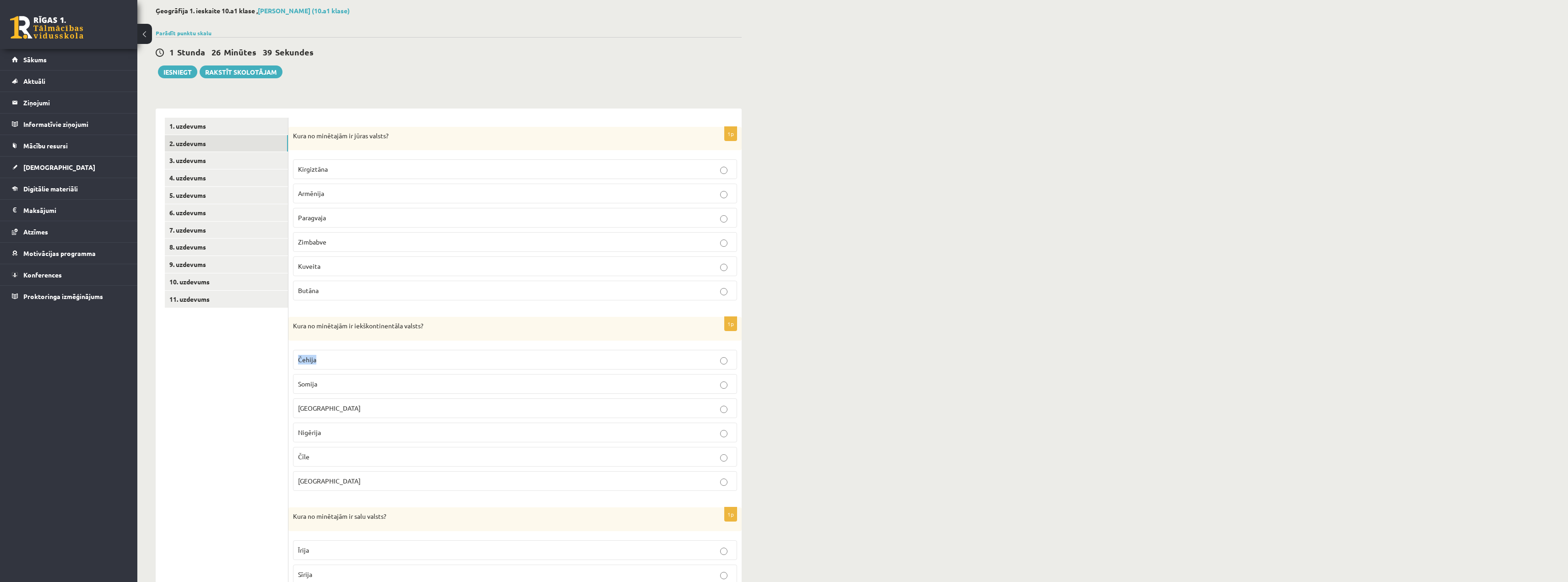
copy span "Čehija"
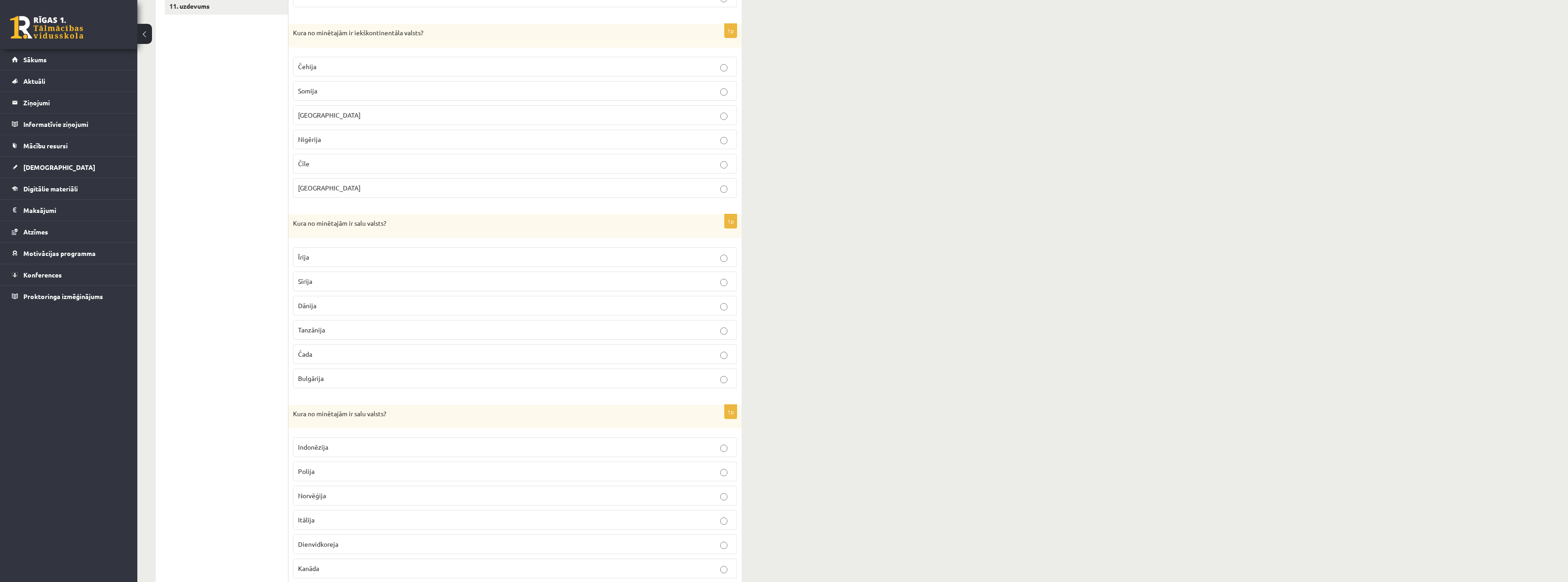
scroll to position [367, 0]
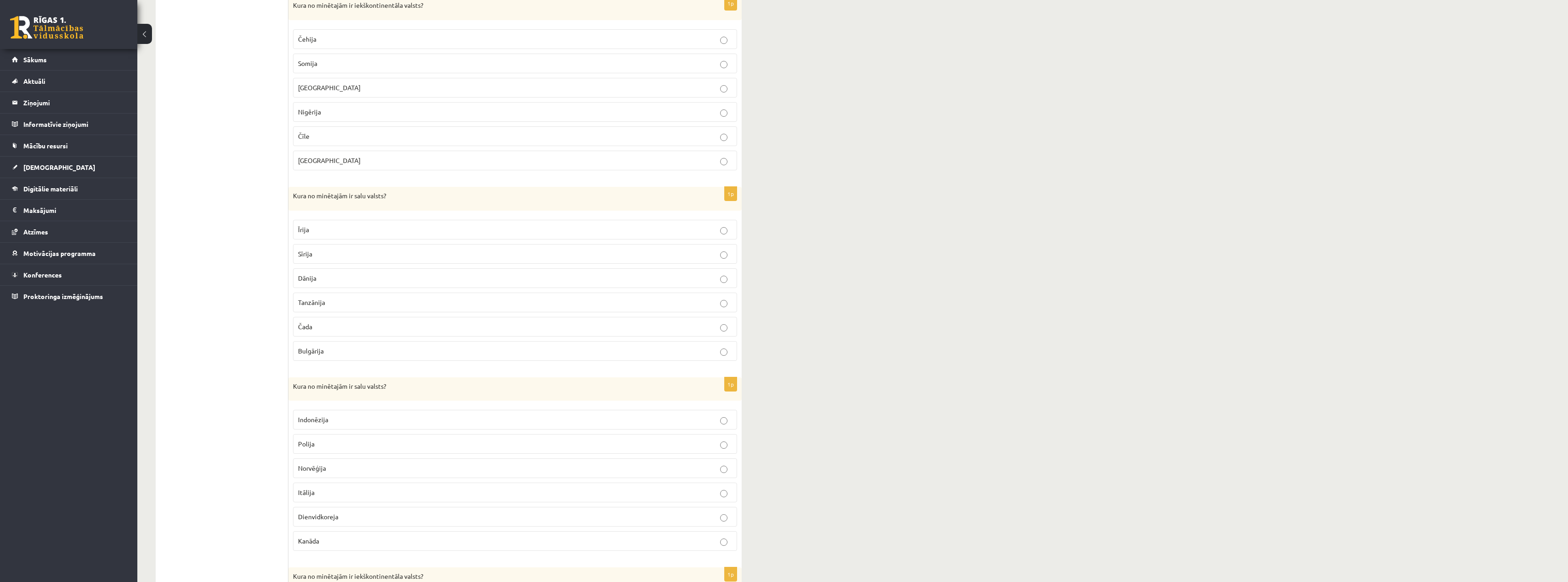
drag, startPoint x: 323, startPoint y: 329, endPoint x: 281, endPoint y: 326, distance: 42.1
click at [281, 326] on div "**********" at bounding box center [448, 368] width 586 height 1161
click at [247, 334] on ul "1. uzdevums 2. uzdevums 3. uzdevums 4. uzdevums 5. uzdevums 6. uzdevums 7. uzde…" at bounding box center [227, 368] width 124 height 1143
drag, startPoint x: 322, startPoint y: 323, endPoint x: 293, endPoint y: 329, distance: 29.6
click at [293, 329] on label "Čada" at bounding box center [515, 326] width 445 height 20
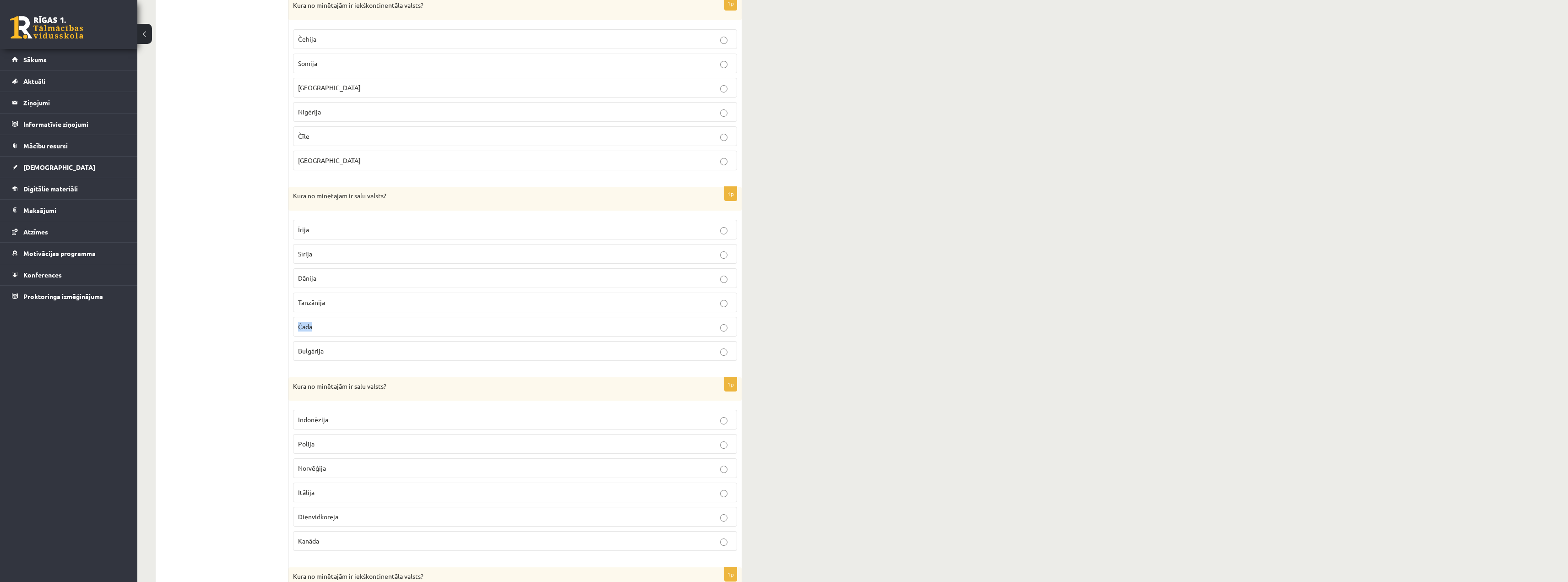
copy span "Čada"
drag, startPoint x: 336, startPoint y: 294, endPoint x: 293, endPoint y: 300, distance: 43.4
click at [293, 300] on div "1p Kura no minētajām ir salu valsts? [GEOGRAPHIC_DATA] [GEOGRAPHIC_DATA] [GEOGR…" at bounding box center [515, 277] width 453 height 181
drag, startPoint x: 312, startPoint y: 232, endPoint x: 292, endPoint y: 232, distance: 20.0
click at [292, 232] on div "1p Kura no minētajām ir salu valsts? [GEOGRAPHIC_DATA] [GEOGRAPHIC_DATA] [GEOGR…" at bounding box center [515, 277] width 453 height 181
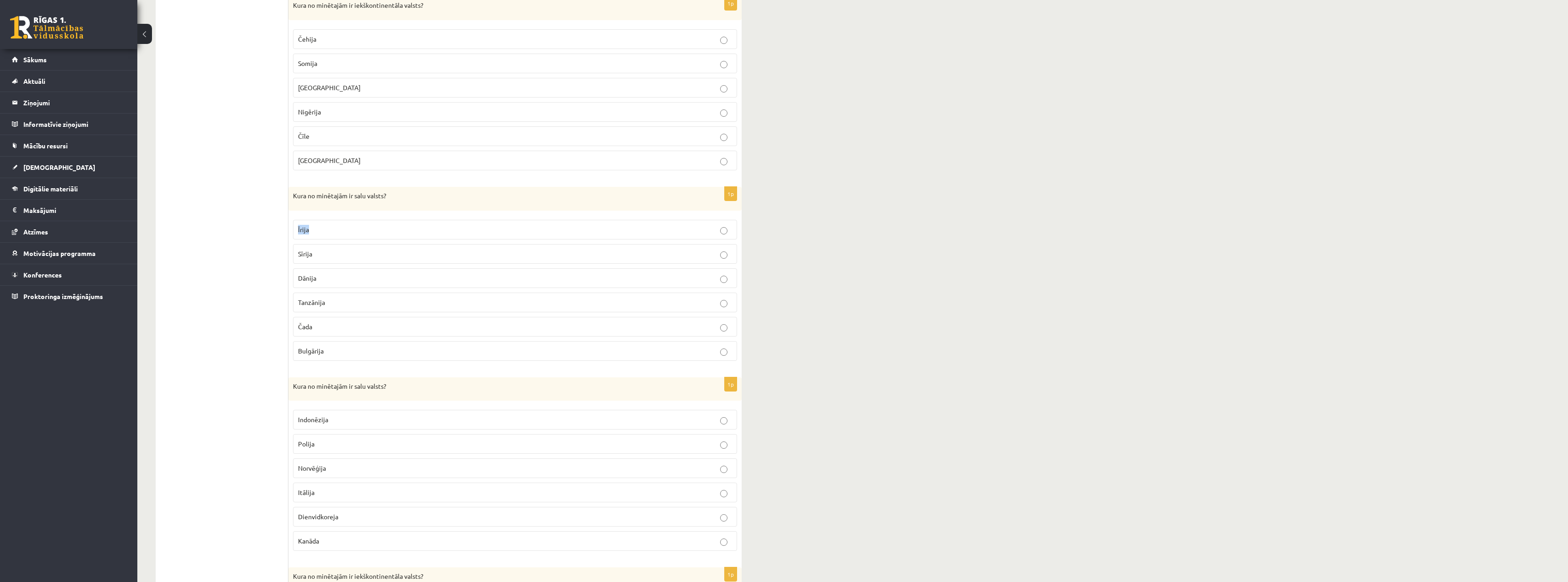
click at [336, 230] on p "Īrija" at bounding box center [515, 229] width 434 height 9
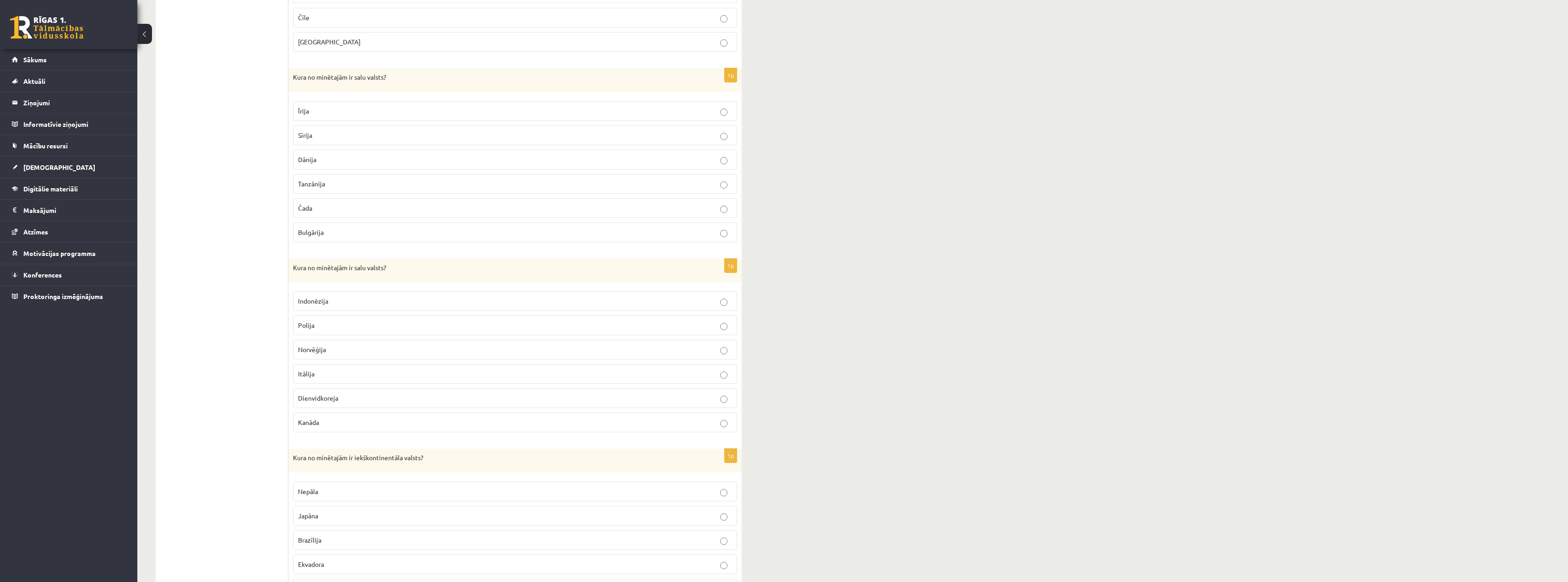
scroll to position [505, 0]
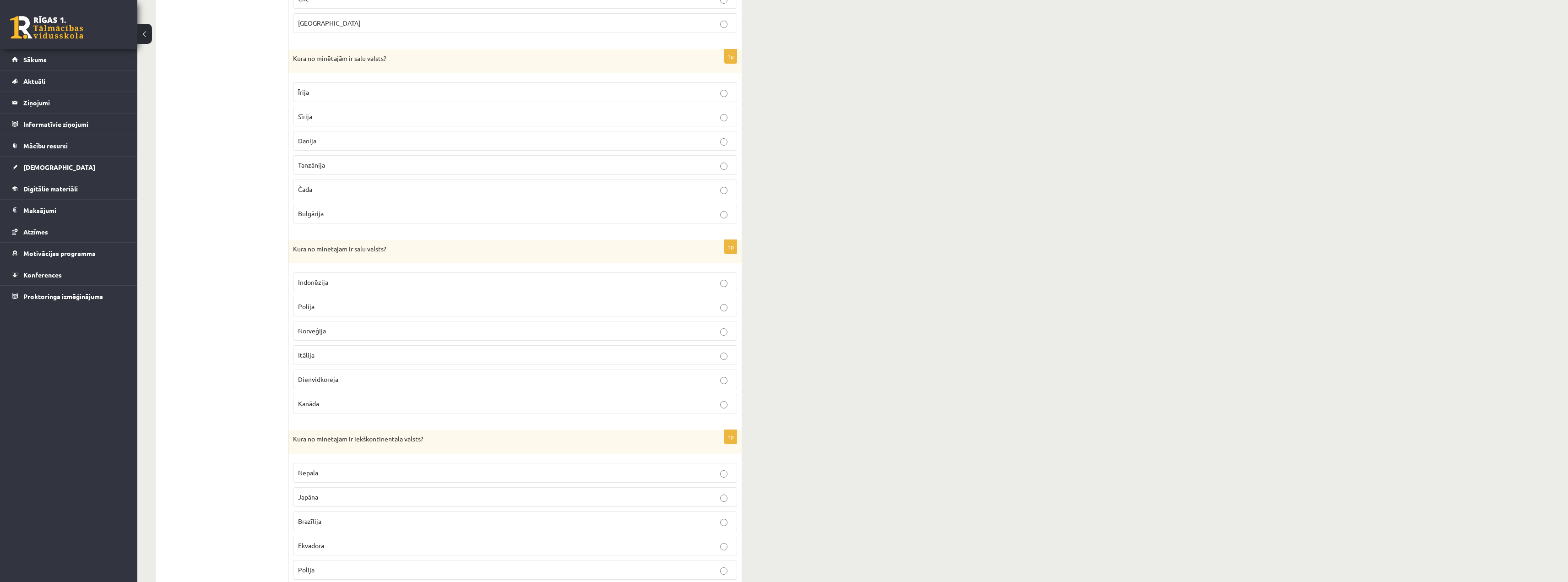
click at [336, 286] on p "Indonēzija" at bounding box center [515, 282] width 434 height 9
drag, startPoint x: 343, startPoint y: 286, endPoint x: 293, endPoint y: 282, distance: 50.2
click at [293, 282] on label "Indonēzija" at bounding box center [515, 282] width 445 height 20
click at [198, 227] on ul "1. uzdevums 2. uzdevums 3. uzdevums 4. uzdevums 5. uzdevums 6. uzdevums 7. uzde…" at bounding box center [227, 231] width 124 height 1143
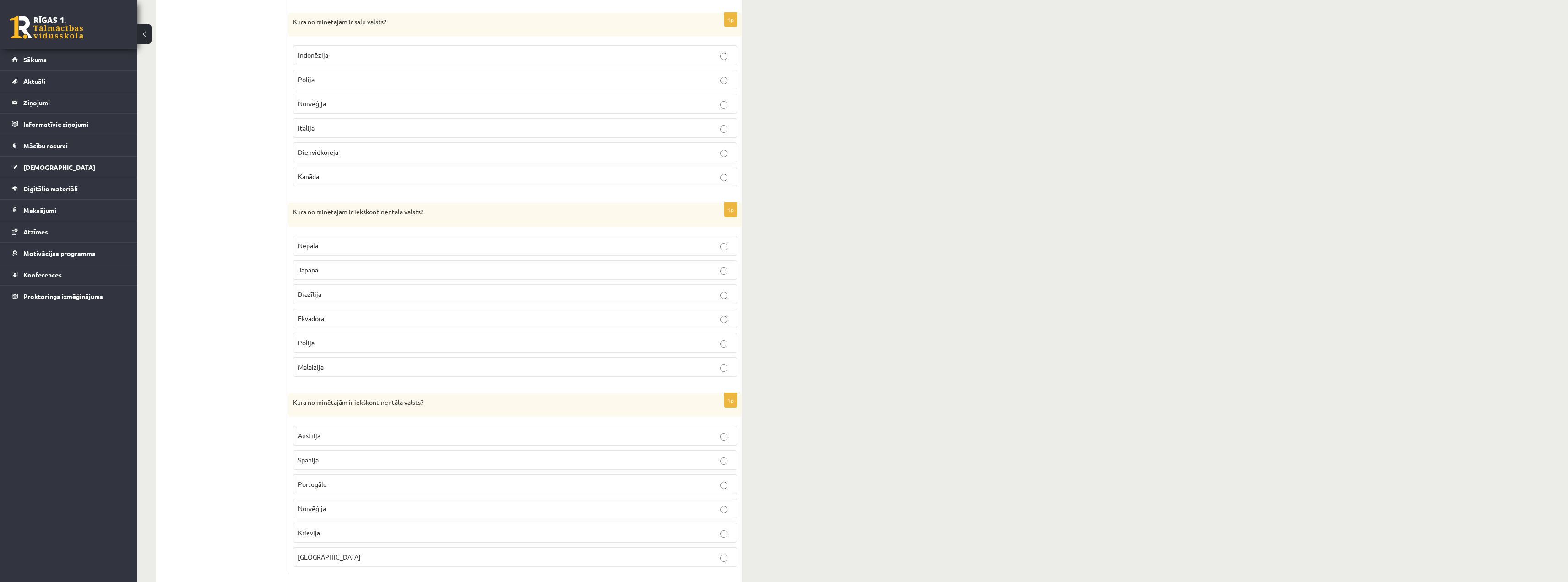
scroll to position [734, 0]
drag, startPoint x: 332, startPoint y: 242, endPoint x: 264, endPoint y: 246, distance: 68.1
click at [264, 246] on div "**********" at bounding box center [448, 2] width 586 height 1161
click at [325, 246] on p "Nepāla" at bounding box center [515, 244] width 434 height 9
drag, startPoint x: 325, startPoint y: 246, endPoint x: 288, endPoint y: 241, distance: 37.3
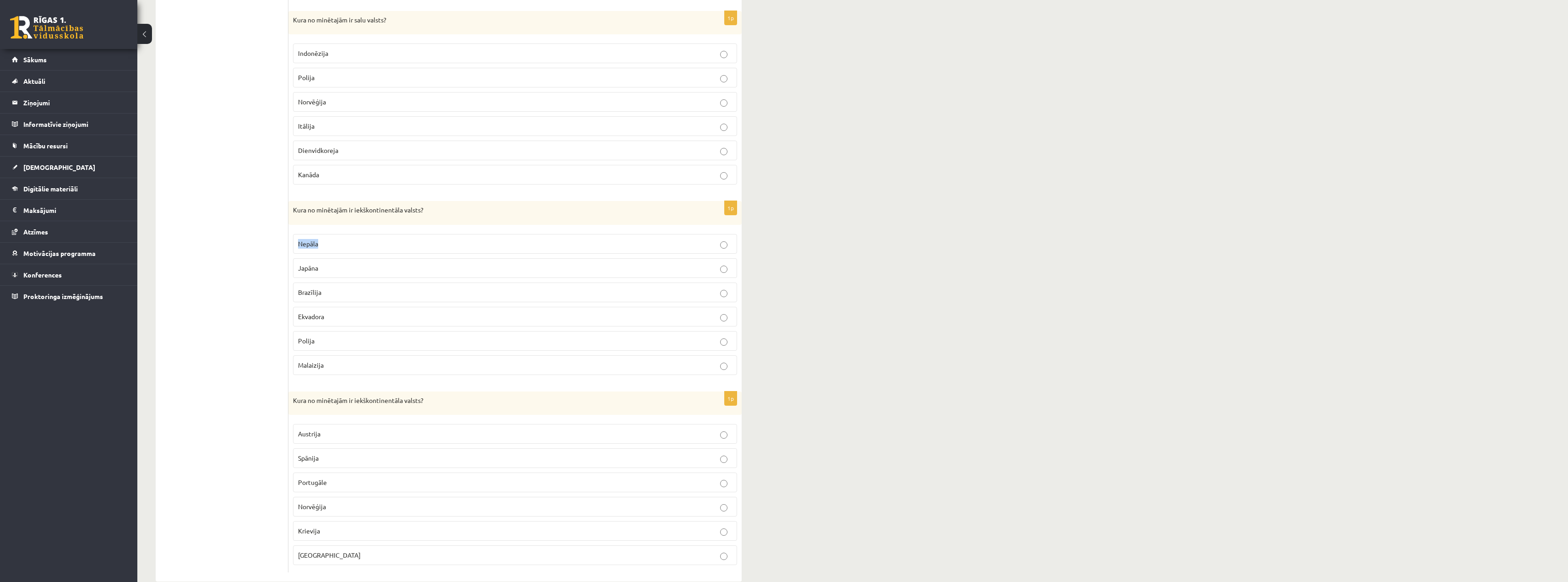
click at [288, 241] on div "1p Kura no minētajām ir iekškontinentāla valsts? [GEOGRAPHIC_DATA] [GEOGRAPHIC_…" at bounding box center [515, 291] width 453 height 181
click at [189, 349] on ul "1. uzdevums 2. uzdevums 3. uzdevums 4. uzdevums 5. uzdevums 6. uzdevums 7. uzde…" at bounding box center [227, 2] width 124 height 1143
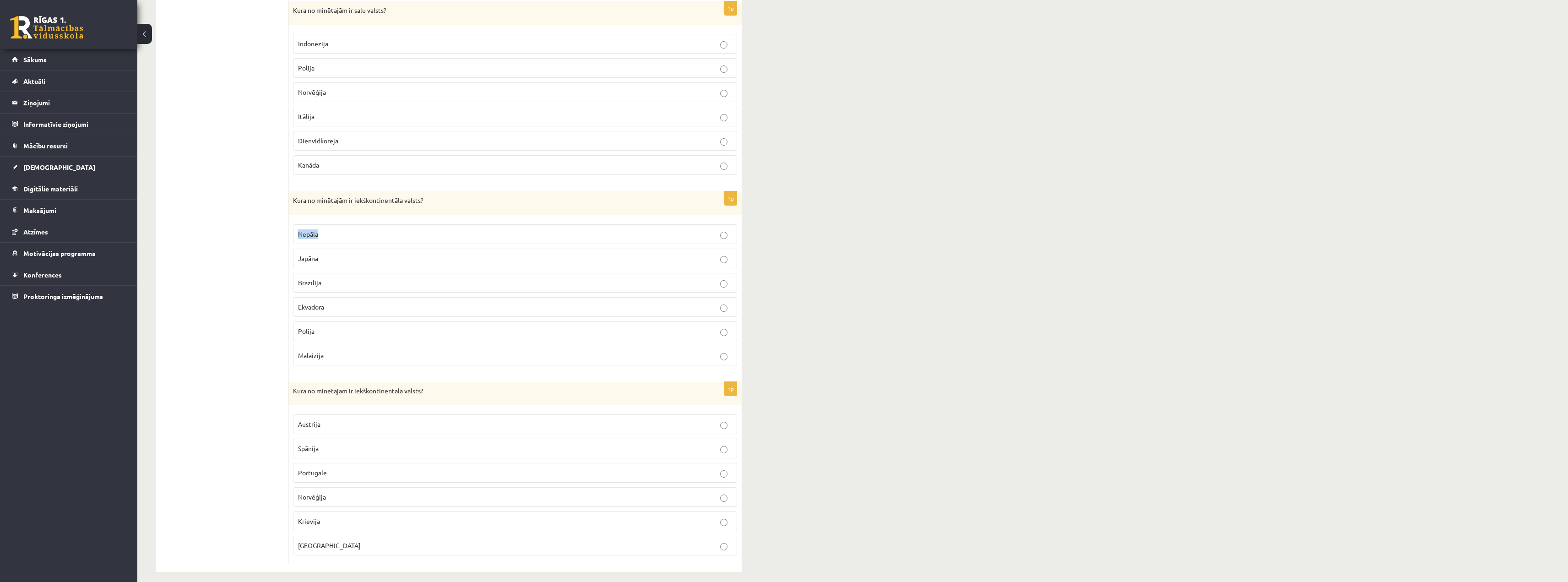
scroll to position [752, 0]
drag, startPoint x: 324, startPoint y: 541, endPoint x: 300, endPoint y: 541, distance: 24.0
click at [300, 384] on p "[GEOGRAPHIC_DATA]" at bounding box center [515, 537] width 434 height 9
drag, startPoint x: 329, startPoint y: 512, endPoint x: 276, endPoint y: 509, distance: 53.1
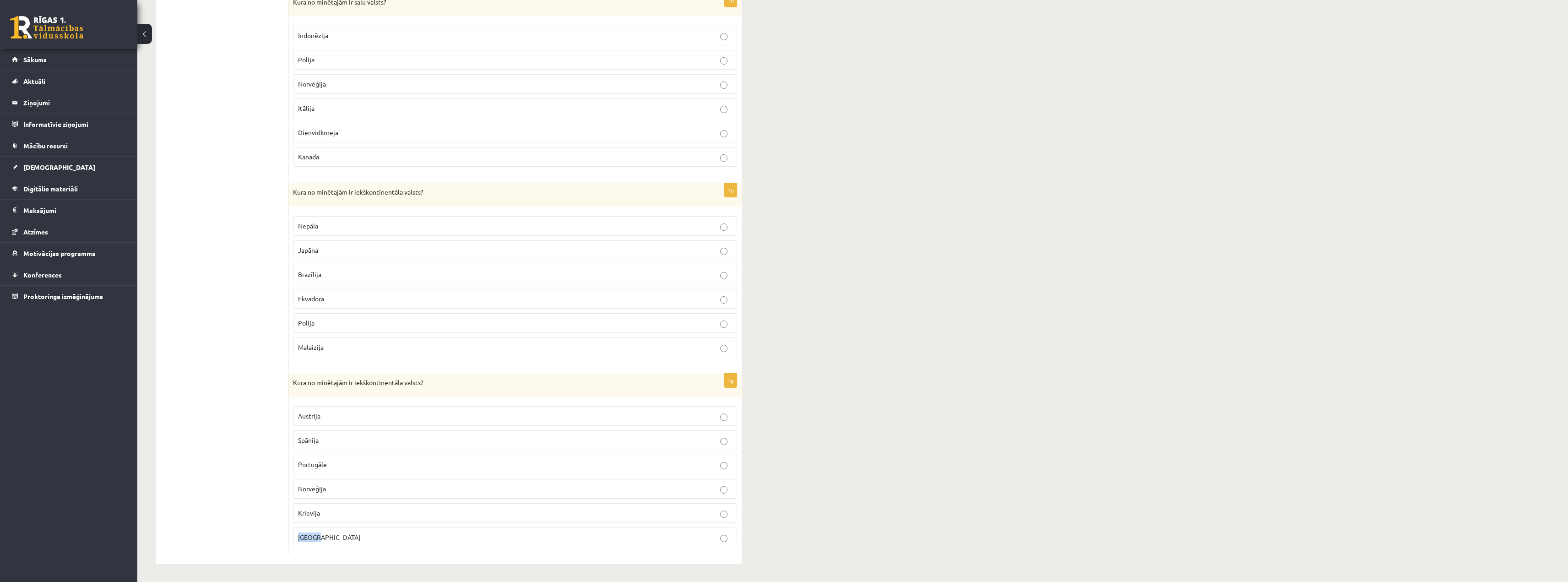
drag, startPoint x: 336, startPoint y: 466, endPoint x: 295, endPoint y: 462, distance: 41.2
click at [295, 384] on label "Portugāle" at bounding box center [515, 464] width 445 height 20
drag, startPoint x: 336, startPoint y: 492, endPoint x: 293, endPoint y: 489, distance: 43.1
click at [293, 384] on div "1p Kura no minētajām ir iekškontinentāla valsts? [GEOGRAPHIC_DATA] [GEOGRAPHIC_…" at bounding box center [515, 464] width 453 height 181
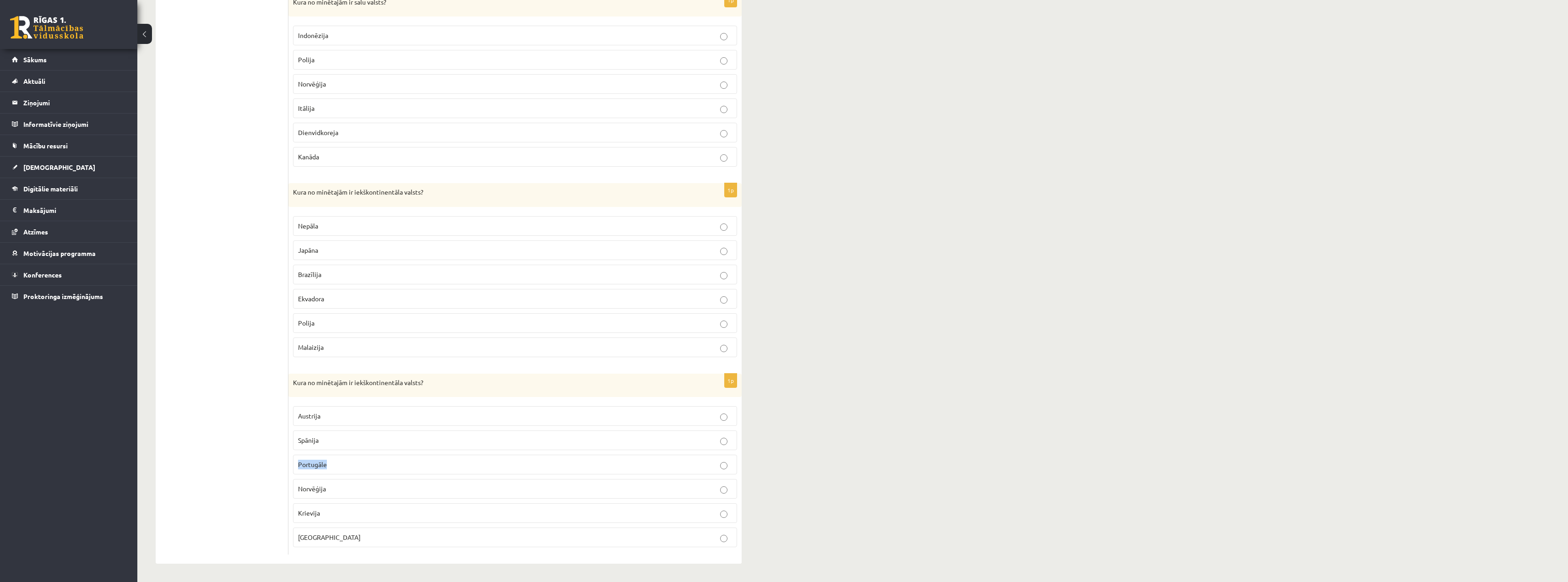
drag, startPoint x: 349, startPoint y: 464, endPoint x: 295, endPoint y: 464, distance: 54.0
click at [295, 384] on label "Portugāle" at bounding box center [515, 464] width 445 height 20
drag, startPoint x: 333, startPoint y: 436, endPoint x: 292, endPoint y: 446, distance: 42.2
click at [292, 384] on div "1p Kura no minētajām ir iekškontinentāla valsts? [GEOGRAPHIC_DATA] [GEOGRAPHIC_…" at bounding box center [515, 464] width 453 height 181
drag, startPoint x: 339, startPoint y: 414, endPoint x: 297, endPoint y: 420, distance: 42.4
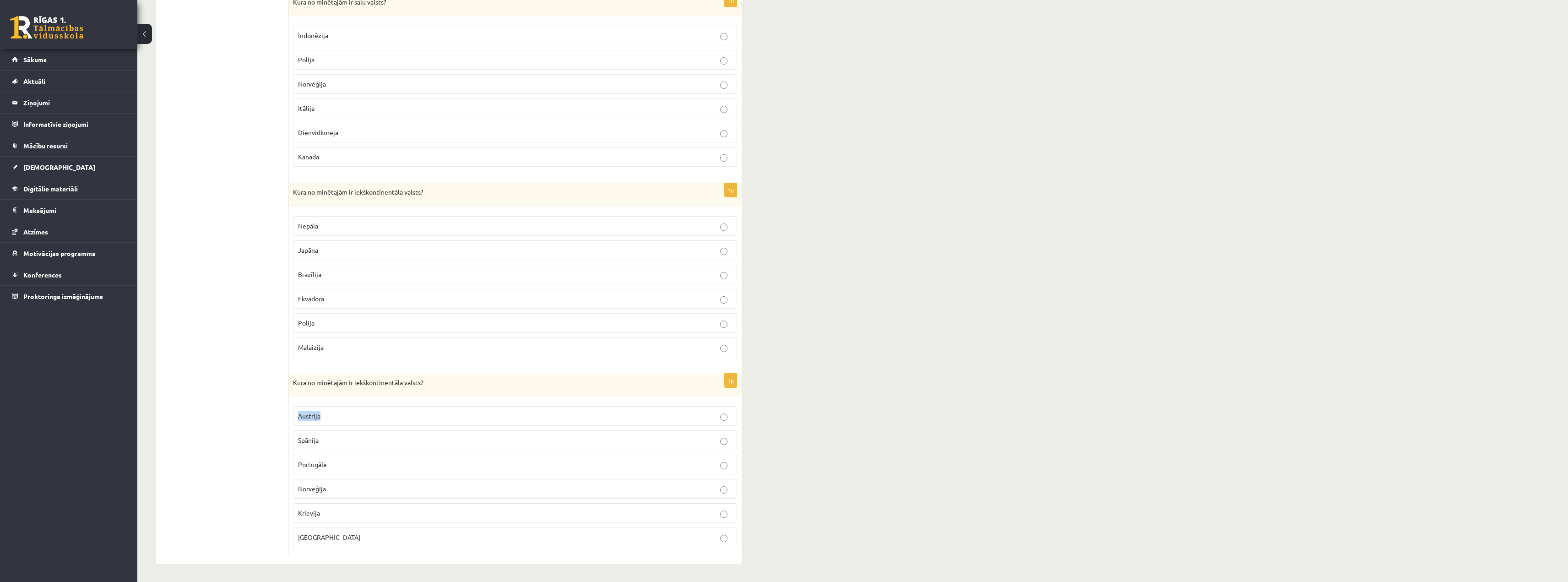
click at [297, 384] on label "Austrija" at bounding box center [515, 415] width 445 height 20
click at [317, 384] on span "Austrija" at bounding box center [309, 416] width 22 height 9
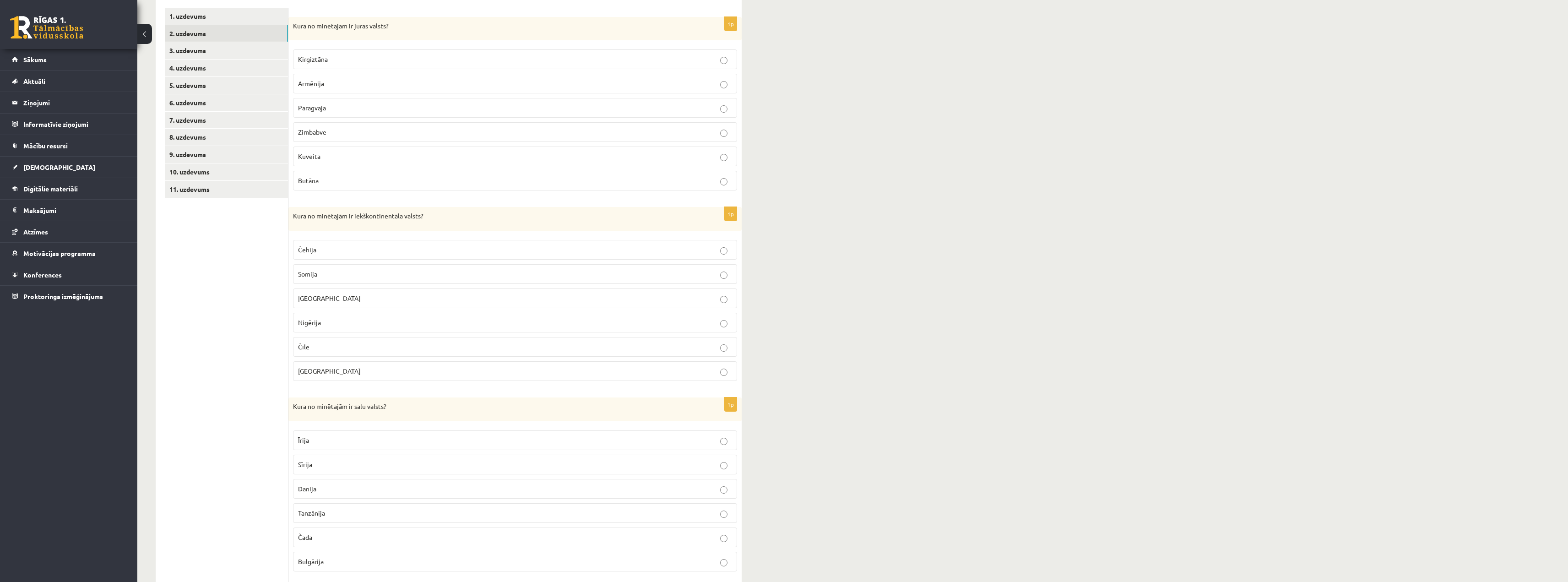
scroll to position [0, 0]
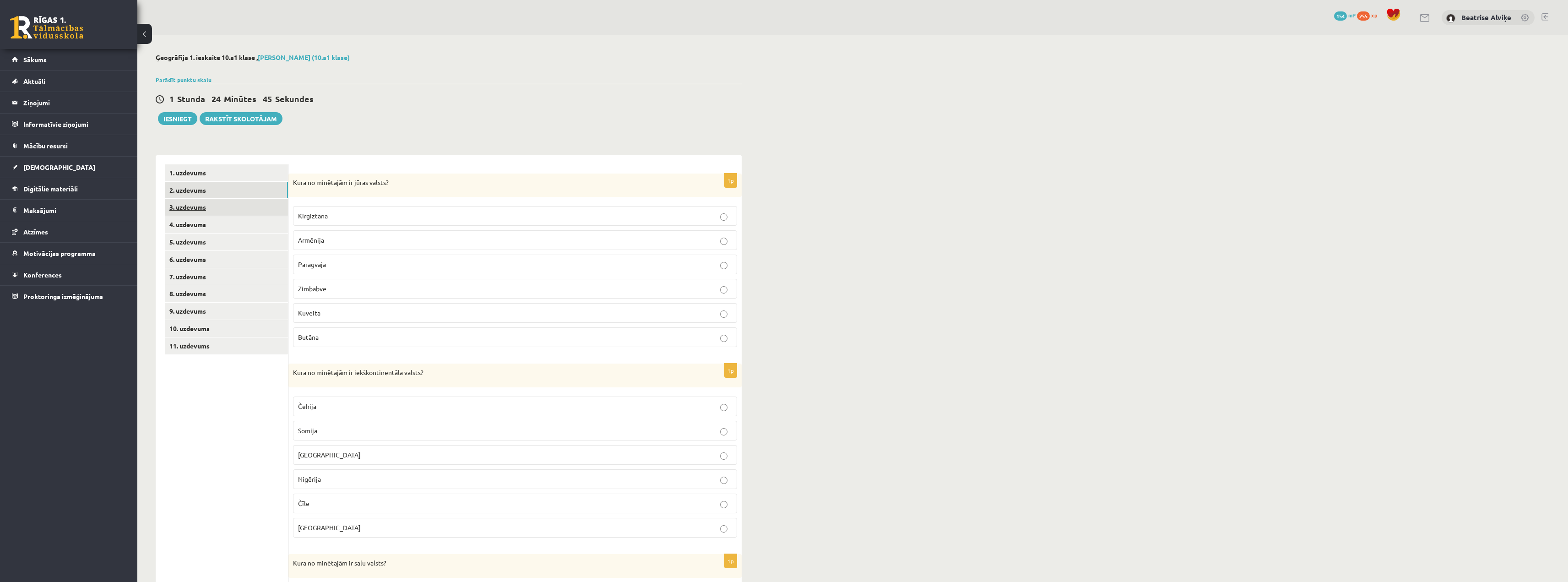
click at [225, 205] on link "3. uzdevums" at bounding box center [227, 208] width 124 height 17
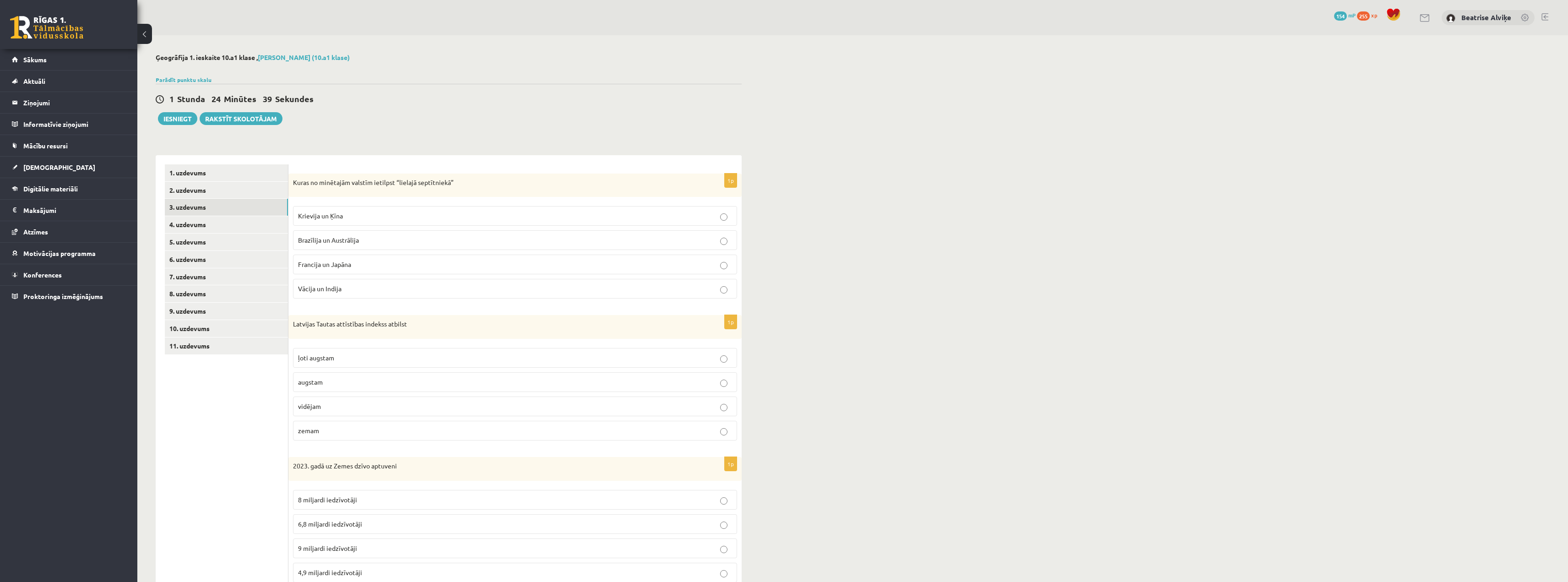
click at [335, 214] on span "Krievija un Ķīna" at bounding box center [320, 216] width 45 height 9
drag, startPoint x: 398, startPoint y: 185, endPoint x: 451, endPoint y: 182, distance: 53.1
click at [451, 182] on p "Kuras no minētajām valstīm ietilpst “lielajā septītniekā”" at bounding box center [492, 183] width 398 height 9
click at [358, 257] on label "Francija un Japāna" at bounding box center [515, 264] width 445 height 20
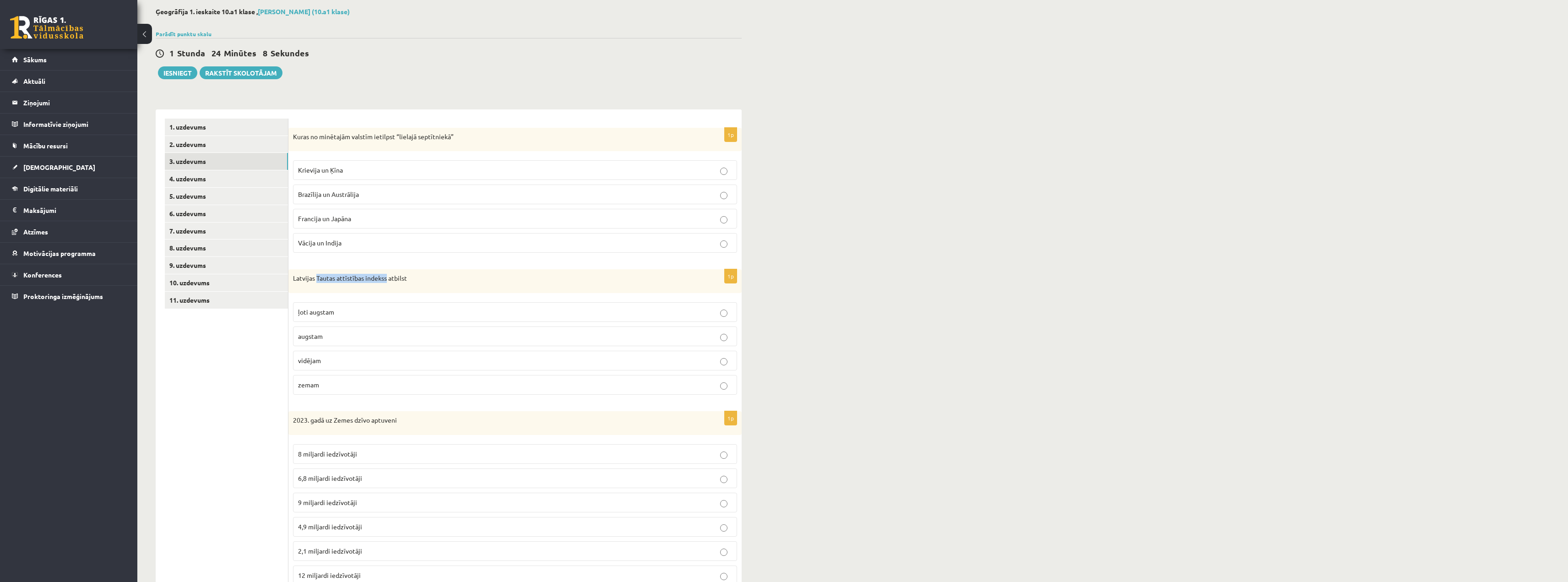
drag, startPoint x: 318, startPoint y: 277, endPoint x: 386, endPoint y: 276, distance: 68.0
click at [386, 276] on p "Latvijas Tautas attīstības indekss atbilst" at bounding box center [492, 278] width 398 height 9
click at [348, 312] on p "ļoti augstam" at bounding box center [515, 312] width 434 height 9
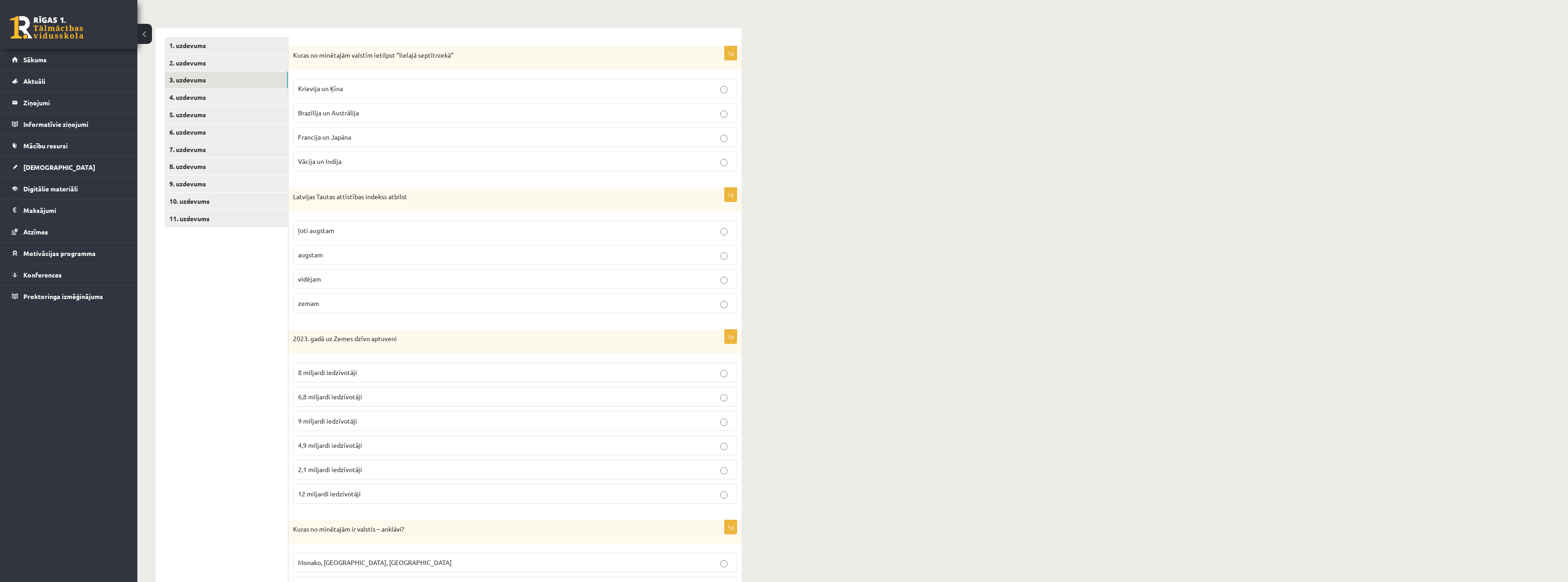
scroll to position [137, 0]
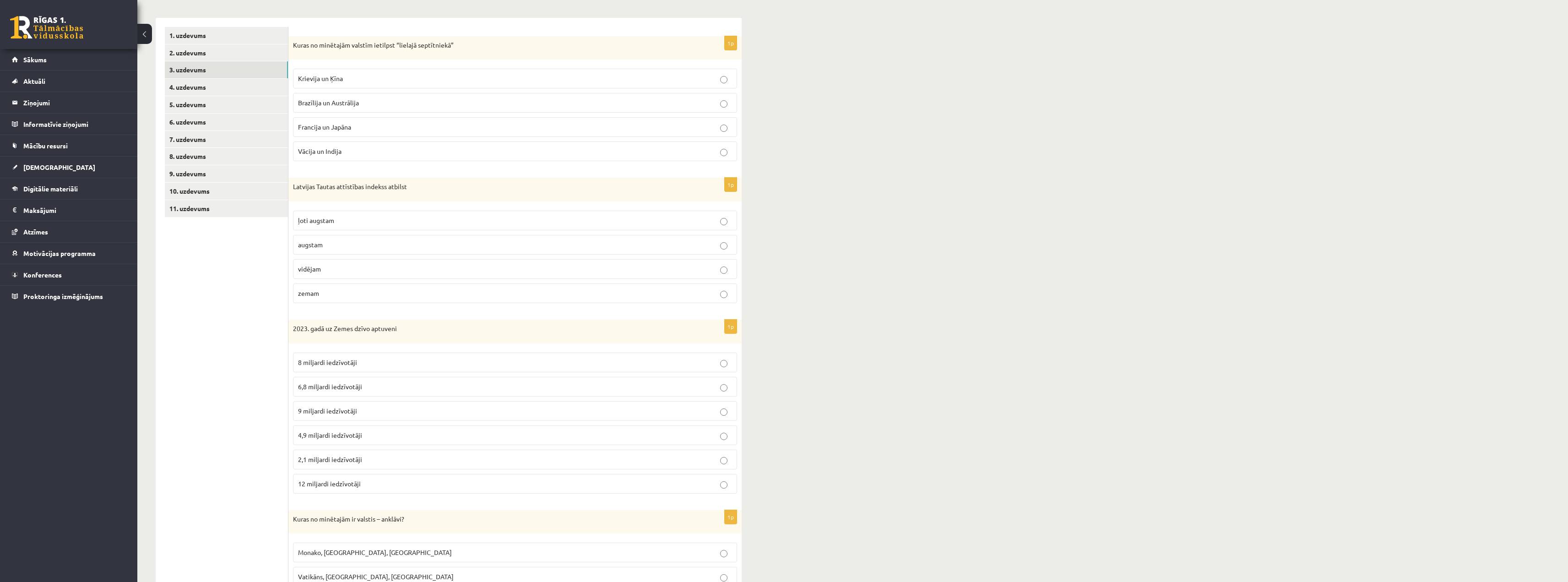
click at [318, 360] on span "8 miljardi iedzīvotāji" at bounding box center [327, 362] width 59 height 9
drag, startPoint x: 334, startPoint y: 329, endPoint x: 370, endPoint y: 329, distance: 36.0
click at [370, 329] on p "2023. gadā uz Zemes dzīvo aptuveni" at bounding box center [492, 329] width 398 height 9
click at [200, 315] on ul "1. uzdevums 2. uzdevums 3. uzdevums 4. uzdevums 5. uzdevums 6. uzdevums 7. uzde…" at bounding box center [227, 405] width 124 height 757
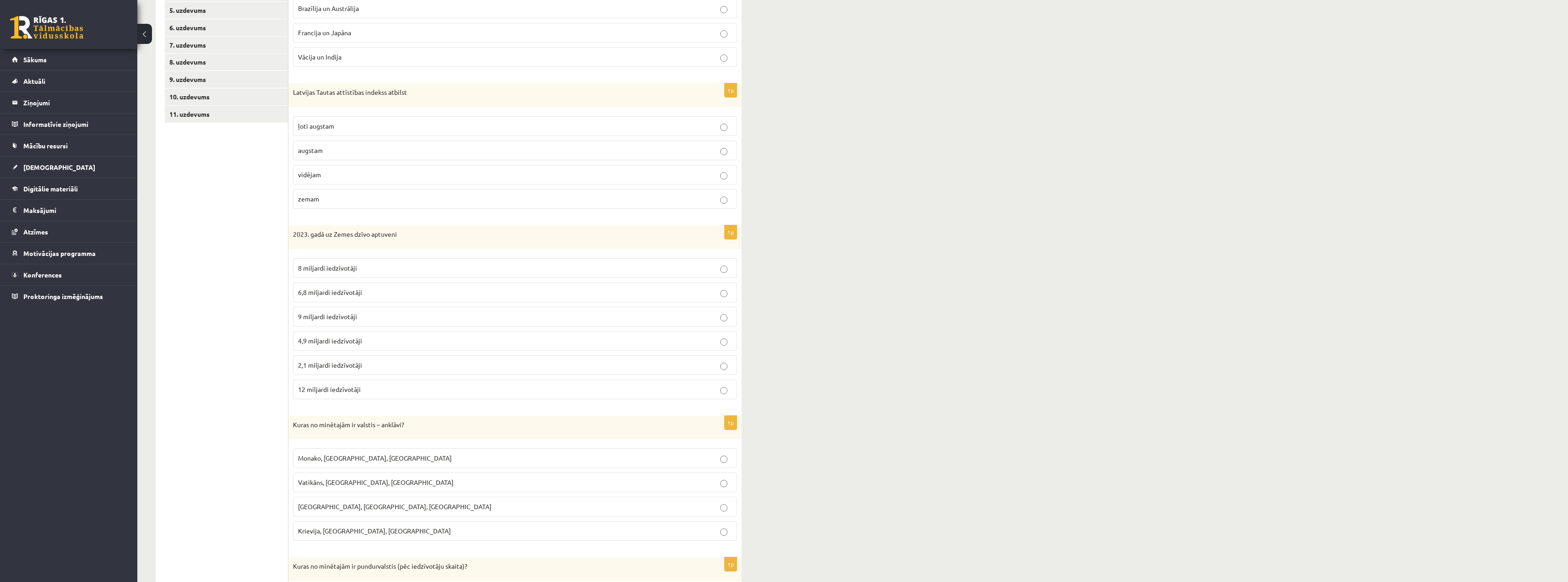
scroll to position [275, 0]
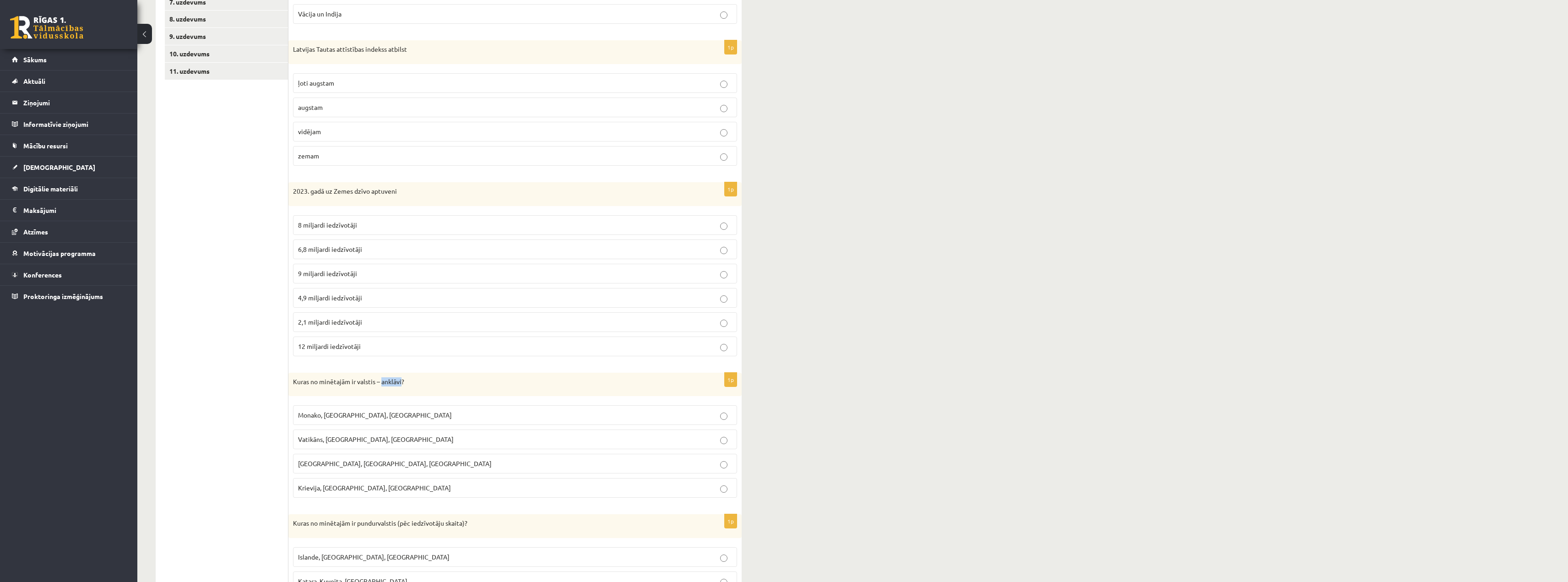
drag, startPoint x: 383, startPoint y: 384, endPoint x: 403, endPoint y: 382, distance: 20.1
click at [403, 382] on p "Kuras no minētajām ir valstis – anklāvi?" at bounding box center [492, 382] width 398 height 9
drag, startPoint x: 298, startPoint y: 418, endPoint x: 320, endPoint y: 417, distance: 22.0
click at [320, 384] on label "Monako, [GEOGRAPHIC_DATA], [GEOGRAPHIC_DATA]" at bounding box center [515, 415] width 445 height 20
drag, startPoint x: 325, startPoint y: 417, endPoint x: 360, endPoint y: 417, distance: 35.0
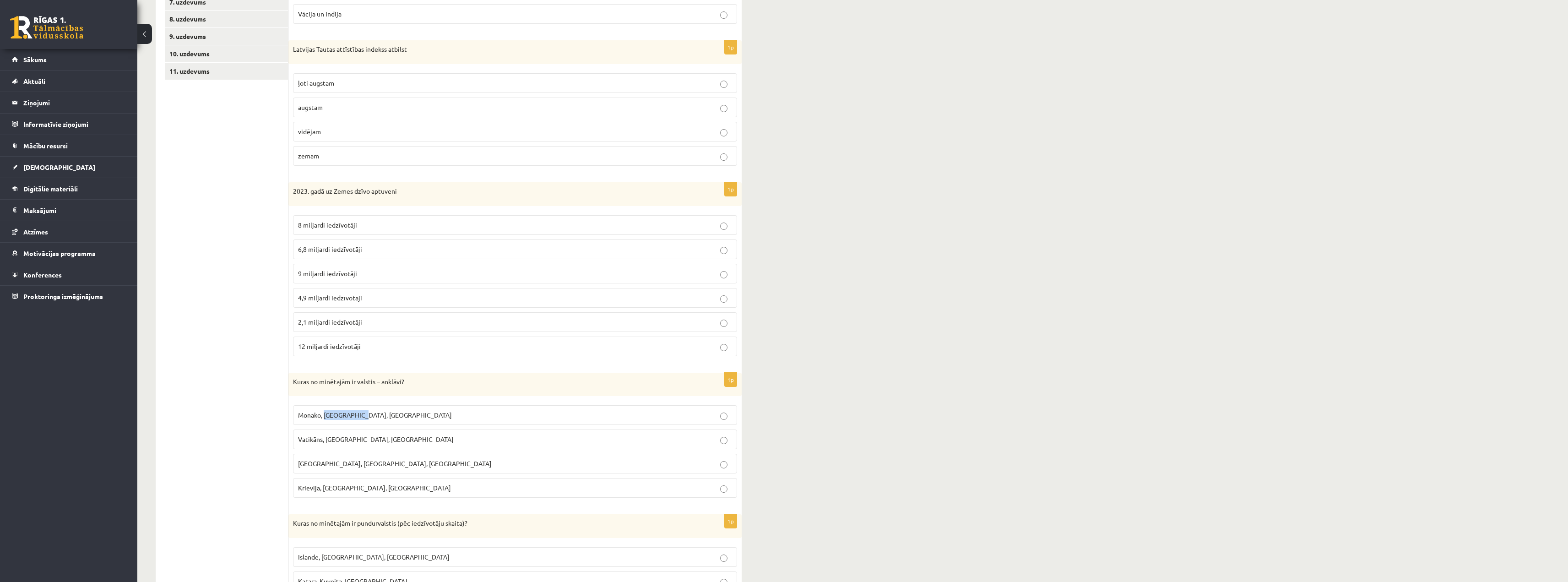
click at [360, 384] on span "Monako, [GEOGRAPHIC_DATA], [GEOGRAPHIC_DATA]" at bounding box center [374, 415] width 154 height 9
click at [268, 384] on ul "1. uzdevums 2. uzdevums 3. uzdevums 4. uzdevums 5. uzdevums 6. uzdevums 7. uzde…" at bounding box center [227, 268] width 124 height 757
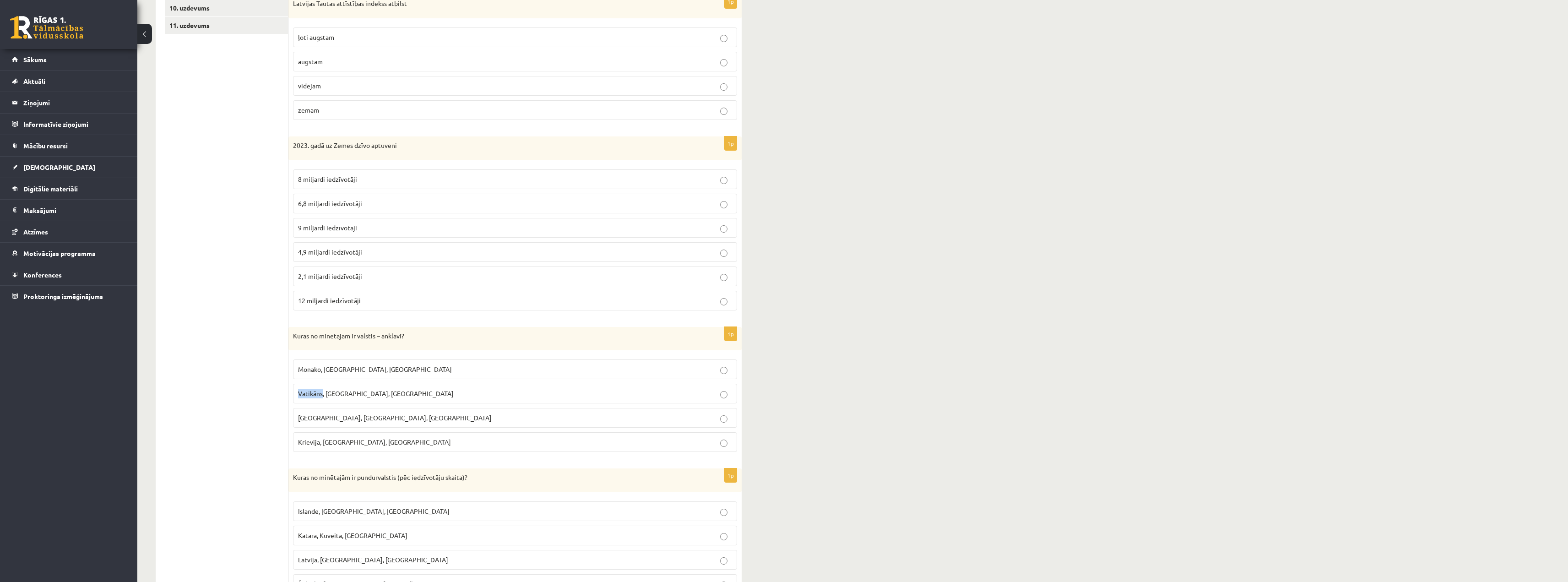
drag, startPoint x: 297, startPoint y: 395, endPoint x: 322, endPoint y: 395, distance: 25.0
click at [322, 384] on label "Vatikāns, [GEOGRAPHIC_DATA], [GEOGRAPHIC_DATA]" at bounding box center [515, 393] width 445 height 20
drag, startPoint x: 326, startPoint y: 391, endPoint x: 346, endPoint y: 395, distance: 20.4
click at [346, 384] on span "Vatikāns, [GEOGRAPHIC_DATA], [GEOGRAPHIC_DATA]" at bounding box center [375, 394] width 155 height 9
drag, startPoint x: 350, startPoint y: 392, endPoint x: 380, endPoint y: 393, distance: 30.0
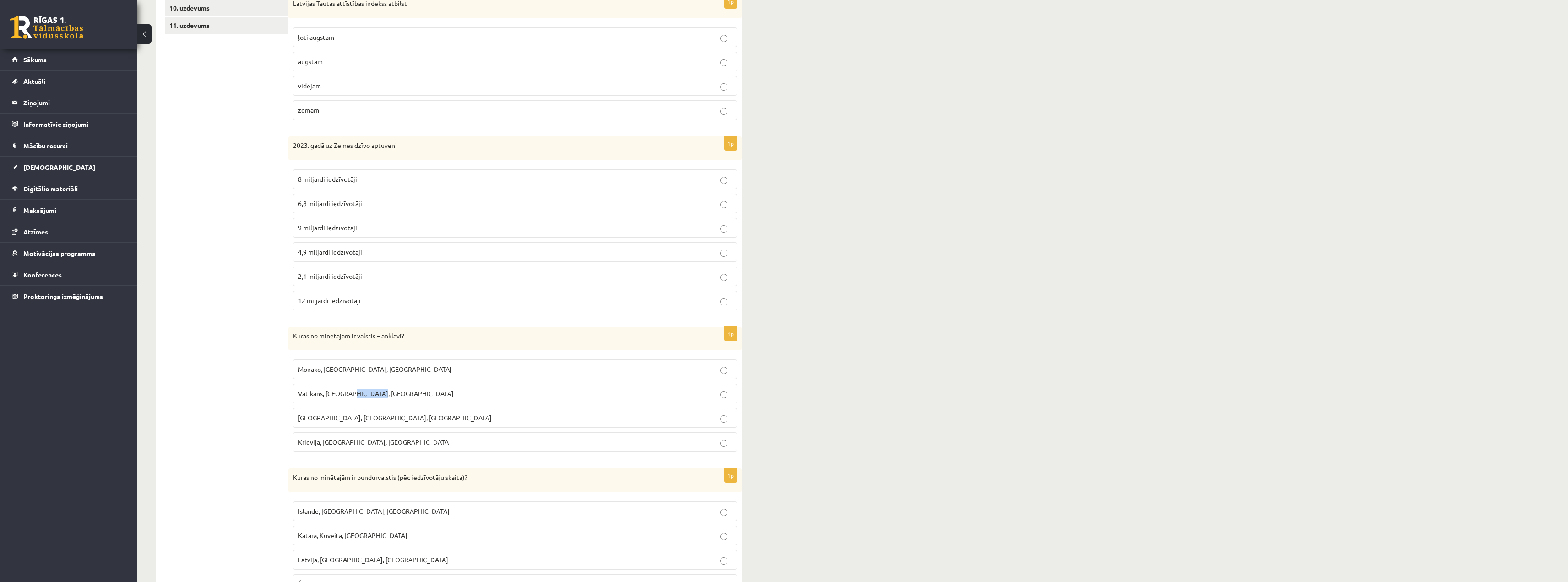
click at [380, 384] on p "Vatikāns, [GEOGRAPHIC_DATA], [GEOGRAPHIC_DATA]" at bounding box center [515, 393] width 434 height 9
click at [388, 384] on p "Vatikāns, [GEOGRAPHIC_DATA], [GEOGRAPHIC_DATA]" at bounding box center [515, 393] width 434 height 9
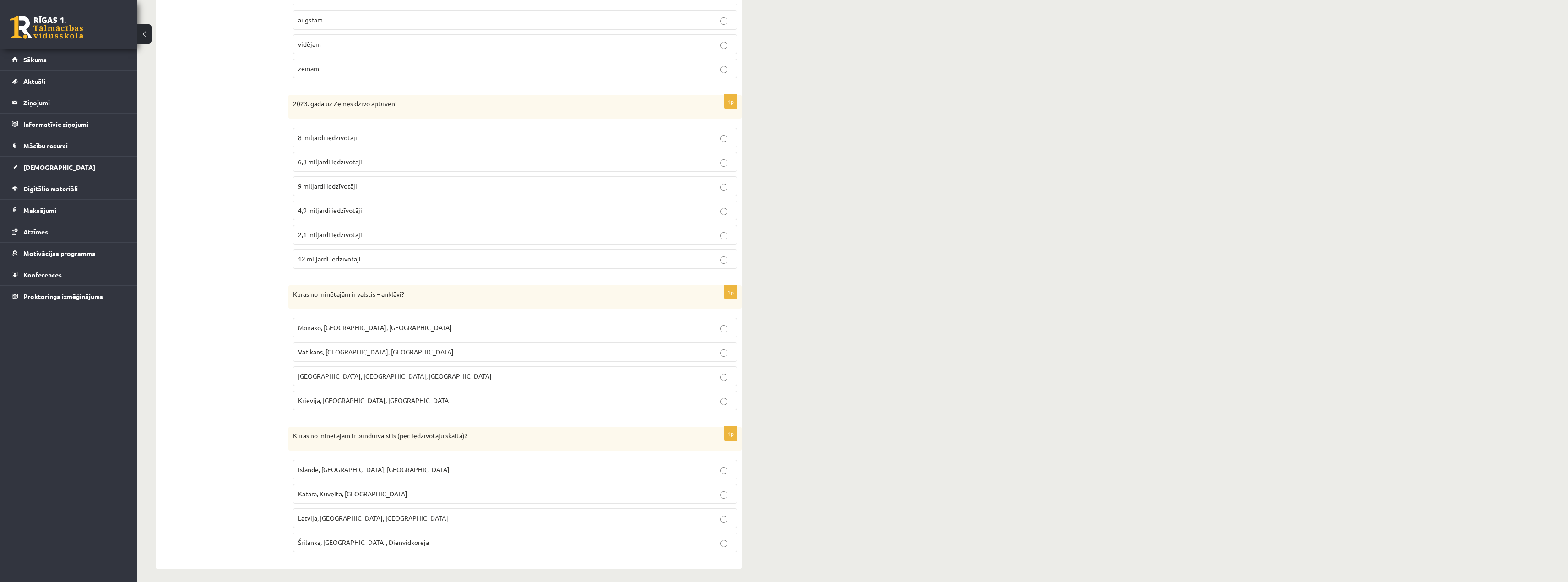
scroll to position [367, 0]
drag, startPoint x: 358, startPoint y: 432, endPoint x: 397, endPoint y: 433, distance: 39.0
click at [397, 384] on p "Kuras no minētajām ir pundurvalstis (pēc iedzīvotāju skaita)?" at bounding box center [492, 431] width 398 height 9
click at [180, 266] on ul "1. uzdevums 2. uzdevums 3. uzdevums 4. uzdevums 5. uzdevums 6. uzdevums 7. uzde…" at bounding box center [227, 176] width 124 height 757
drag, startPoint x: 298, startPoint y: 488, endPoint x: 318, endPoint y: 490, distance: 20.1
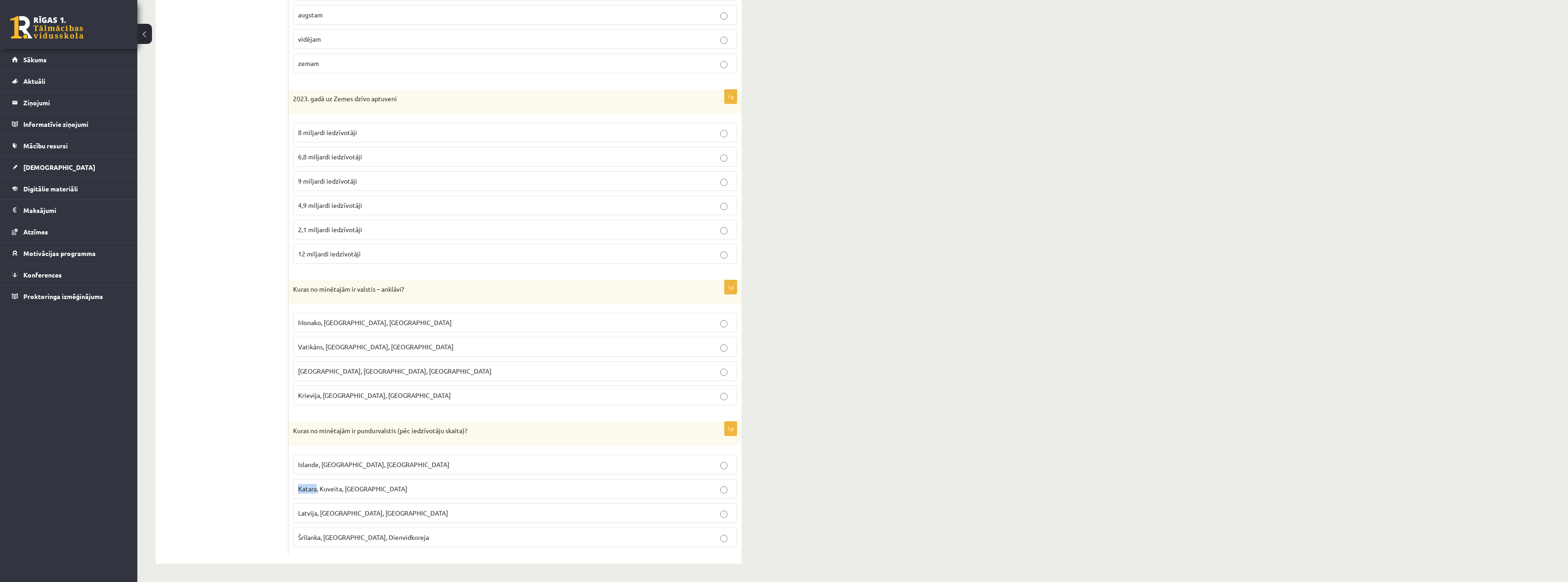
click at [318, 384] on span "Katara, Kuveita, [GEOGRAPHIC_DATA]" at bounding box center [353, 488] width 110 height 9
drag, startPoint x: 346, startPoint y: 491, endPoint x: 381, endPoint y: 488, distance: 35.1
click at [381, 384] on p "Katara, Kuveita, [GEOGRAPHIC_DATA]" at bounding box center [515, 488] width 434 height 9
drag, startPoint x: 343, startPoint y: 465, endPoint x: 373, endPoint y: 467, distance: 30.1
click at [373, 384] on p "Islande, [GEOGRAPHIC_DATA], [GEOGRAPHIC_DATA]" at bounding box center [515, 464] width 434 height 9
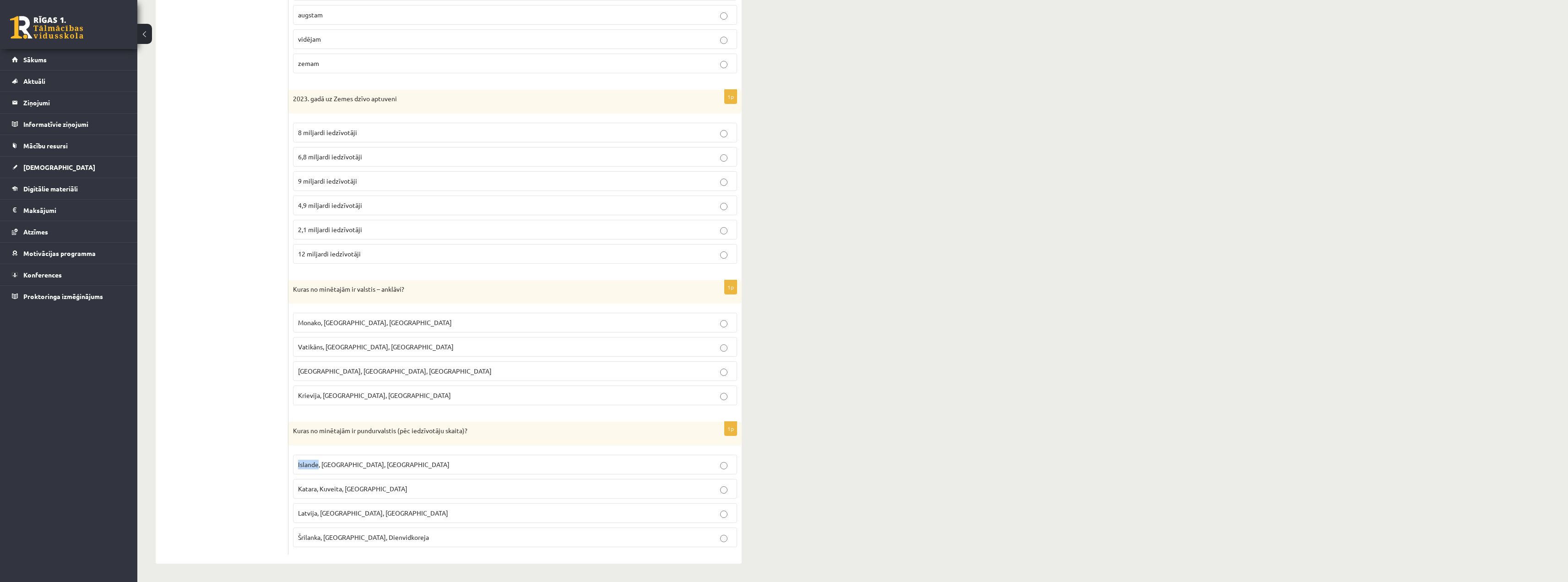
drag, startPoint x: 294, startPoint y: 462, endPoint x: 318, endPoint y: 465, distance: 24.2
click at [318, 384] on label "Islande, [GEOGRAPHIC_DATA], [GEOGRAPHIC_DATA]" at bounding box center [515, 464] width 445 height 20
click at [363, 384] on span "Islande, [GEOGRAPHIC_DATA], [GEOGRAPHIC_DATA]" at bounding box center [373, 464] width 152 height 9
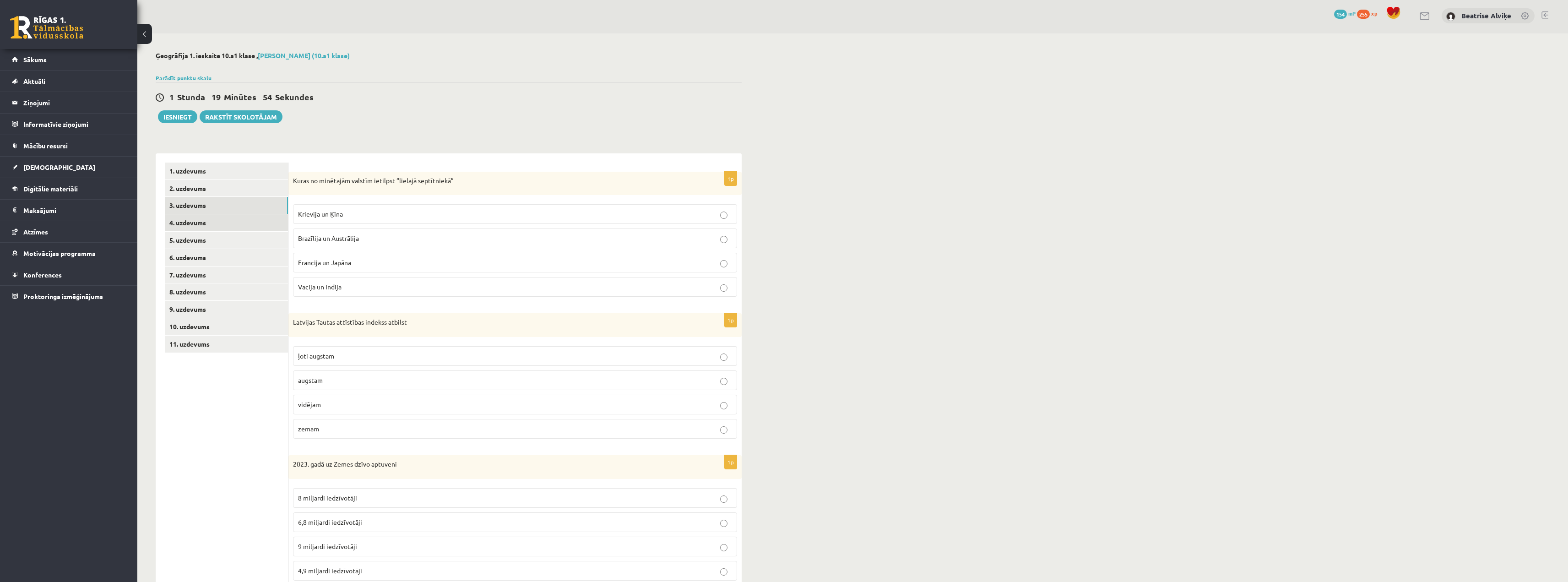
scroll to position [0, 0]
click at [214, 228] on link "4. uzdevums" at bounding box center [227, 225] width 124 height 17
drag, startPoint x: 355, startPoint y: 185, endPoint x: 403, endPoint y: 185, distance: 48.0
click at [403, 185] on p "Kura no minētajām ir federatīva valsts?" at bounding box center [492, 183] width 398 height 9
drag, startPoint x: 324, startPoint y: 217, endPoint x: 293, endPoint y: 217, distance: 31.0
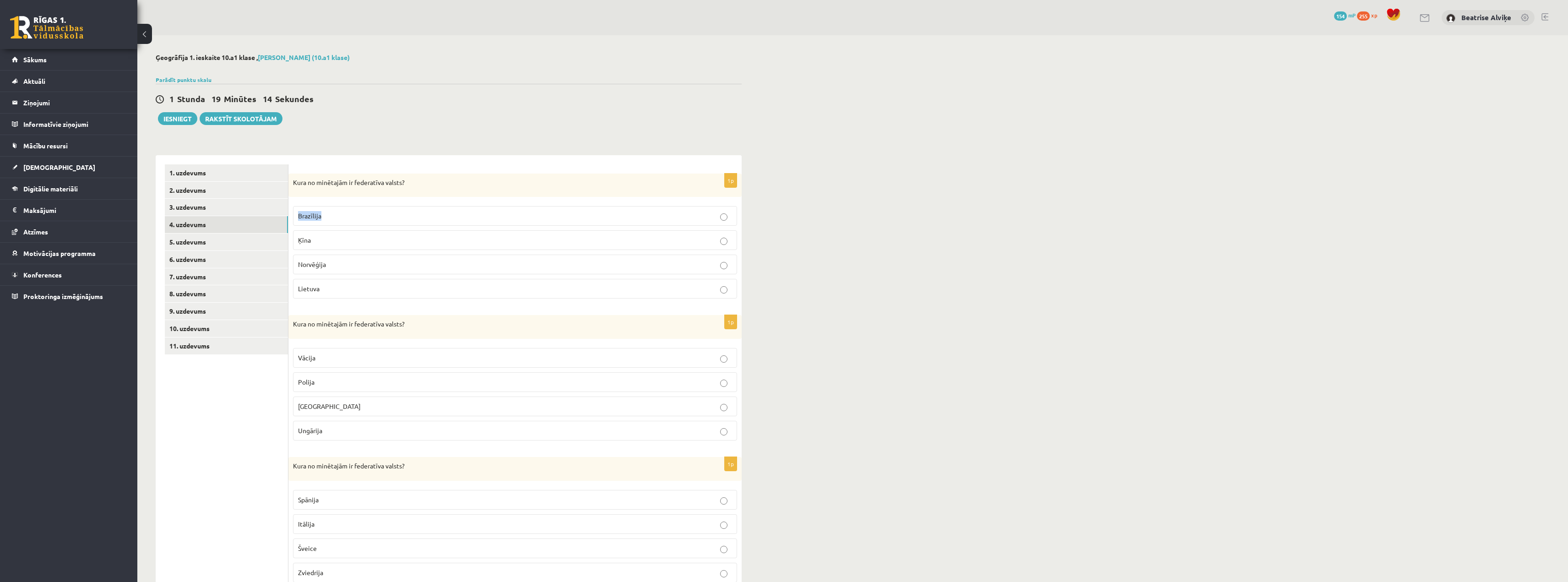
click at [293, 217] on div "1p Kura no minētajām ir federatīva valsts? [GEOGRAPHIC_DATA] [GEOGRAPHIC_DATA] …" at bounding box center [515, 239] width 453 height 133
click at [351, 213] on p "Brazīlija" at bounding box center [515, 215] width 434 height 9
drag, startPoint x: 318, startPoint y: 361, endPoint x: 292, endPoint y: 361, distance: 26.0
click at [292, 361] on div "1p Kura no minētajām ir federatīva valsts? Vācija [GEOGRAPHIC_DATA] [GEOGRAPHIC…" at bounding box center [515, 381] width 453 height 133
click at [336, 350] on label "Vācija" at bounding box center [515, 358] width 445 height 20
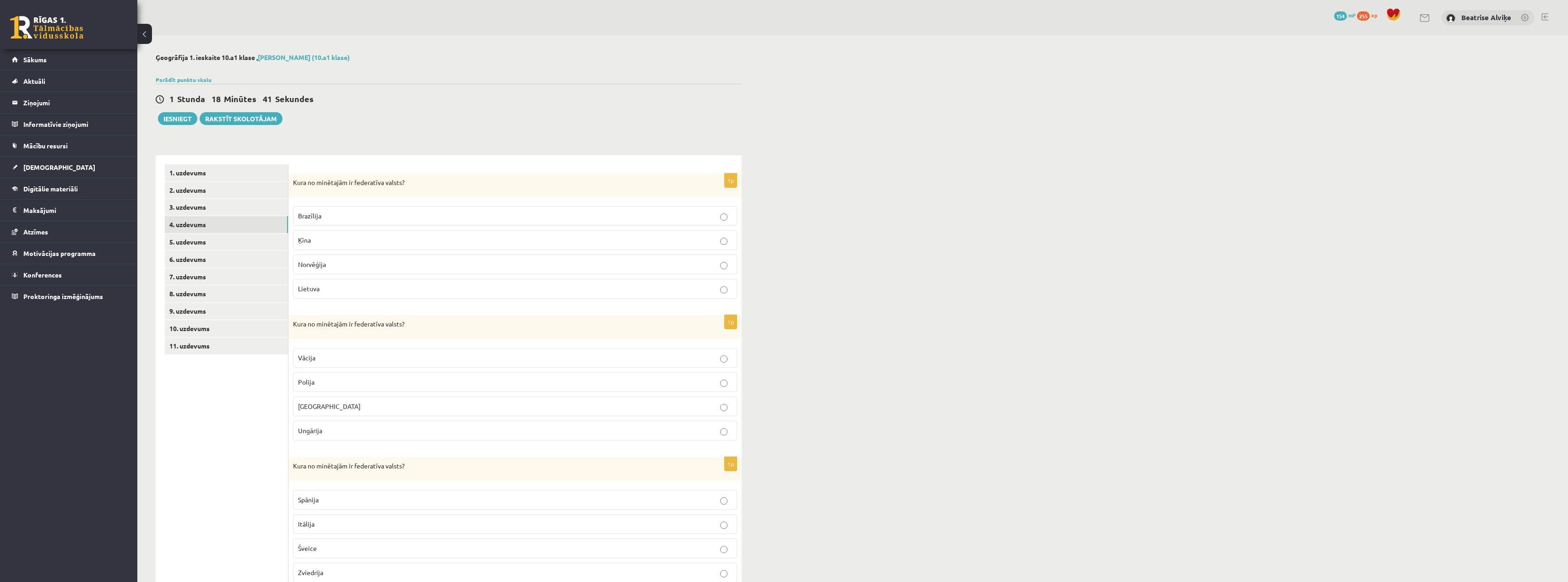
scroll to position [137, 0]
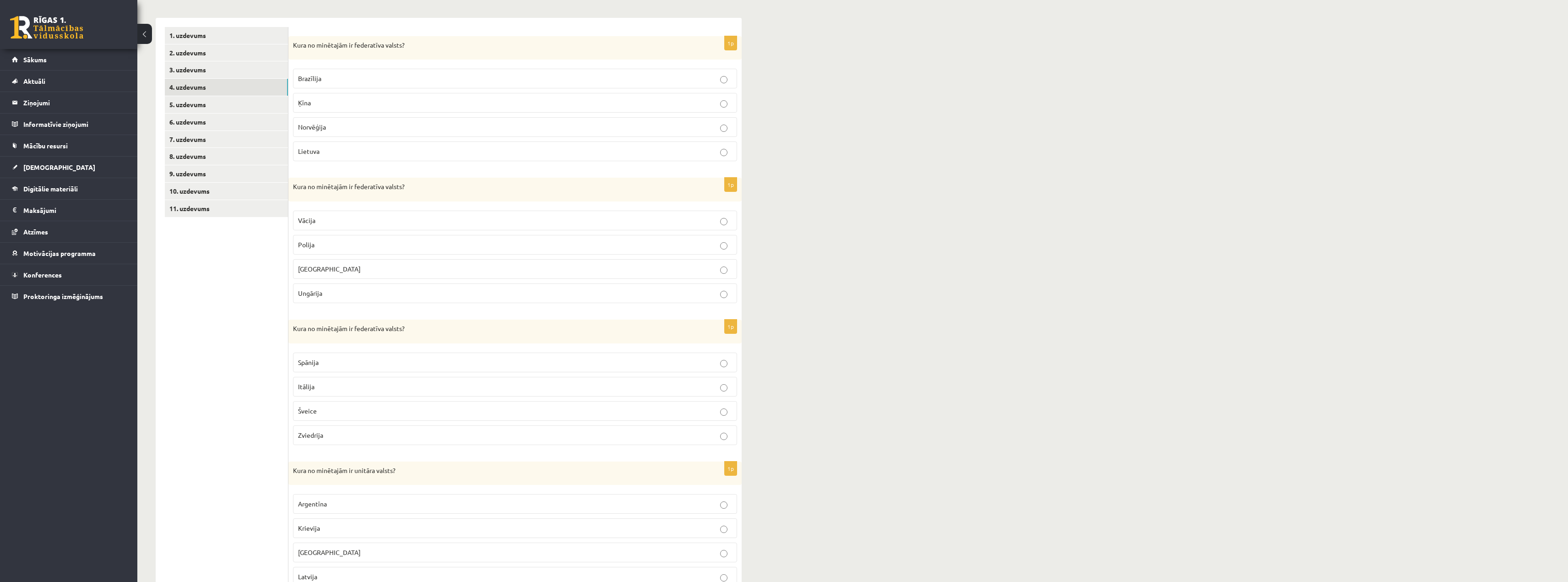
click at [229, 384] on ul "1. uzdevums 2. uzdevums 3. uzdevums 4. uzdevums 5. uzdevums 6. uzdevums 7. uzde…" at bounding box center [227, 310] width 124 height 567
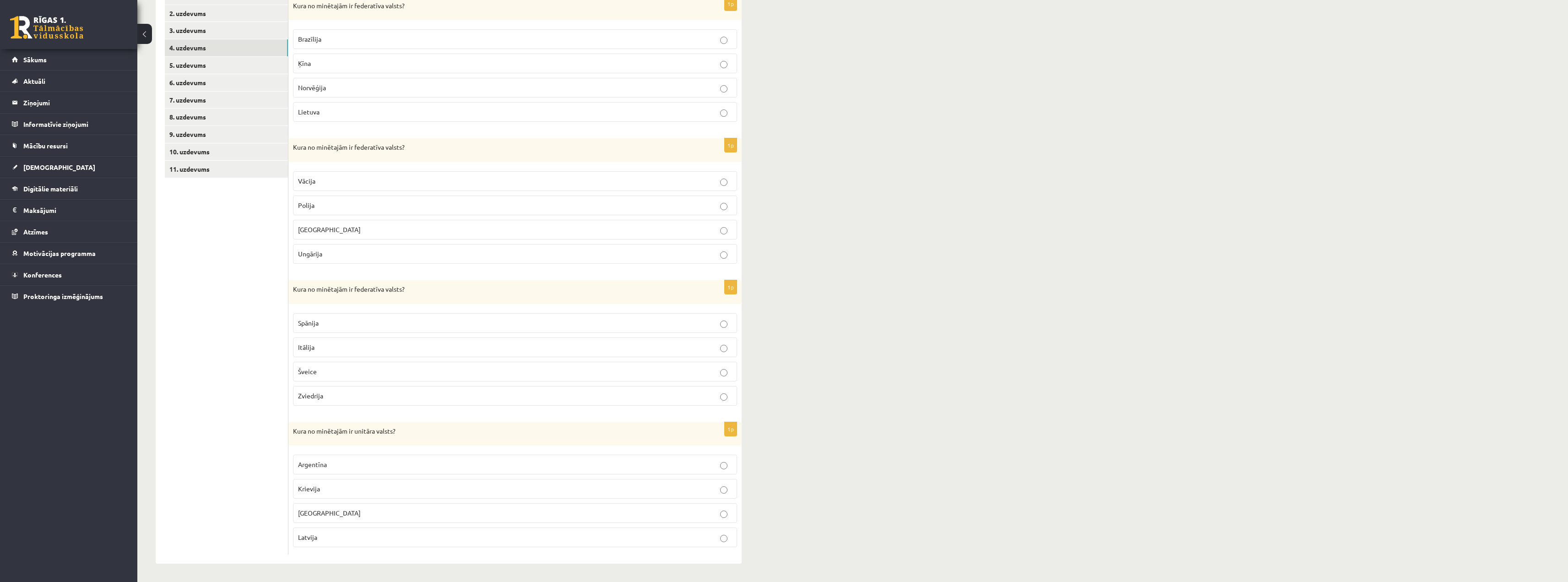
drag, startPoint x: 340, startPoint y: 325, endPoint x: 282, endPoint y: 321, distance: 58.1
click at [282, 321] on div "**********" at bounding box center [448, 271] width 586 height 585
click at [322, 322] on p "Spānija" at bounding box center [515, 323] width 434 height 9
drag, startPoint x: 324, startPoint y: 322, endPoint x: 297, endPoint y: 324, distance: 27.1
click at [297, 324] on label "Spānija" at bounding box center [515, 323] width 445 height 20
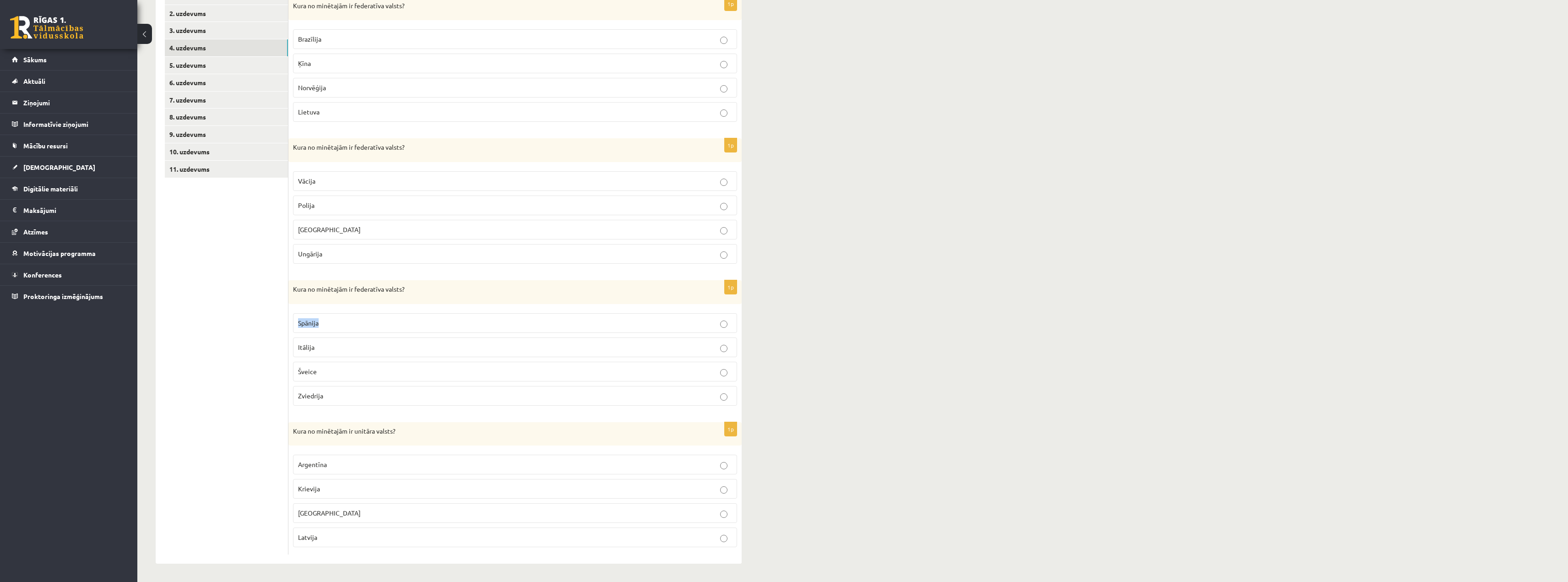
drag, startPoint x: 328, startPoint y: 346, endPoint x: 288, endPoint y: 350, distance: 40.2
click at [288, 350] on div "**********" at bounding box center [448, 271] width 586 height 585
click at [309, 348] on span "Itālija" at bounding box center [306, 348] width 16 height 9
drag, startPoint x: 318, startPoint y: 347, endPoint x: 298, endPoint y: 349, distance: 20.1
click at [298, 349] on label "Itālija" at bounding box center [515, 347] width 445 height 20
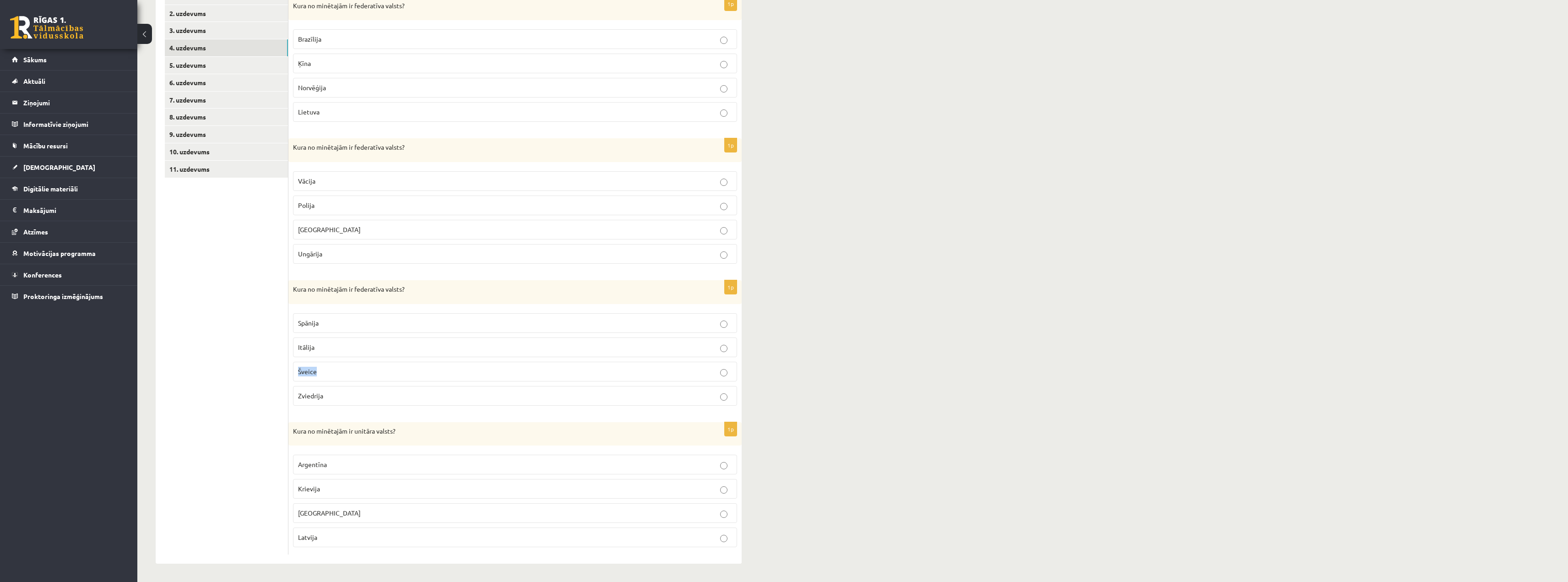
drag, startPoint x: 337, startPoint y: 379, endPoint x: 295, endPoint y: 373, distance: 42.4
click at [295, 373] on label "Šveice" at bounding box center [515, 372] width 445 height 20
click at [510, 370] on p "Šveice" at bounding box center [515, 371] width 434 height 9
click at [318, 384] on p "Latvija" at bounding box center [515, 537] width 434 height 9
click at [210, 70] on link "5. uzdevums" at bounding box center [227, 65] width 124 height 17
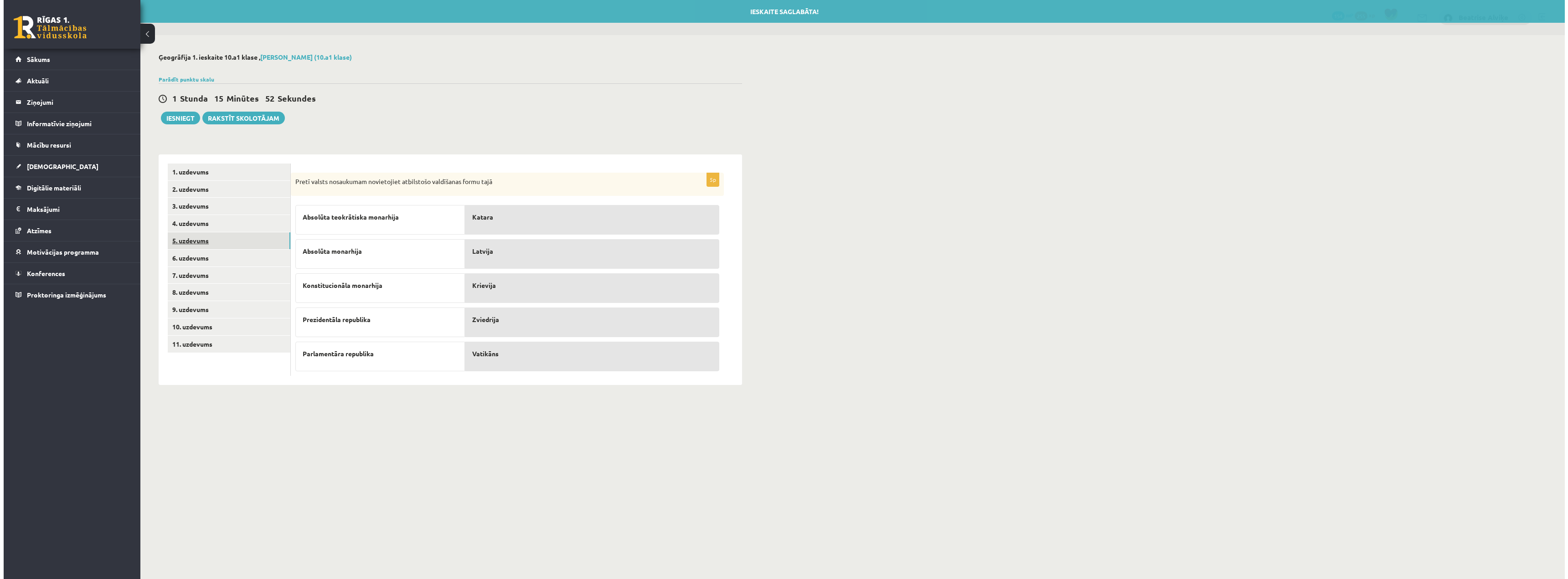
scroll to position [0, 0]
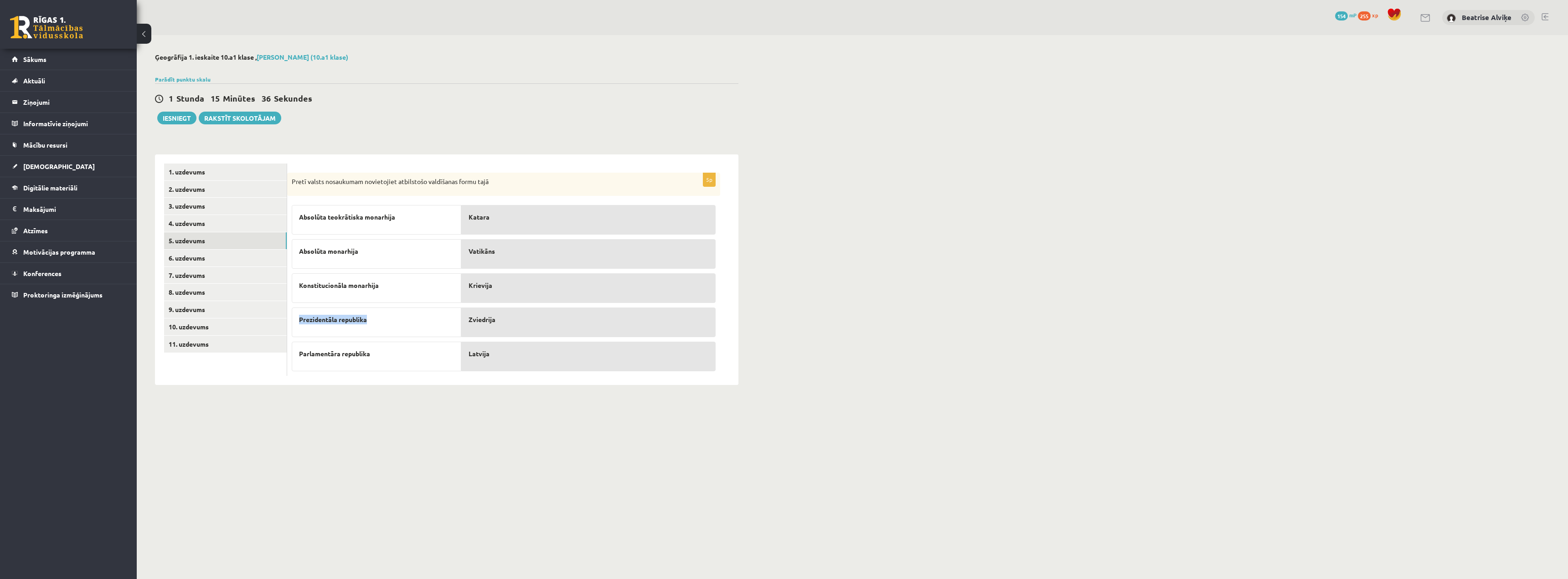
drag, startPoint x: 405, startPoint y: 325, endPoint x: 300, endPoint y: 325, distance: 105.0
click at [300, 325] on p "Prezidentāla republika" at bounding box center [376, 319] width 155 height 9
drag, startPoint x: 403, startPoint y: 216, endPoint x: 298, endPoint y: 215, distance: 105.0
click at [298, 215] on div "Absolūta teokrātiska monarhija" at bounding box center [376, 219] width 169 height 30
click at [555, 161] on div "5p Pretī valsts nosaukumam novietojiet atbilstošo valdīšanas formu tajā Absolūt…" at bounding box center [513, 270] width 451 height 231
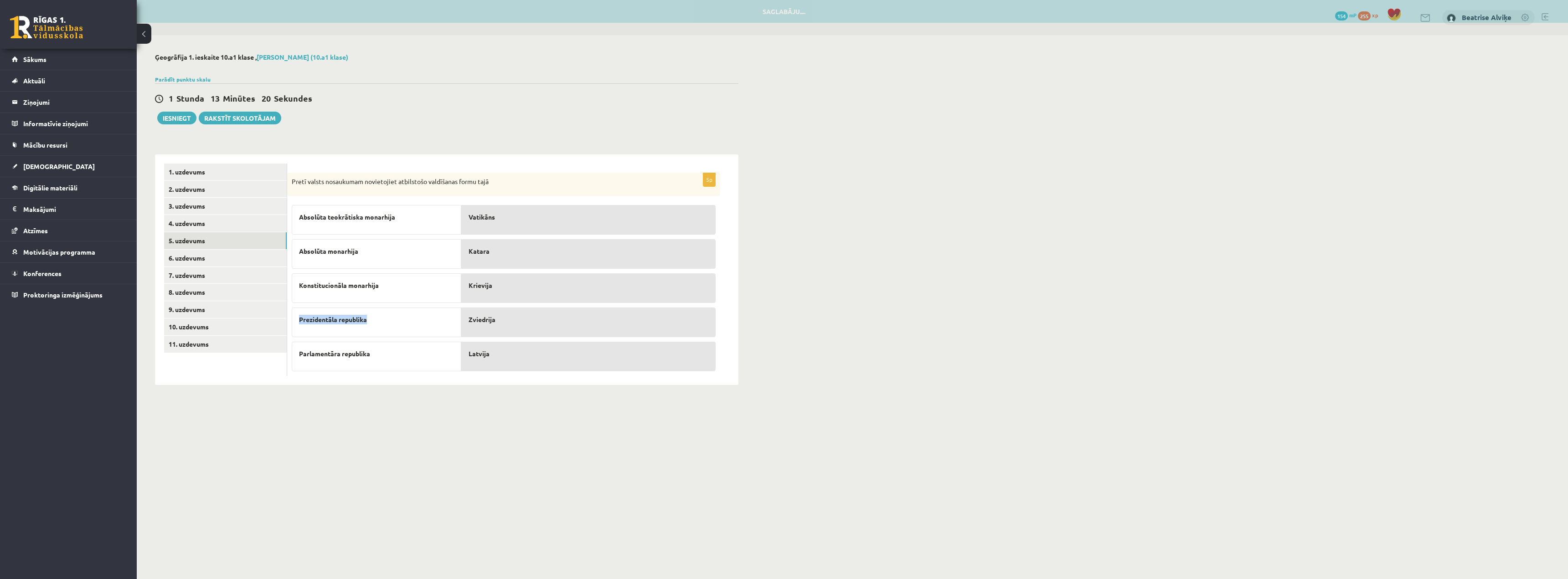
drag, startPoint x: 382, startPoint y: 327, endPoint x: 297, endPoint y: 323, distance: 85.1
click at [297, 323] on div "Prezidentāla republika" at bounding box center [376, 322] width 169 height 30
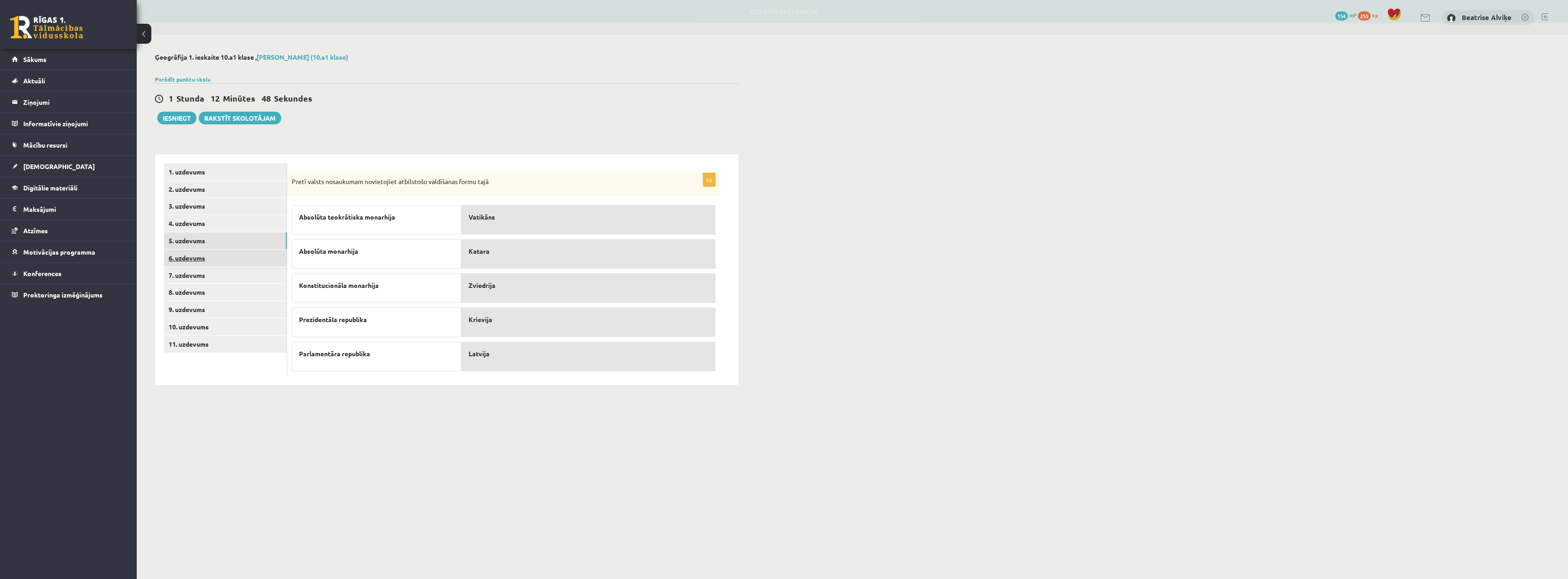
click at [232, 254] on link "6. uzdevums" at bounding box center [226, 258] width 123 height 17
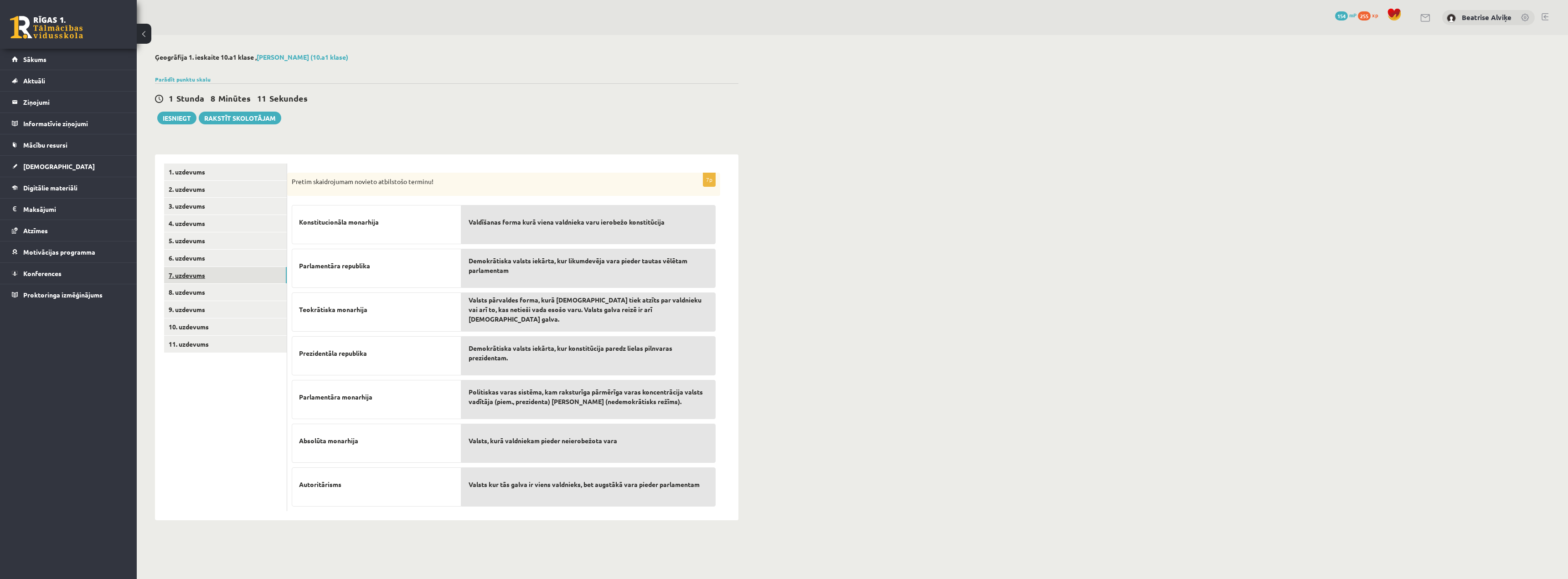
click at [245, 280] on link "7. uzdevums" at bounding box center [226, 276] width 123 height 17
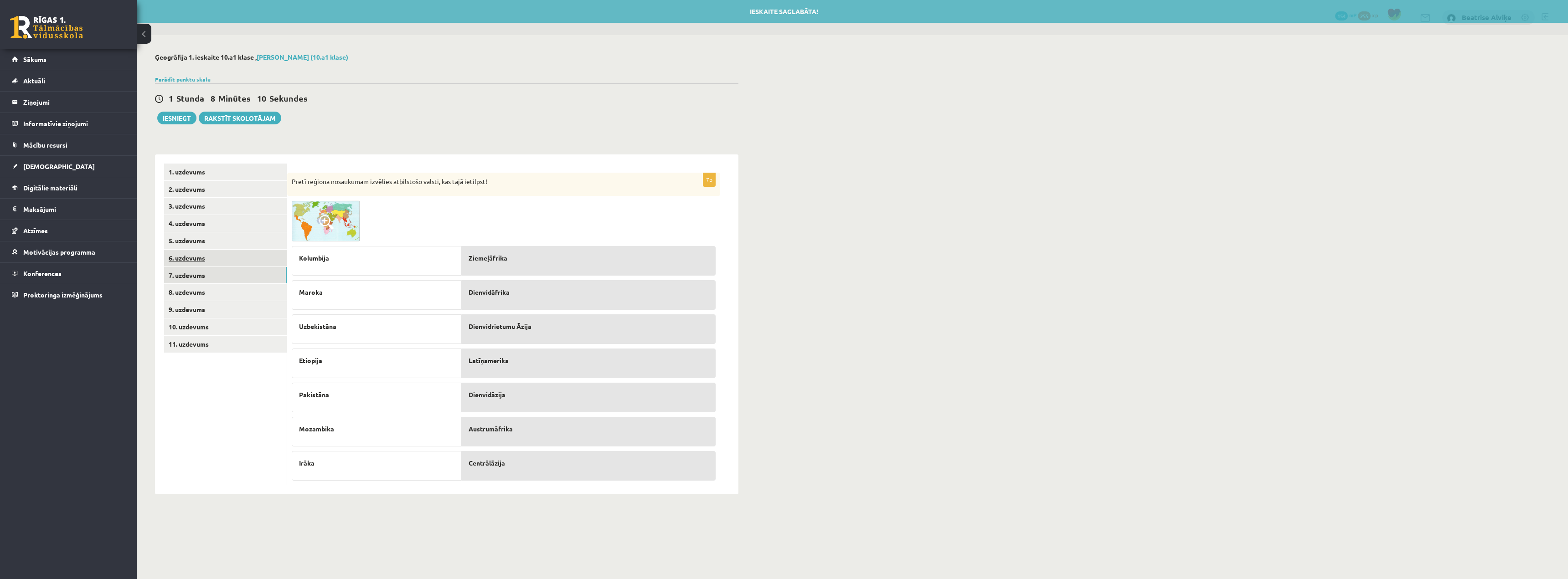
click at [230, 262] on link "6. uzdevums" at bounding box center [226, 258] width 123 height 17
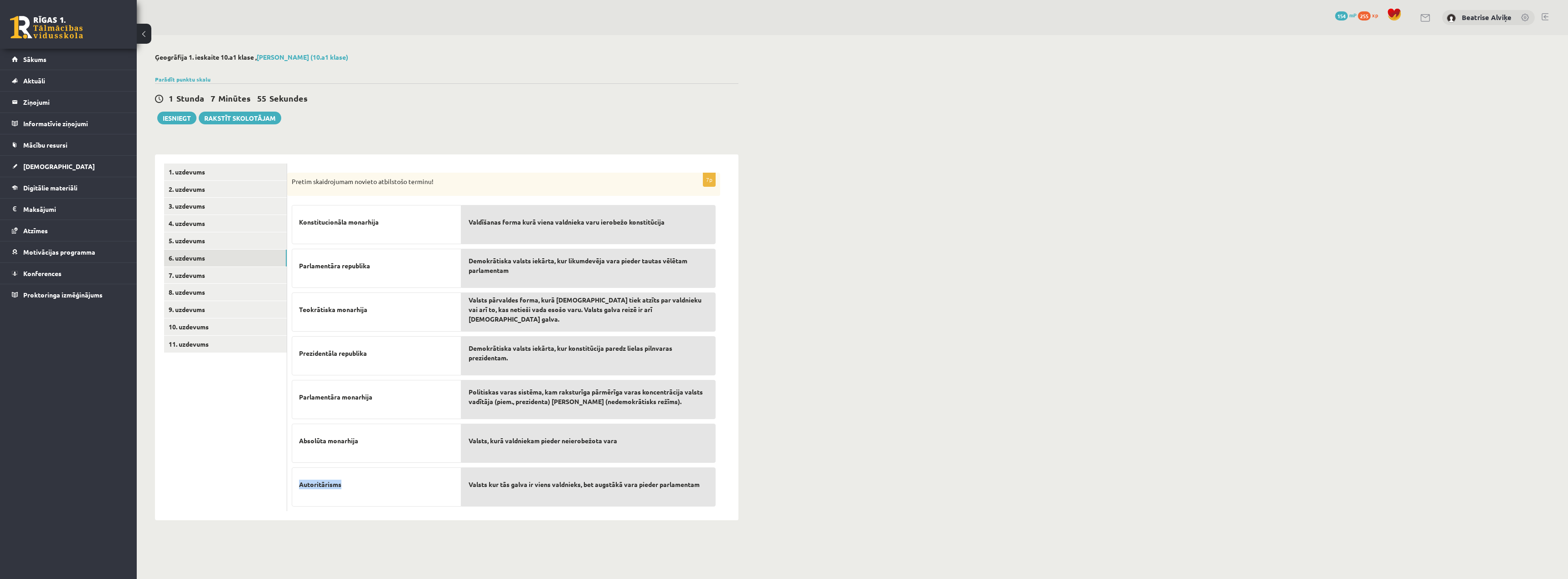
drag, startPoint x: 355, startPoint y: 486, endPoint x: 299, endPoint y: 487, distance: 56.0
click at [299, 382] on p "Autoritārisms" at bounding box center [376, 484] width 155 height 19
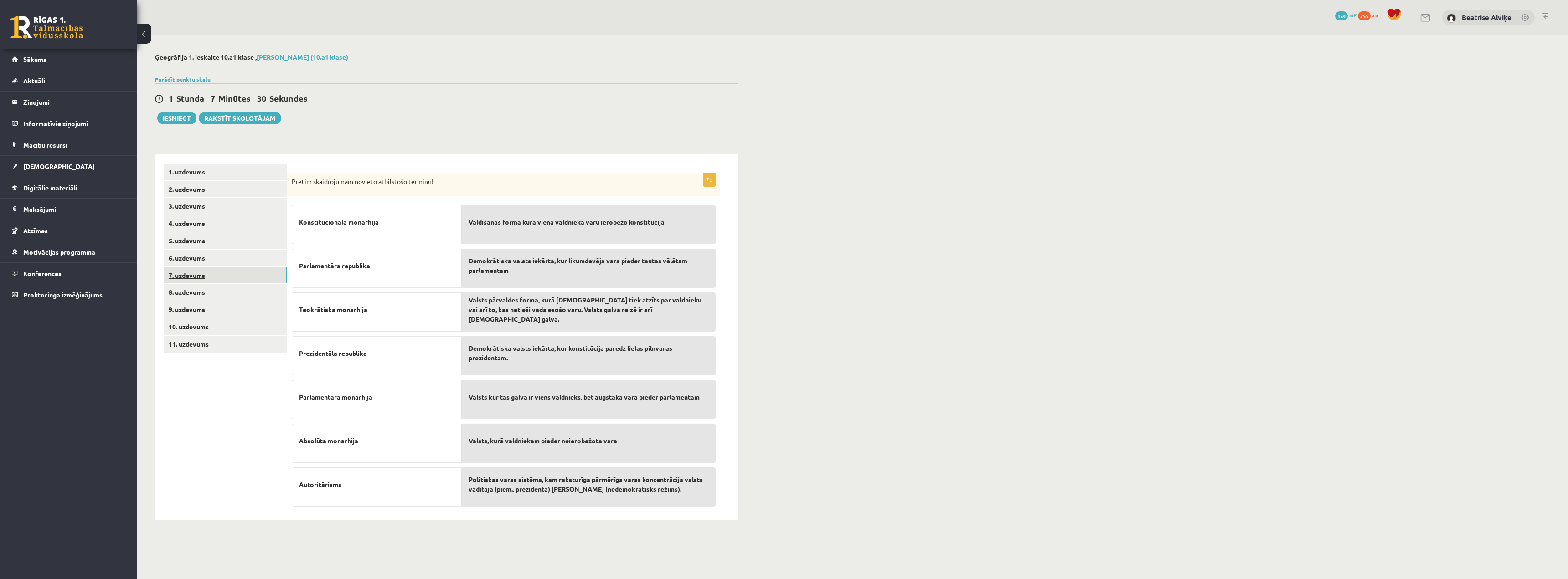
click at [238, 273] on link "7. uzdevums" at bounding box center [226, 276] width 123 height 17
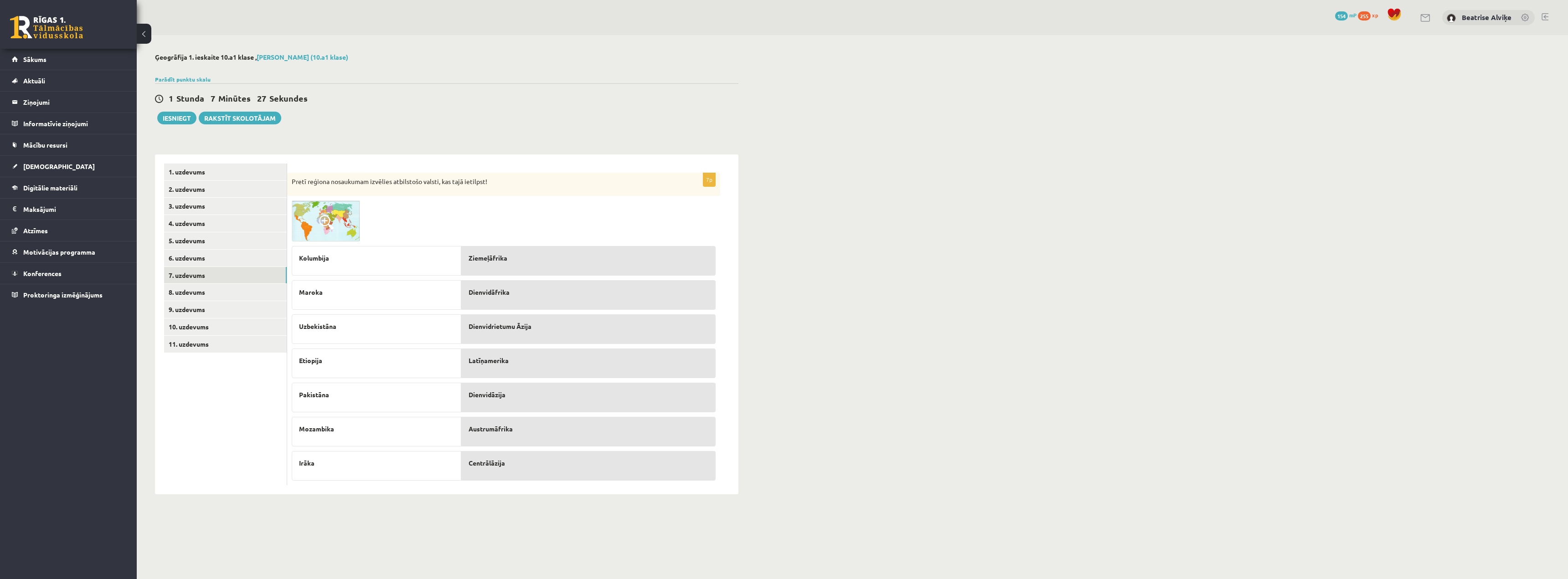
click at [320, 220] on span at bounding box center [326, 222] width 15 height 15
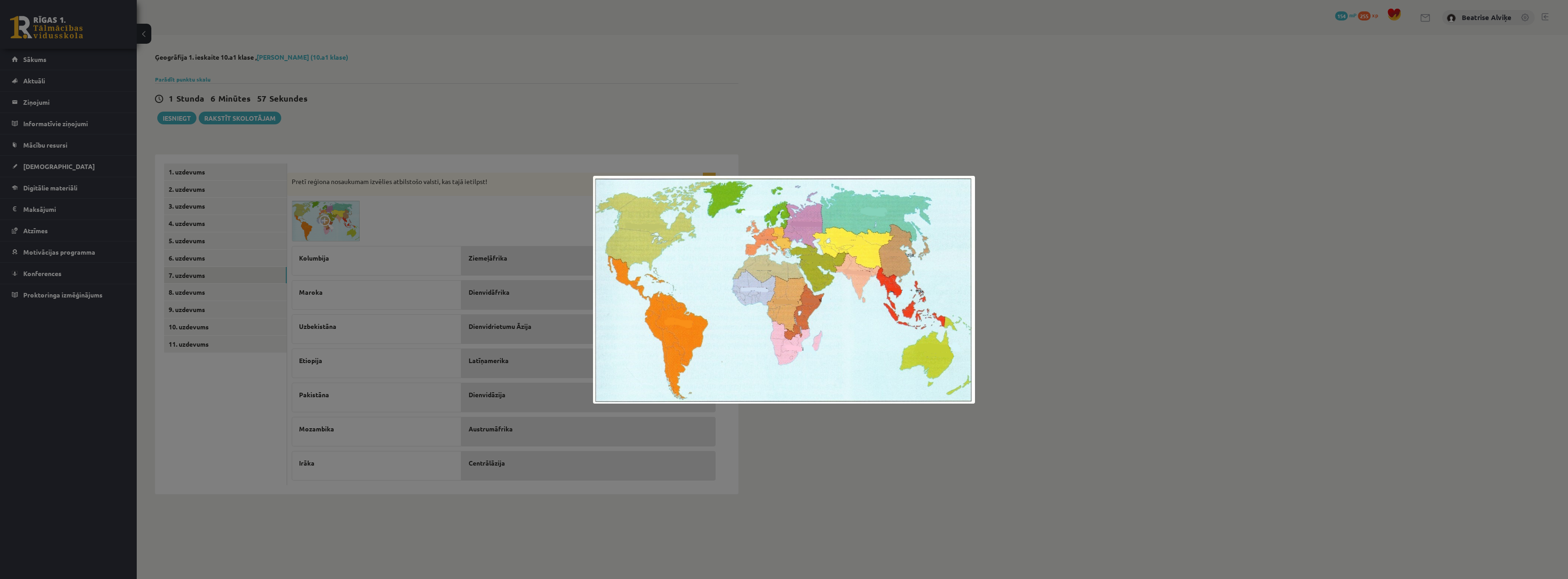
click at [667, 303] on div at bounding box center [784, 290] width 1568 height 579
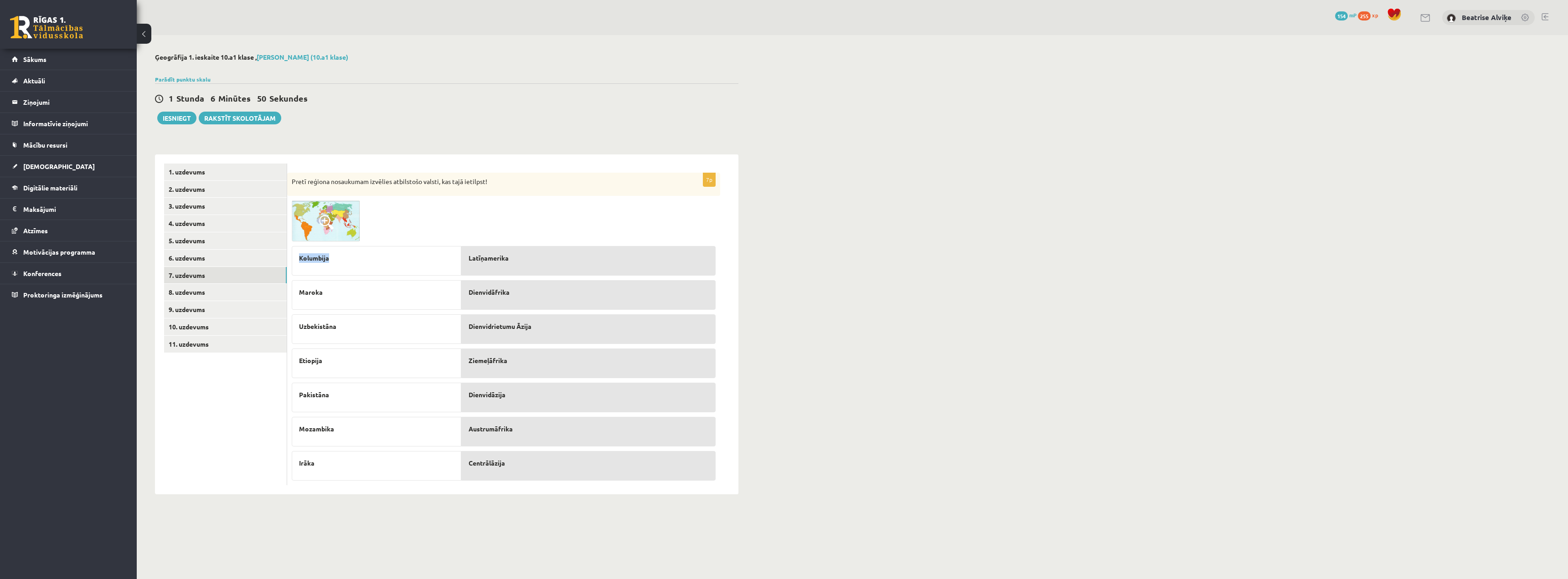
drag, startPoint x: 340, startPoint y: 259, endPoint x: 292, endPoint y: 260, distance: 48.0
click at [292, 260] on div "Kolumbija" at bounding box center [376, 260] width 169 height 30
click at [667, 233] on div "Ģeogrāfija 1. ieskaite 10.a1 klase , [PERSON_NAME] (10.a1 klase) Parādīt punktu…" at bounding box center [852, 273] width 1431 height 477
drag, startPoint x: 338, startPoint y: 290, endPoint x: 299, endPoint y: 294, distance: 39.2
click at [299, 294] on p "Maroka" at bounding box center [376, 292] width 155 height 9
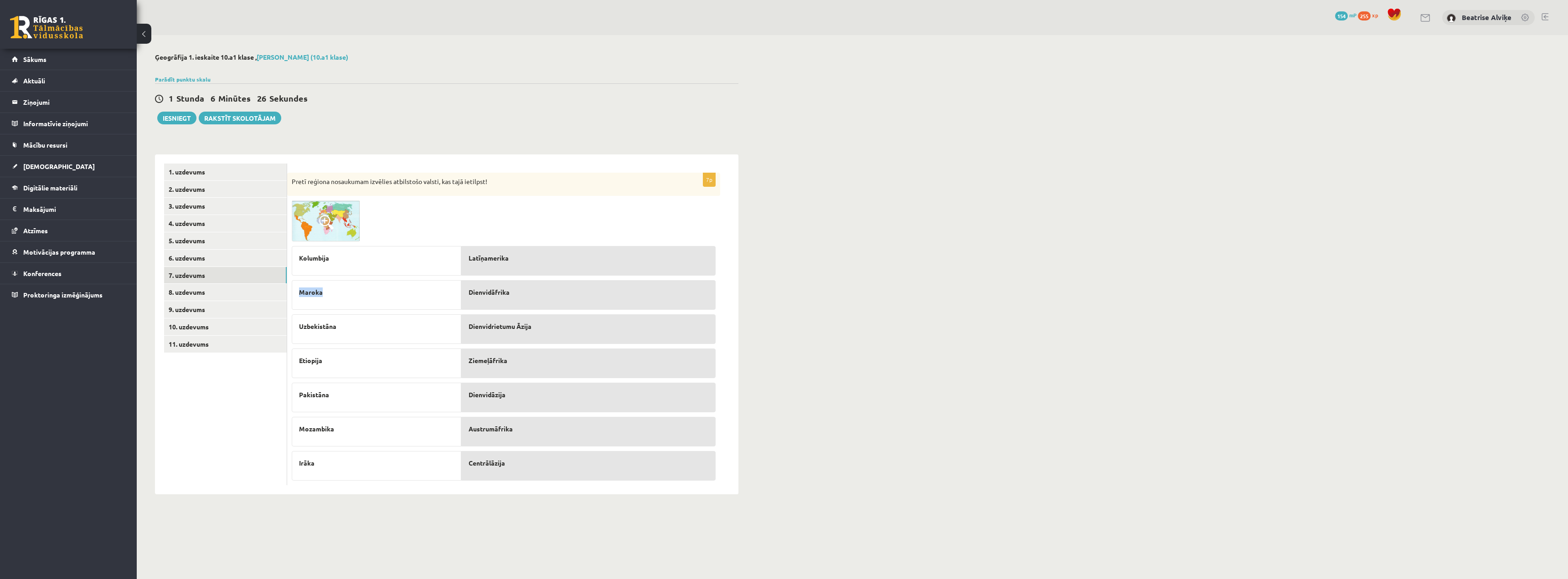
click at [344, 217] on img at bounding box center [326, 221] width 68 height 41
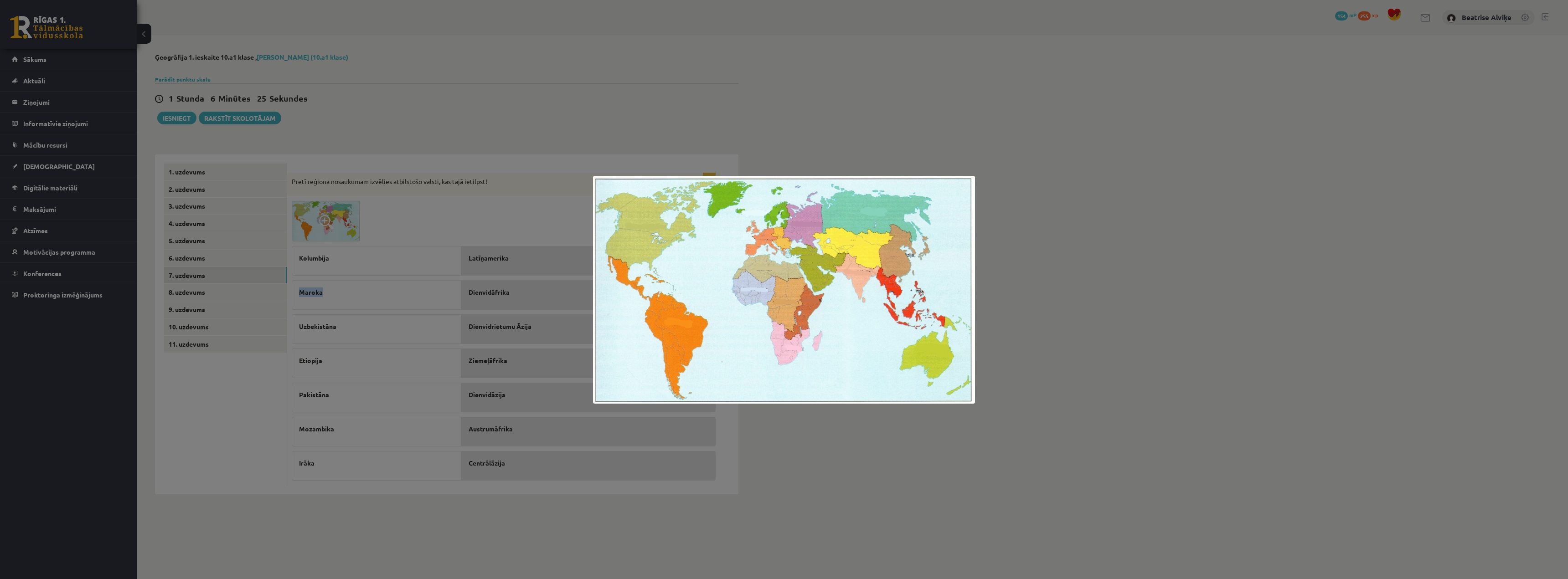
click at [667, 254] on img at bounding box center [784, 290] width 382 height 228
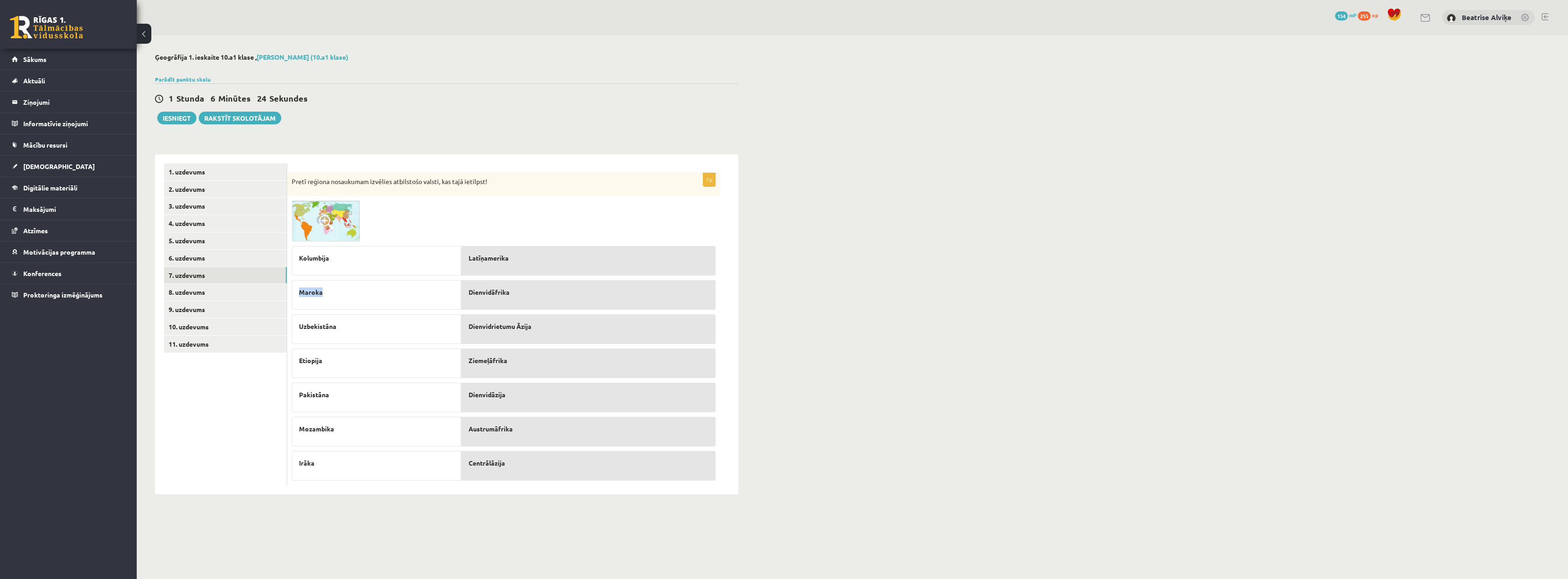
click at [320, 216] on span at bounding box center [326, 222] width 15 height 15
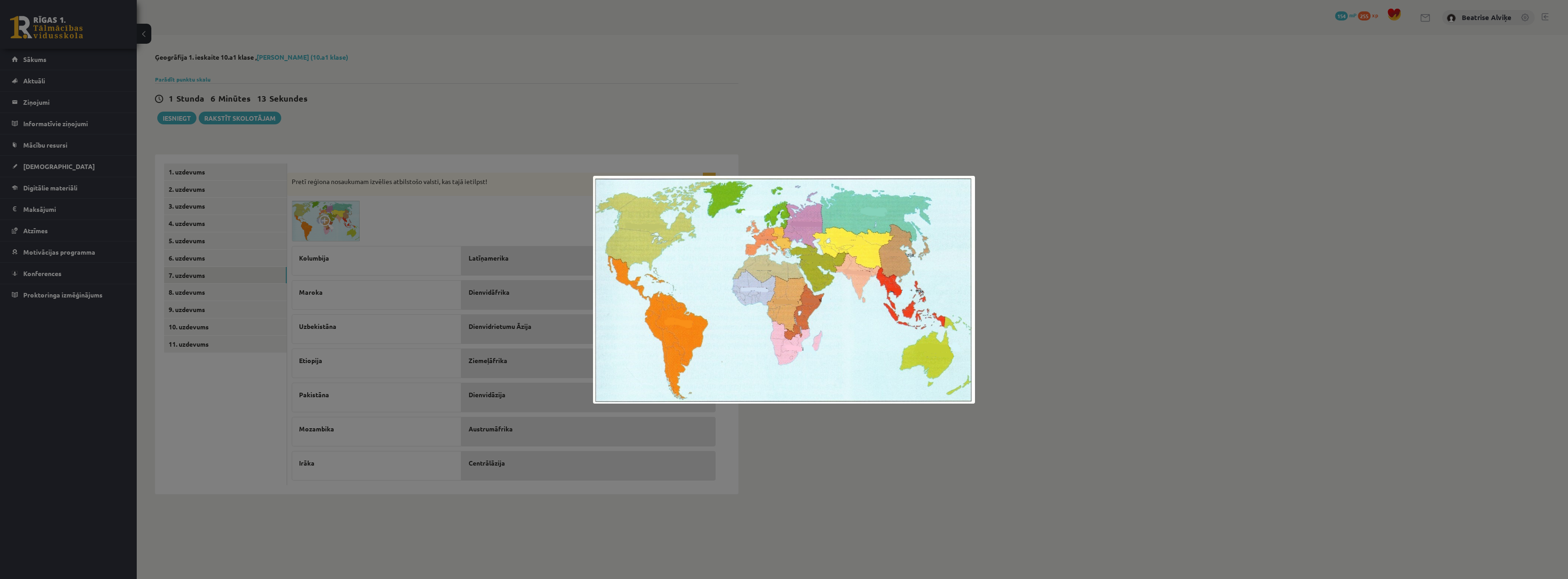
click at [667, 264] on div at bounding box center [784, 290] width 1568 height 579
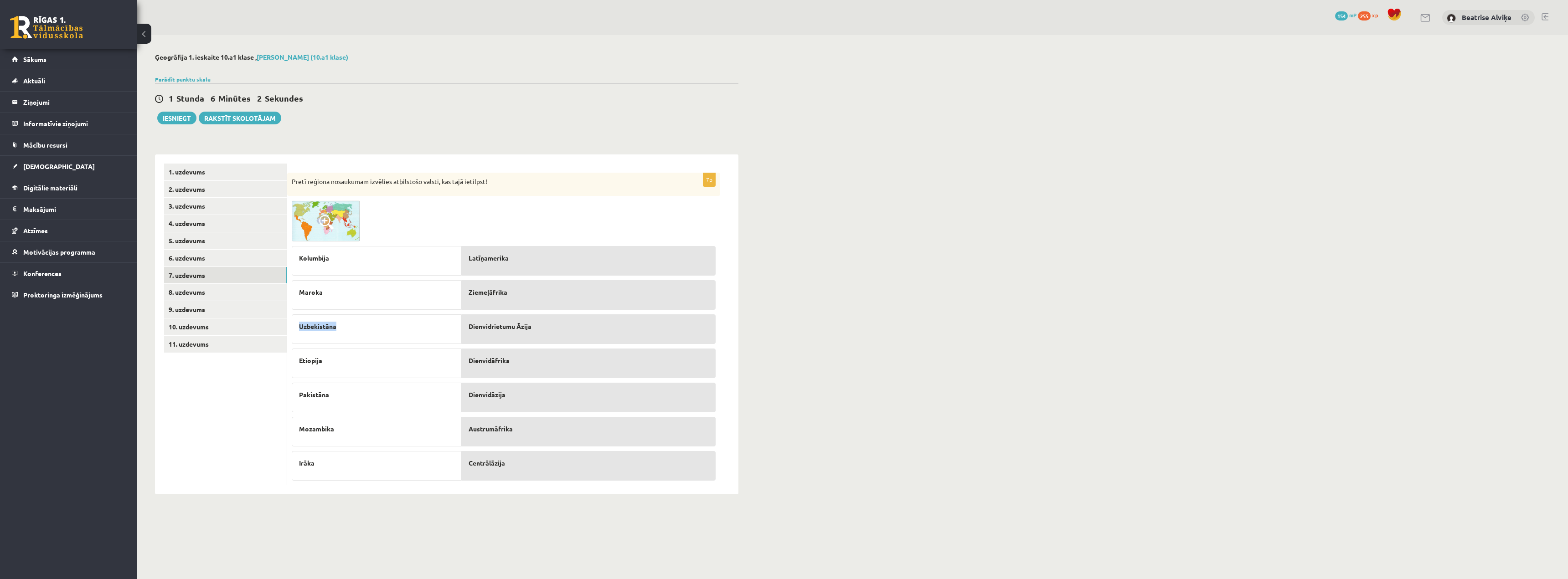
drag, startPoint x: 357, startPoint y: 333, endPoint x: 298, endPoint y: 335, distance: 59.0
click at [298, 335] on div "Uzbekistāna" at bounding box center [376, 329] width 169 height 30
drag, startPoint x: 344, startPoint y: 365, endPoint x: 294, endPoint y: 366, distance: 50.0
click at [294, 366] on div "Etiopija" at bounding box center [376, 363] width 169 height 30
drag, startPoint x: 279, startPoint y: 391, endPoint x: 297, endPoint y: 405, distance: 22.8
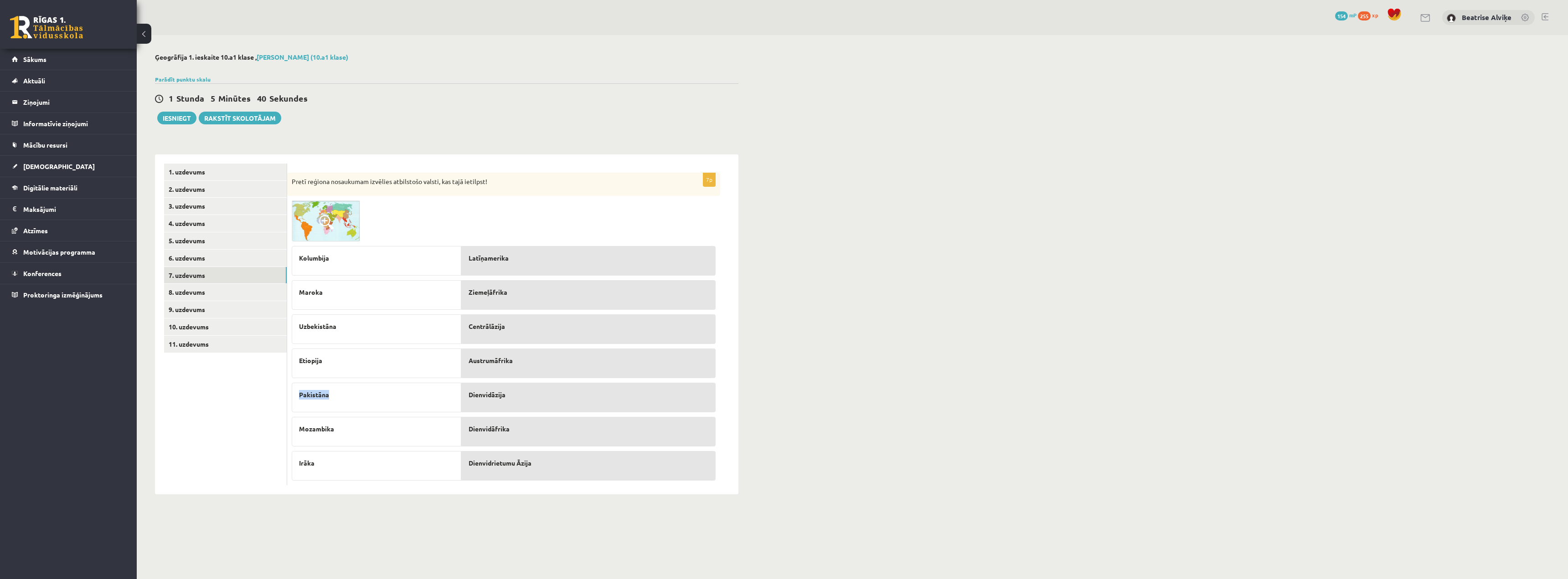
click at [297, 382] on div "Pakistāna" at bounding box center [376, 397] width 169 height 30
drag, startPoint x: 423, startPoint y: 430, endPoint x: 296, endPoint y: 435, distance: 127.1
click at [296, 382] on div "Mozambika" at bounding box center [376, 431] width 169 height 30
drag, startPoint x: 342, startPoint y: 356, endPoint x: 300, endPoint y: 361, distance: 42.3
click at [300, 361] on p "Etiopija" at bounding box center [376, 360] width 155 height 9
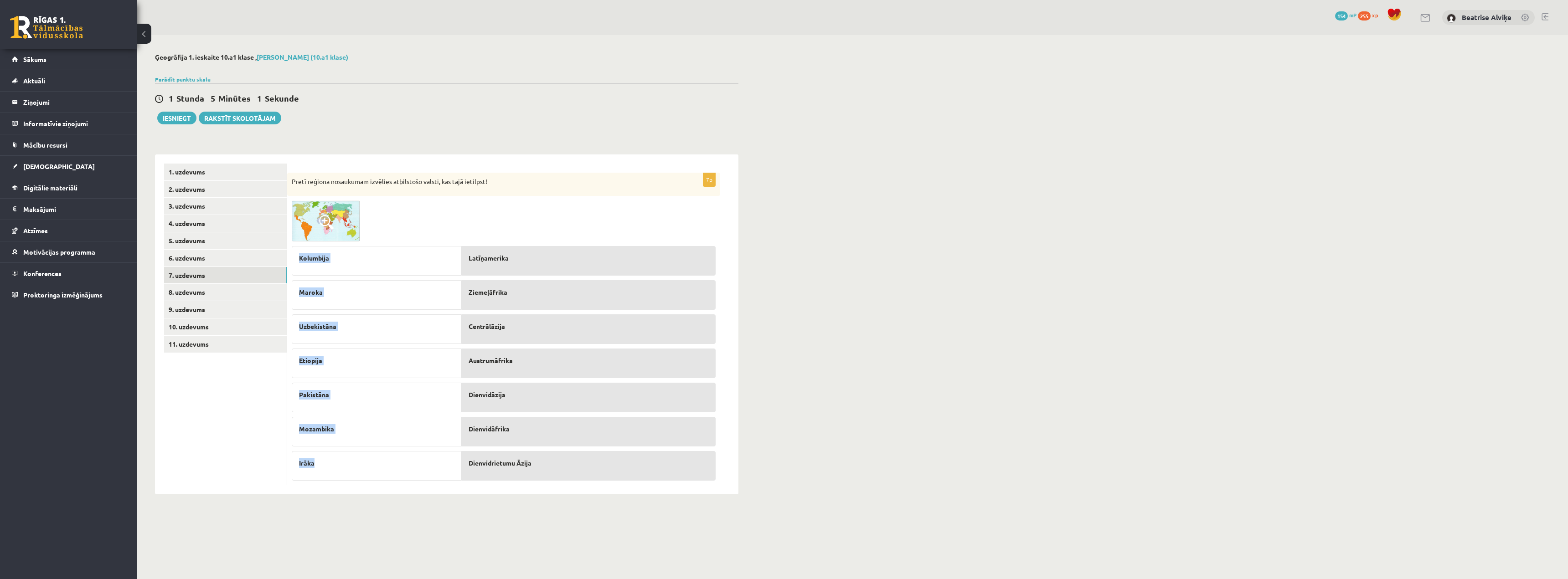
drag, startPoint x: 336, startPoint y: 469, endPoint x: 289, endPoint y: 471, distance: 47.0
click at [289, 382] on div "7p Pretī reģiona nosaukumam izvēlies atbilstošo valsti, kas tajā ietilpst! [GEO…" at bounding box center [503, 329] width 433 height 313
click at [320, 382] on p "Irāka" at bounding box center [376, 463] width 155 height 9
drag, startPoint x: 320, startPoint y: 464, endPoint x: 295, endPoint y: 466, distance: 25.1
click at [295, 382] on div "Irāka" at bounding box center [376, 465] width 169 height 30
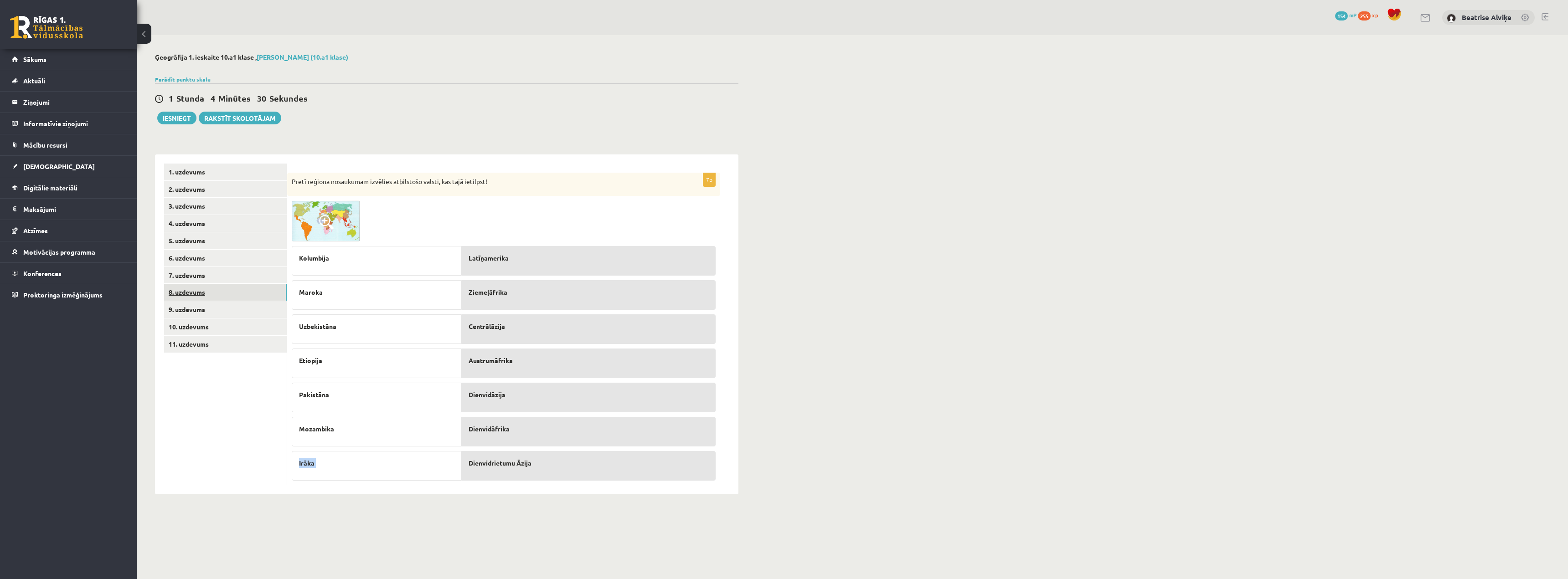
click at [194, 295] on link "8. uzdevums" at bounding box center [226, 292] width 123 height 17
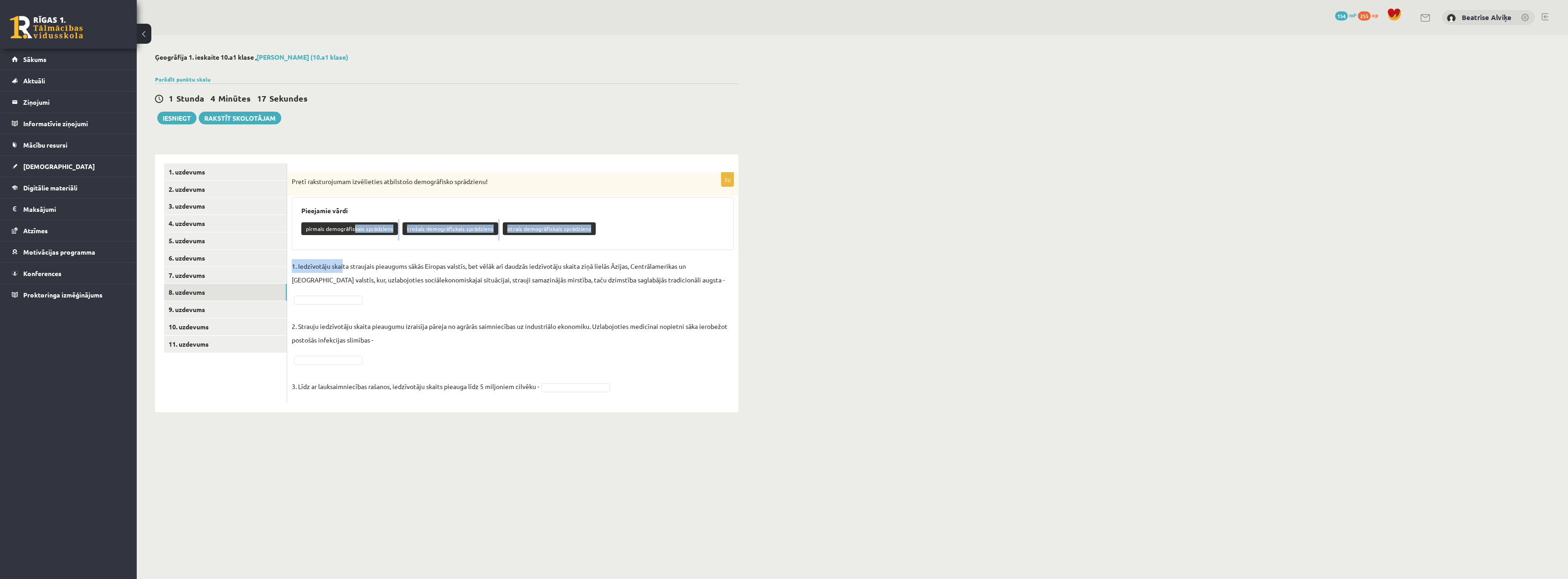
drag, startPoint x: 355, startPoint y: 227, endPoint x: 343, endPoint y: 266, distance: 40.8
click at [343, 266] on div "3p Pretī raksturojumam izvēlieties atbilstošo demogrāfisko sprādzienu! Pieejami…" at bounding box center [513, 288] width 451 height 231
click at [415, 275] on p "1. Iedzīvotāju skaita straujais pieaugums sākās Eiropas valstīs, bet vēlāk arī …" at bounding box center [513, 273] width 443 height 27
click at [344, 226] on p "pirmais demogrāfiskais sprādziens" at bounding box center [349, 228] width 97 height 13
drag, startPoint x: 303, startPoint y: 231, endPoint x: 391, endPoint y: 223, distance: 88.4
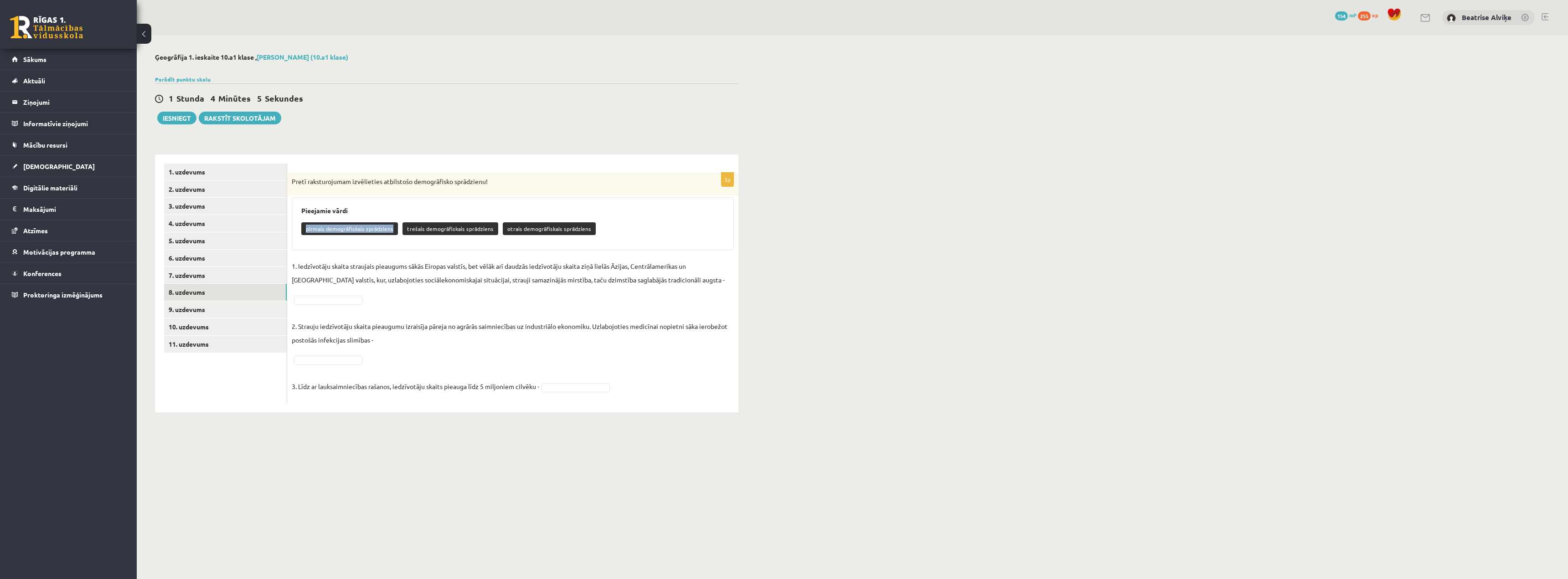
click at [391, 223] on p "pirmais demogrāfiskais sprādziens" at bounding box center [349, 228] width 97 height 13
click at [347, 365] on fieldset "**********" at bounding box center [513, 329] width 443 height 139
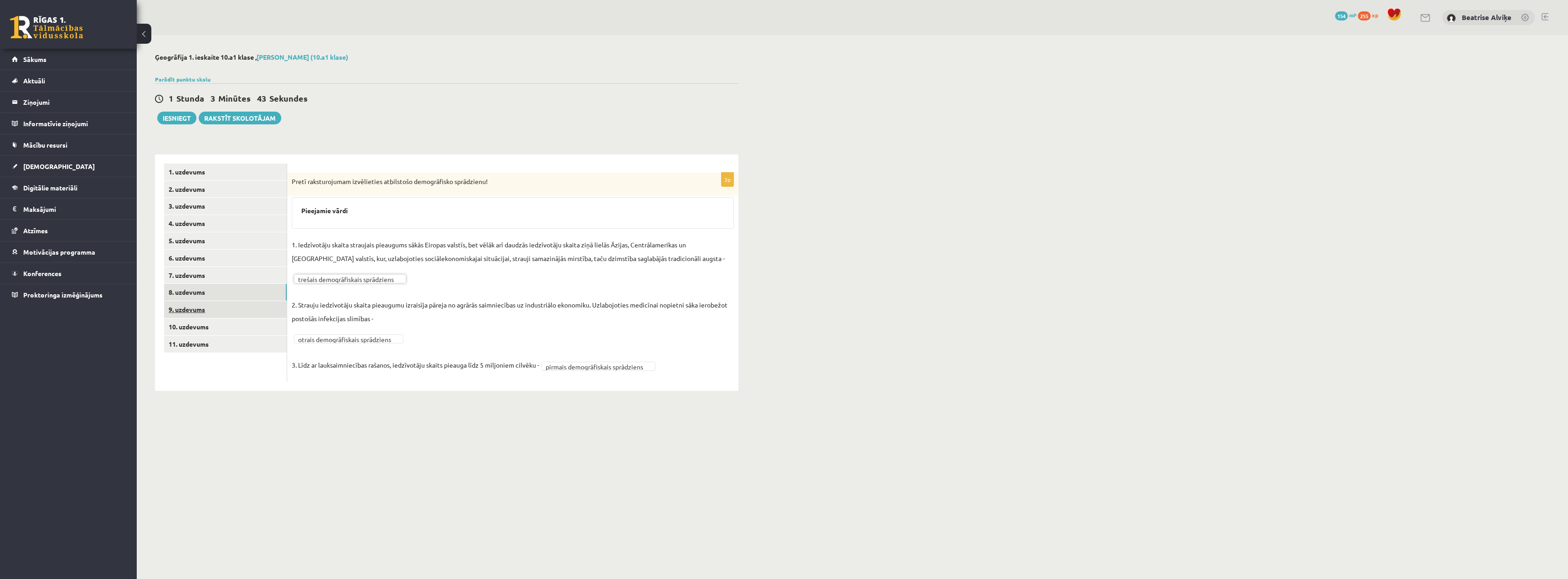
click at [225, 305] on link "9. uzdevums" at bounding box center [226, 310] width 123 height 17
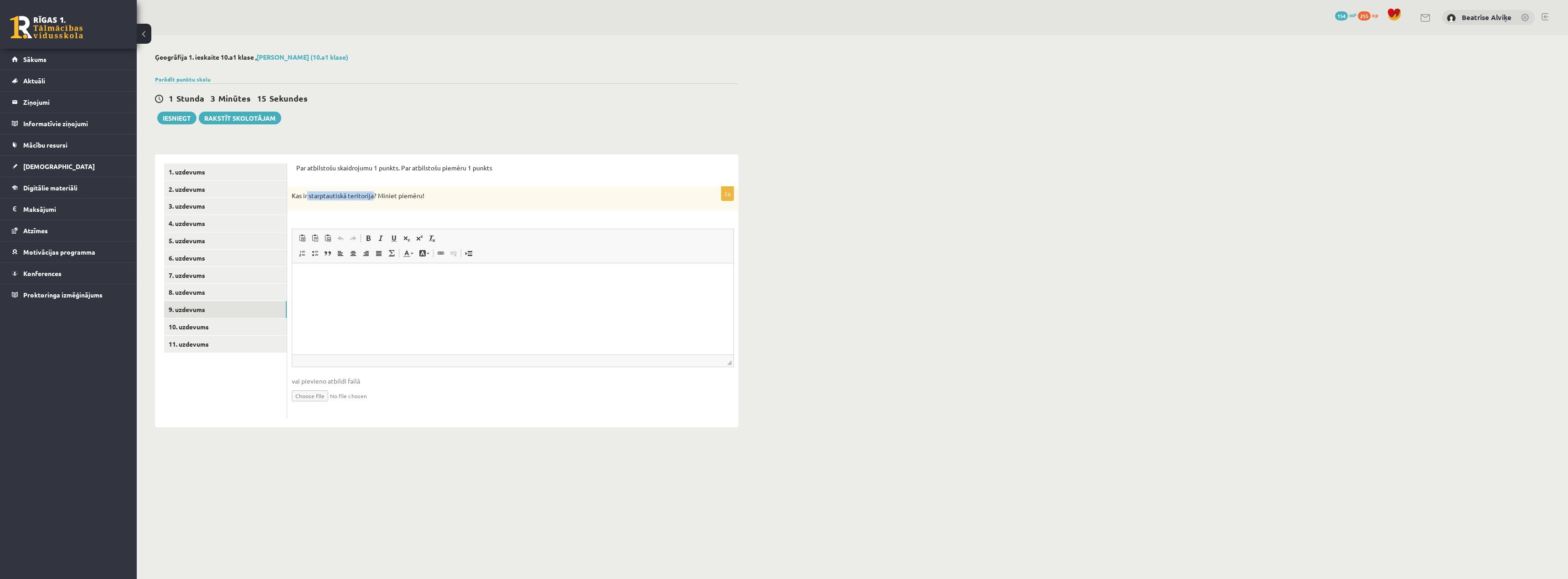
drag, startPoint x: 308, startPoint y: 197, endPoint x: 373, endPoint y: 201, distance: 65.1
click at [373, 201] on div "Kas ir starptautiskā teritorija? Miniet piemēru!" at bounding box center [513, 199] width 451 height 24
click at [667, 144] on div "Ģeogrāfija 1. ieskaite 10.a1 klase , [PERSON_NAME] (10.a1 klase) Parādīt punktu…" at bounding box center [852, 240] width 1431 height 411
click at [562, 263] on html at bounding box center [513, 277] width 441 height 28
click at [379, 281] on p "**********" at bounding box center [513, 277] width 423 height 9
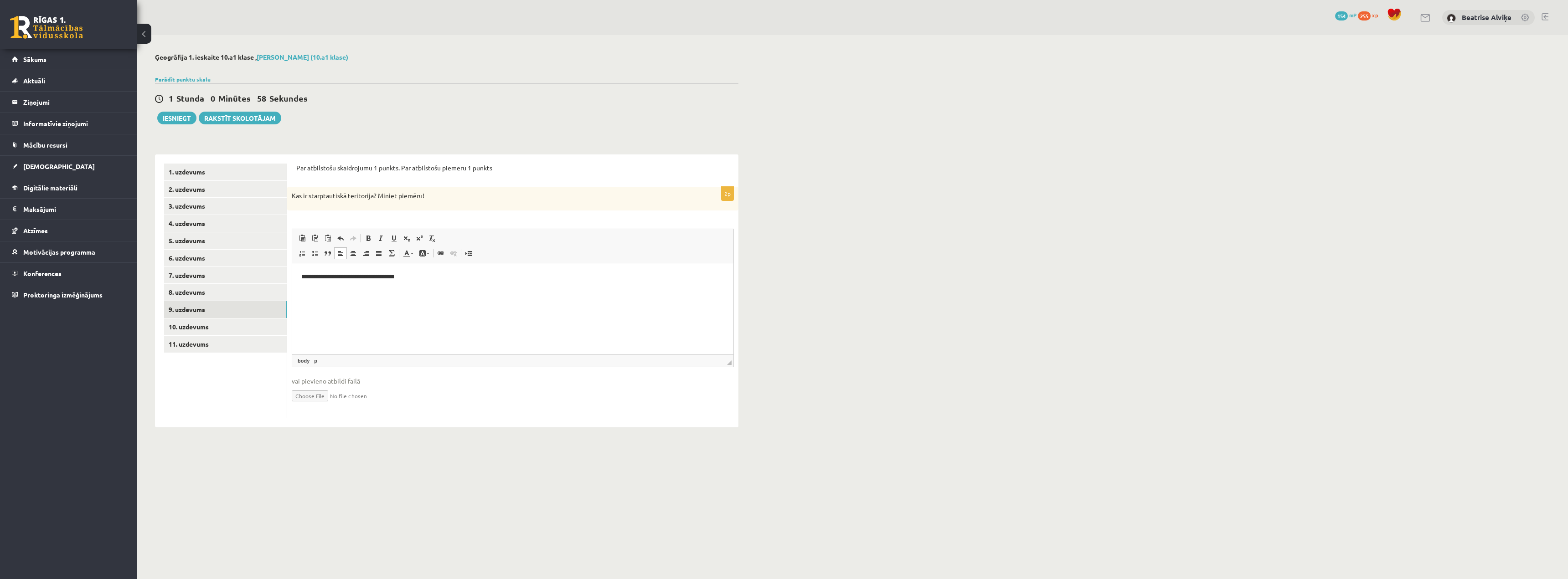
click at [510, 282] on html "**********" at bounding box center [513, 277] width 441 height 28
click at [567, 277] on p "**********" at bounding box center [513, 277] width 423 height 9
click at [663, 278] on p "**********" at bounding box center [513, 277] width 423 height 9
click at [209, 325] on link "10. uzdevums" at bounding box center [226, 327] width 123 height 17
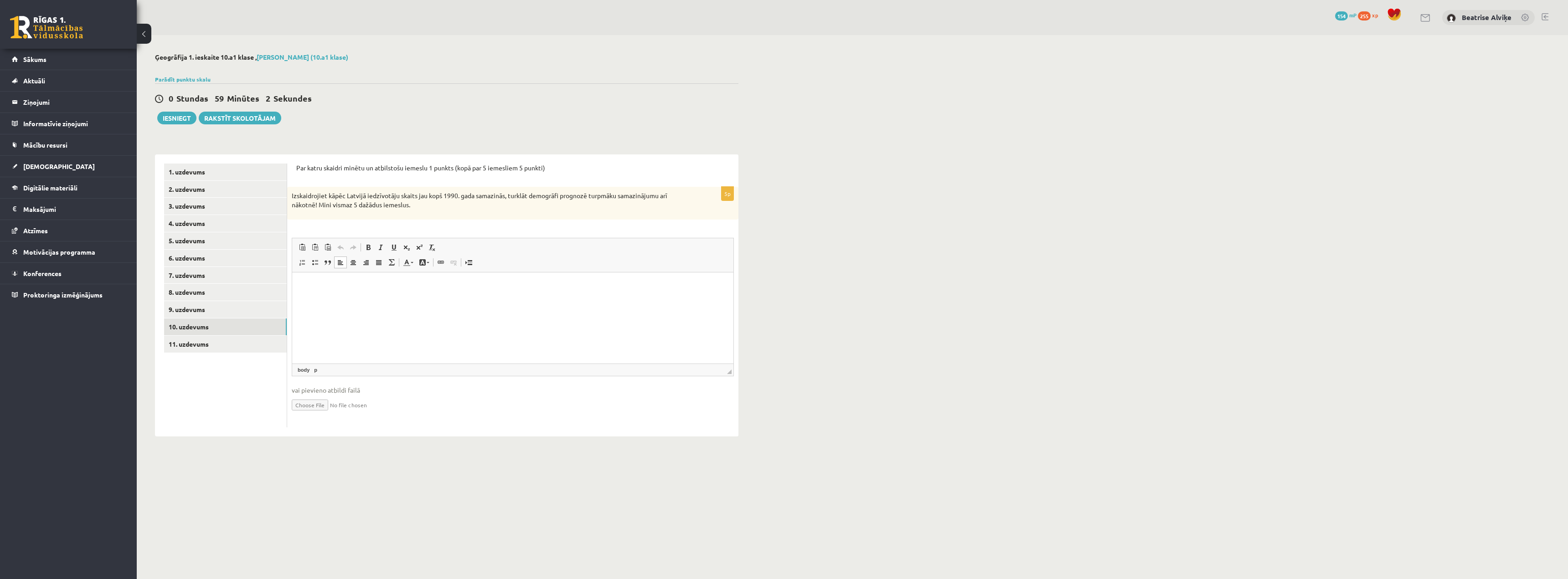
click at [547, 300] on html at bounding box center [513, 286] width 441 height 28
click at [226, 343] on link "11. uzdevums" at bounding box center [226, 344] width 123 height 17
click at [397, 290] on html at bounding box center [513, 277] width 441 height 28
click at [500, 290] on html "**********" at bounding box center [513, 277] width 441 height 28
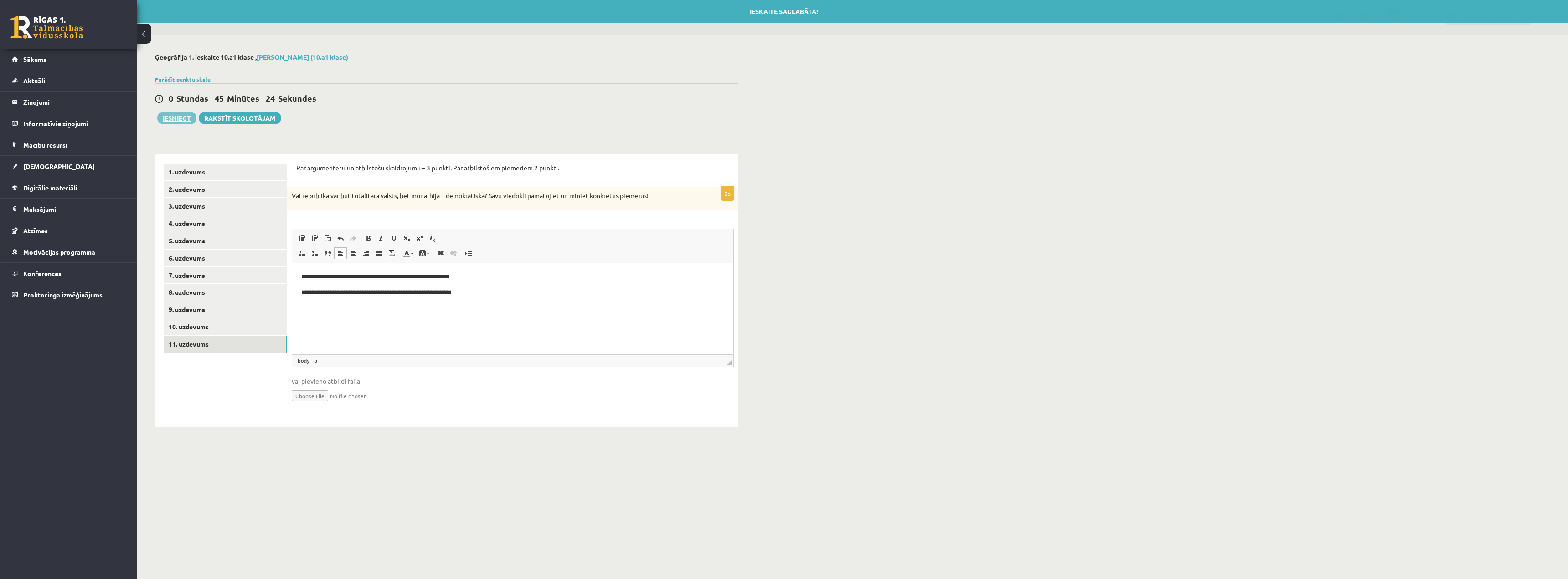
click at [178, 119] on button "Iesniegt" at bounding box center [177, 118] width 39 height 13
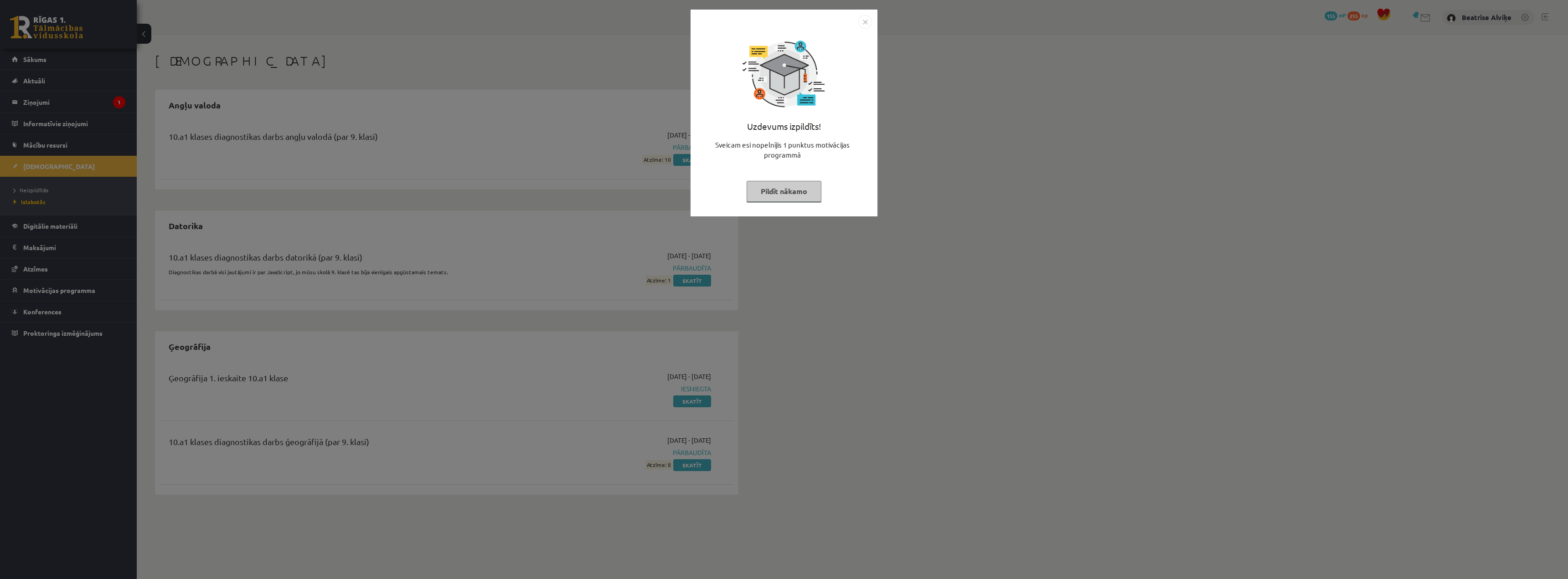
click at [869, 16] on img "Close" at bounding box center [866, 22] width 14 height 14
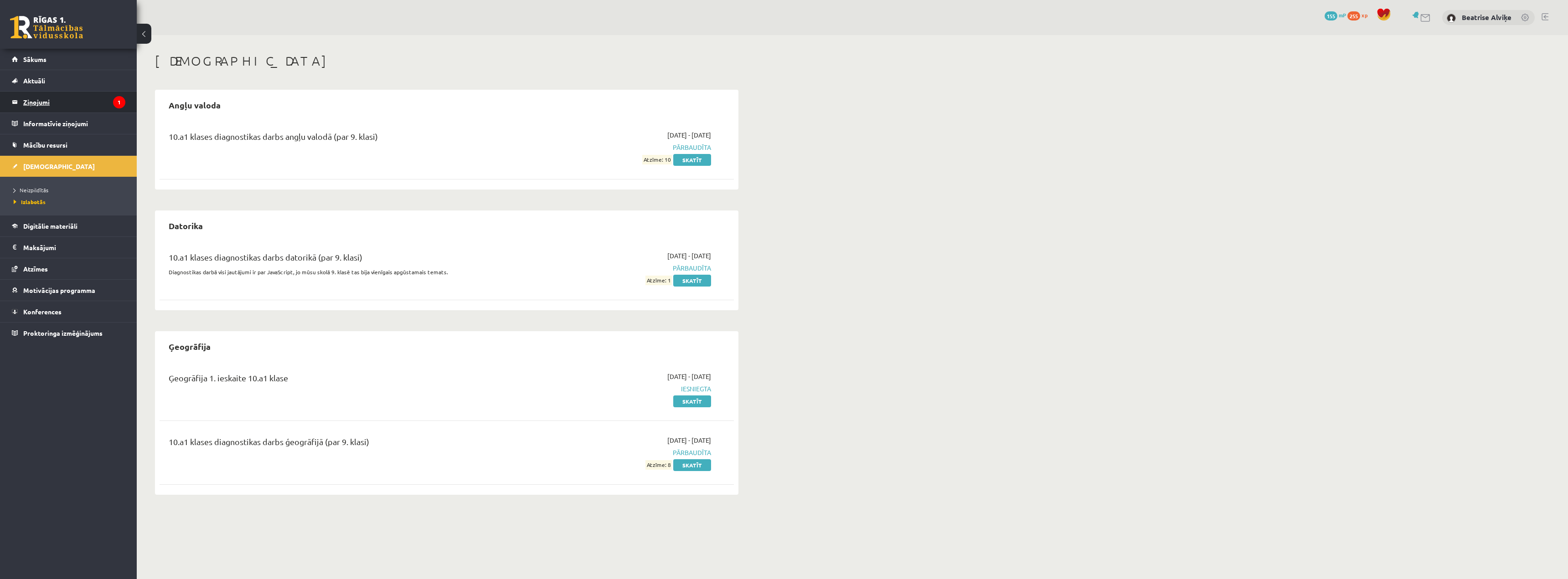
click at [60, 98] on legend "Ziņojumi 1" at bounding box center [74, 102] width 103 height 21
